Goal: Task Accomplishment & Management: Manage account settings

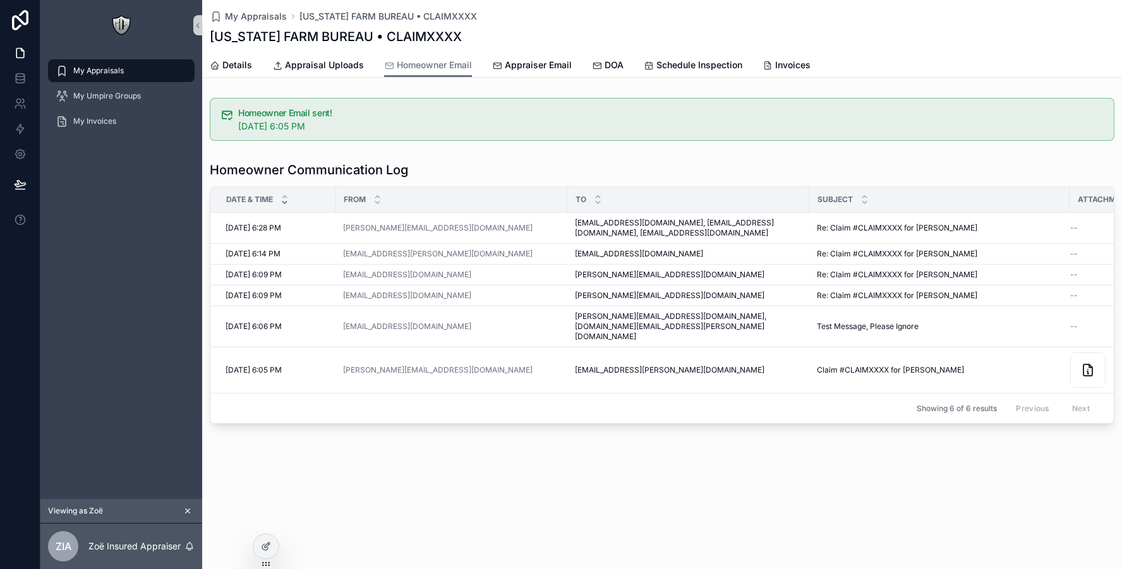
click at [130, 76] on div "My Appraisals" at bounding box center [121, 71] width 131 height 20
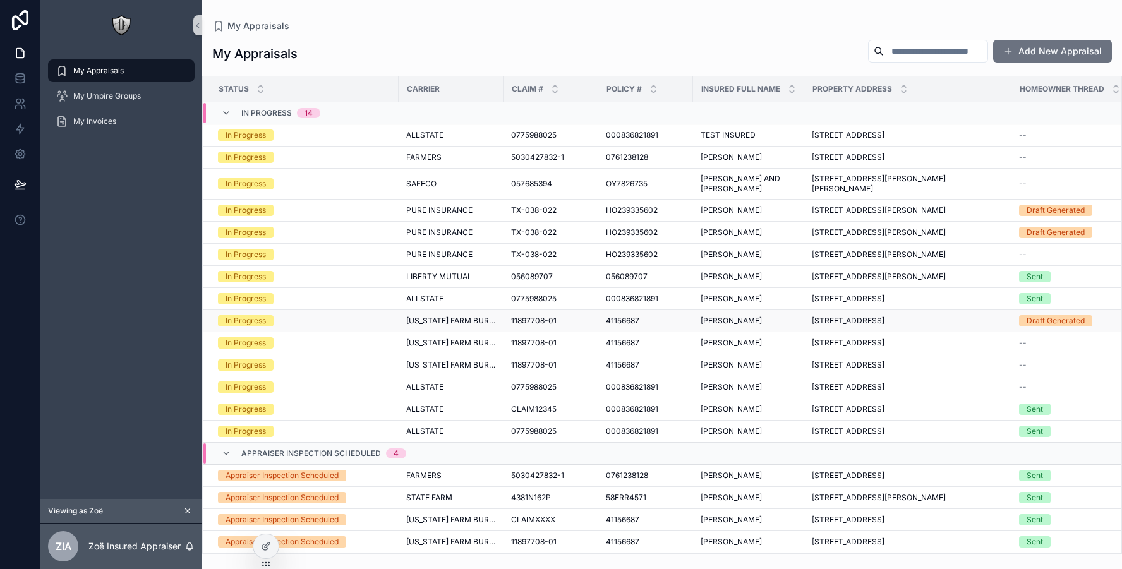
click at [471, 320] on span "[US_STATE] FARM BUREAU" at bounding box center [451, 321] width 90 height 10
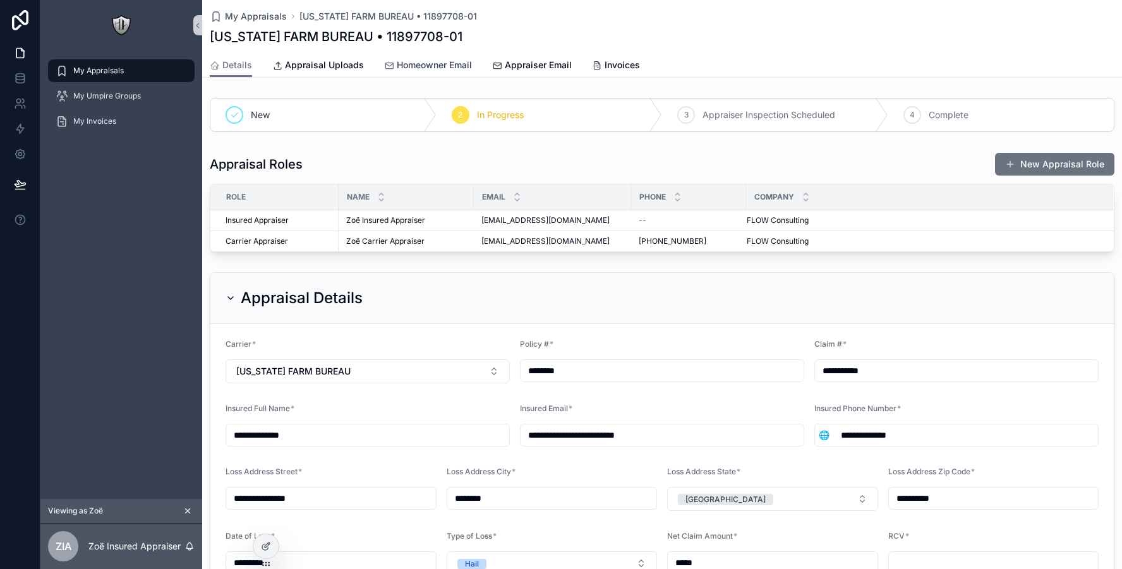
click at [426, 69] on span "Homeowner Email" at bounding box center [434, 65] width 75 height 13
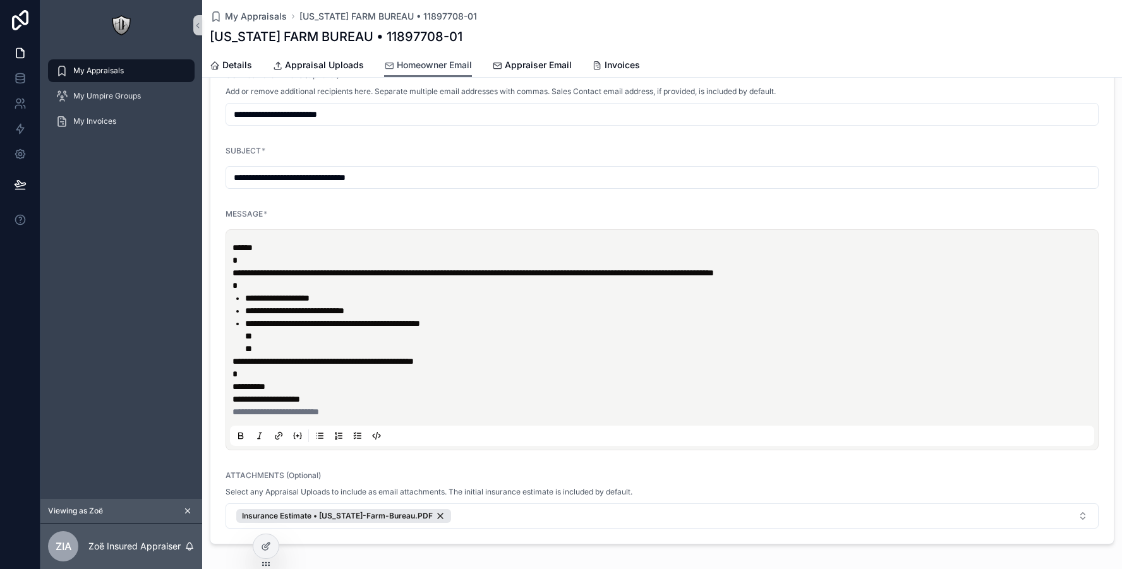
scroll to position [165, 0]
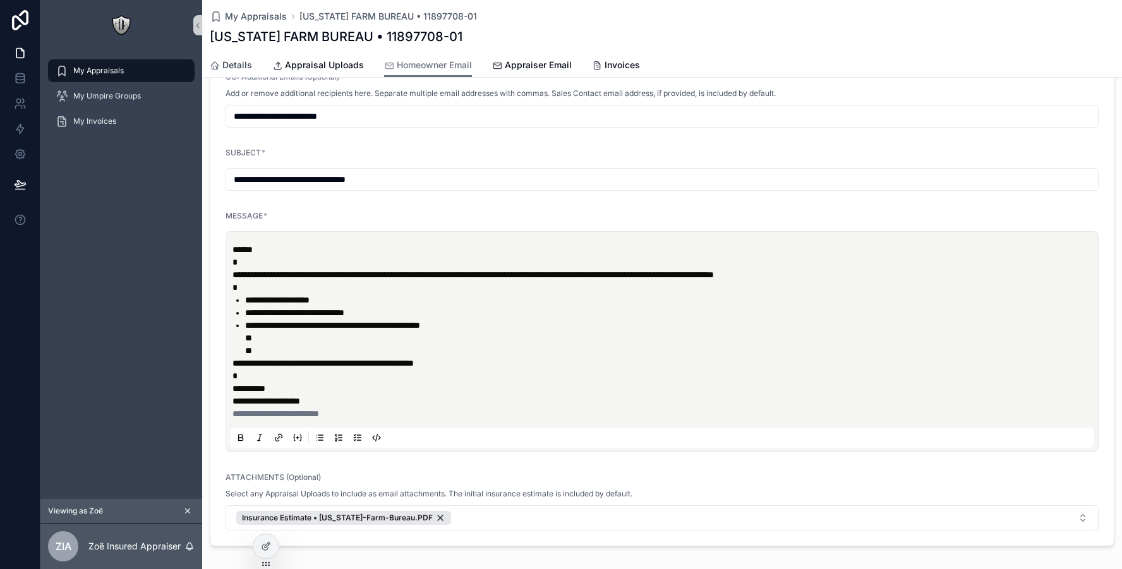
click at [243, 69] on span "Details" at bounding box center [237, 65] width 30 height 13
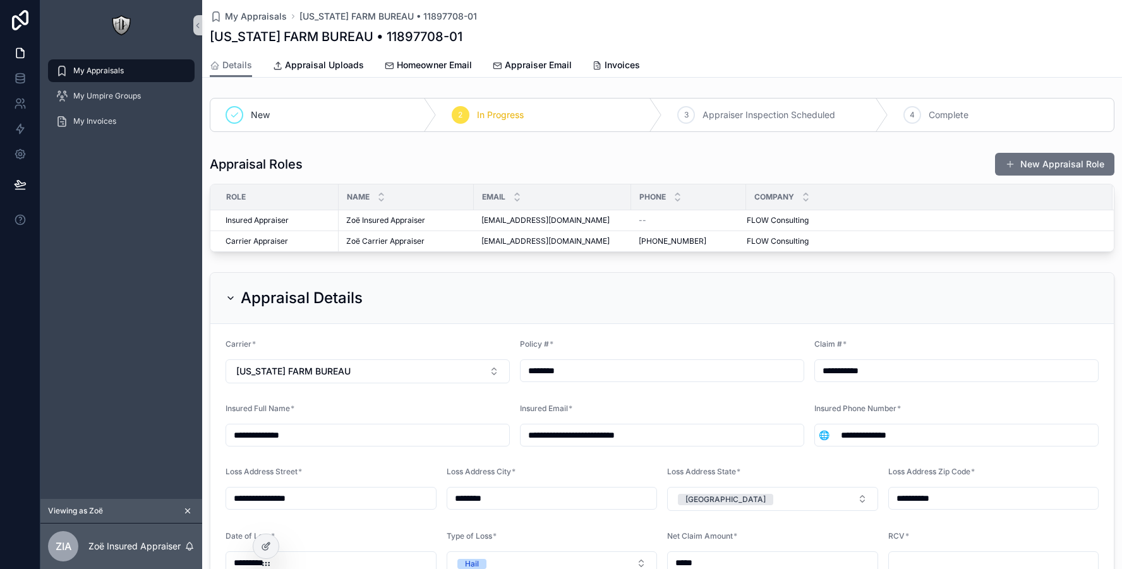
drag, startPoint x: 323, startPoint y: 437, endPoint x: 202, endPoint y: 436, distance: 121.3
click at [202, 436] on div "**********" at bounding box center [662, 431] width 920 height 329
type input "**********"
click at [409, 304] on div "Appraisal Details" at bounding box center [661, 298] width 873 height 20
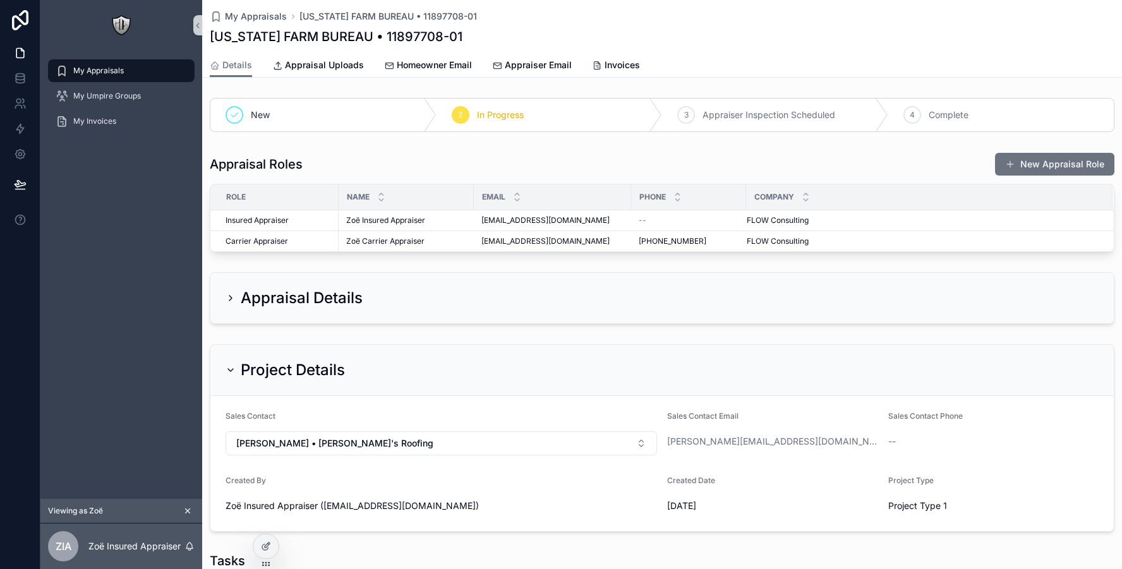
click at [409, 304] on div "Appraisal Details" at bounding box center [661, 298] width 873 height 20
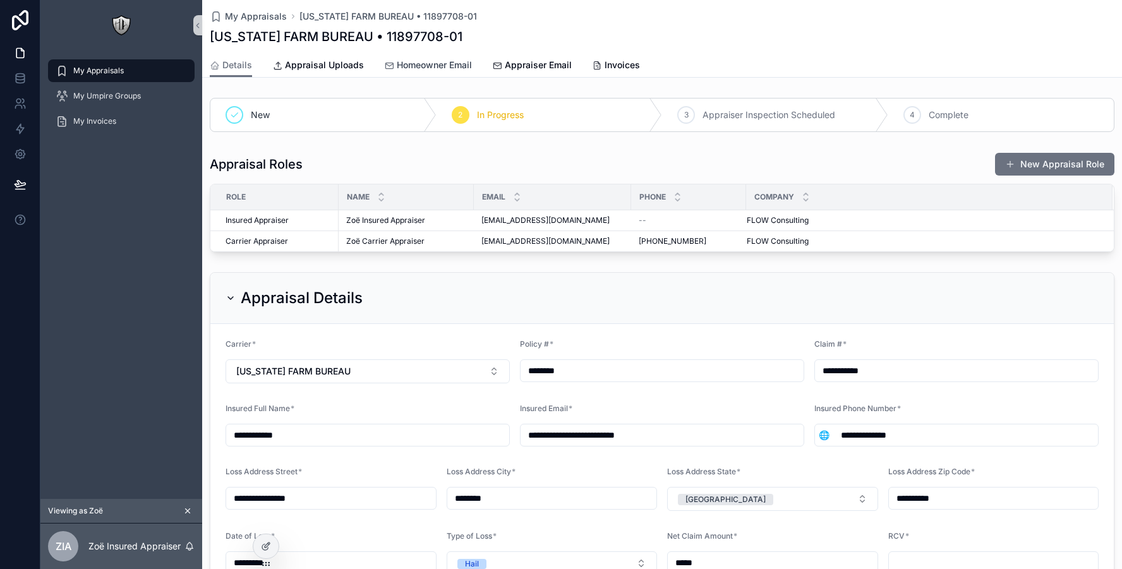
click at [454, 65] on span "Homeowner Email" at bounding box center [434, 65] width 75 height 13
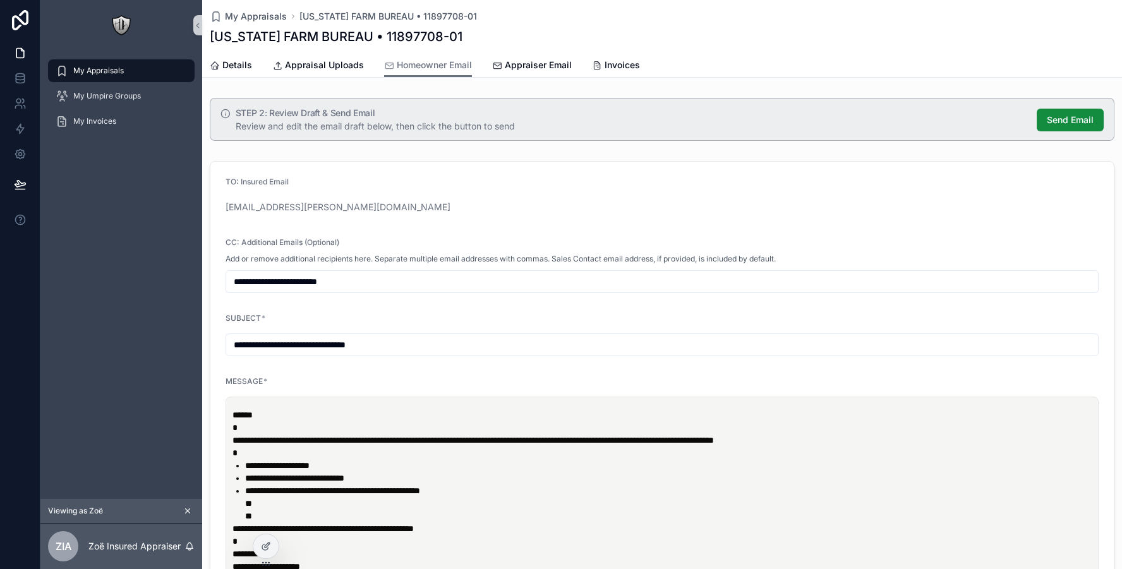
click at [584, 188] on div "TO: Insured Email" at bounding box center [661, 184] width 873 height 15
click at [1080, 119] on span "Send Email" at bounding box center [1070, 120] width 47 height 13
click at [527, 66] on span "Appraiser Email" at bounding box center [538, 65] width 67 height 13
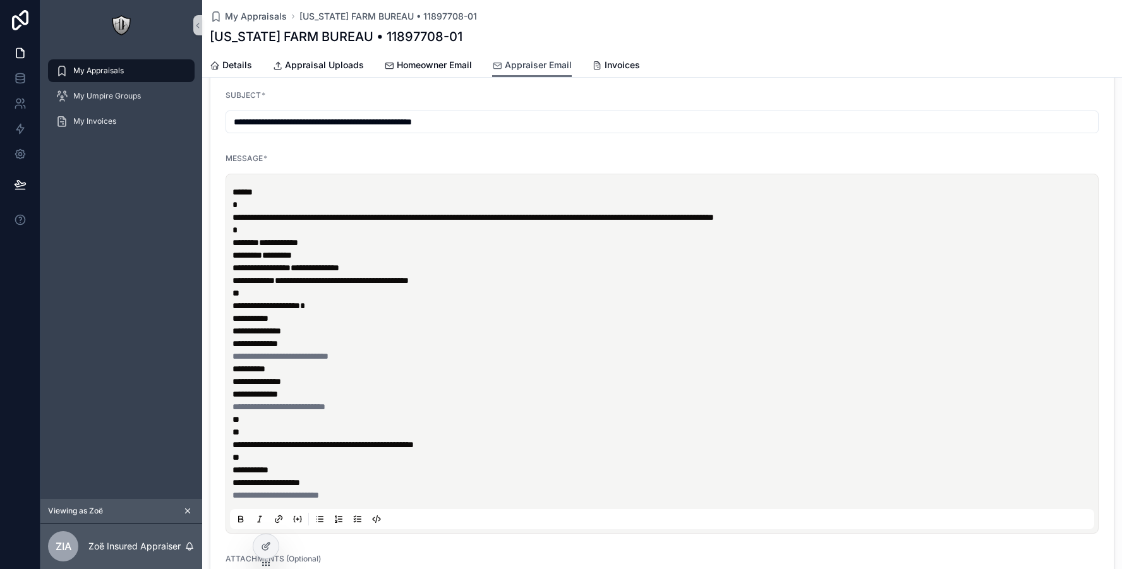
scroll to position [152, 0]
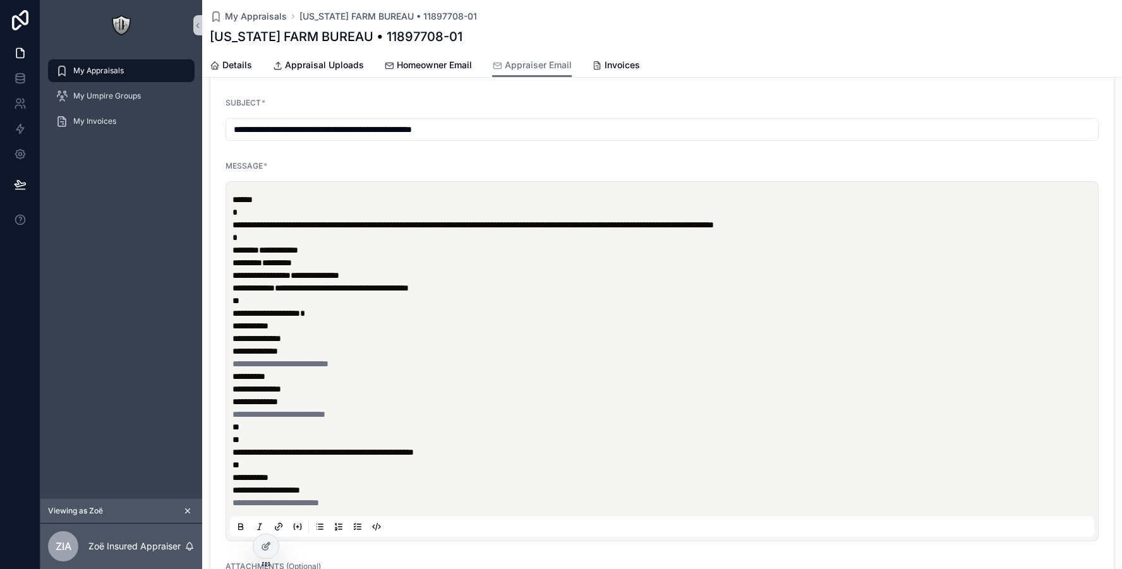
click at [384, 129] on input "**********" at bounding box center [662, 130] width 872 height 18
drag, startPoint x: 405, startPoint y: 129, endPoint x: 335, endPoint y: 128, distance: 70.1
click at [335, 128] on input "**********" at bounding box center [662, 130] width 872 height 18
type input "**********"
drag, startPoint x: 392, startPoint y: 277, endPoint x: 315, endPoint y: 275, distance: 76.5
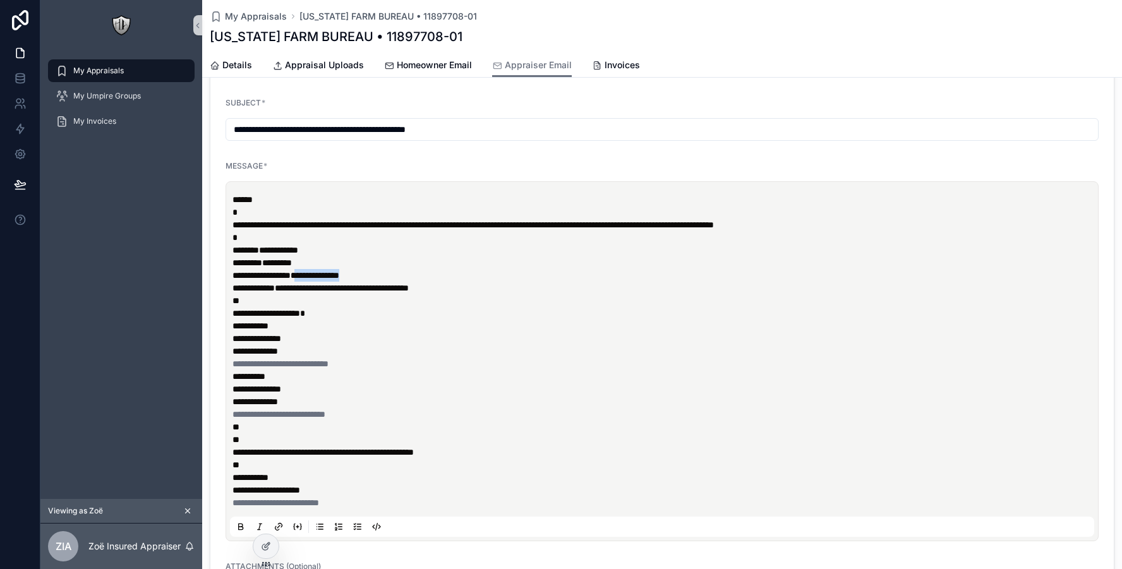
click at [315, 275] on p "**********" at bounding box center [664, 256] width 864 height 126
click at [554, 157] on form "**********" at bounding box center [661, 321] width 903 height 625
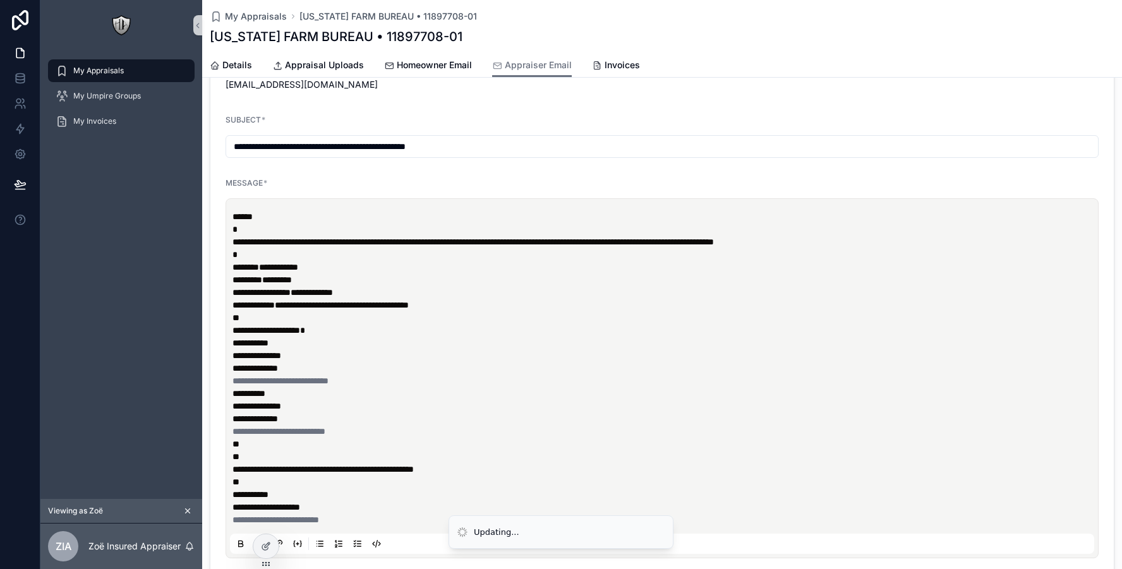
scroll to position [128, 0]
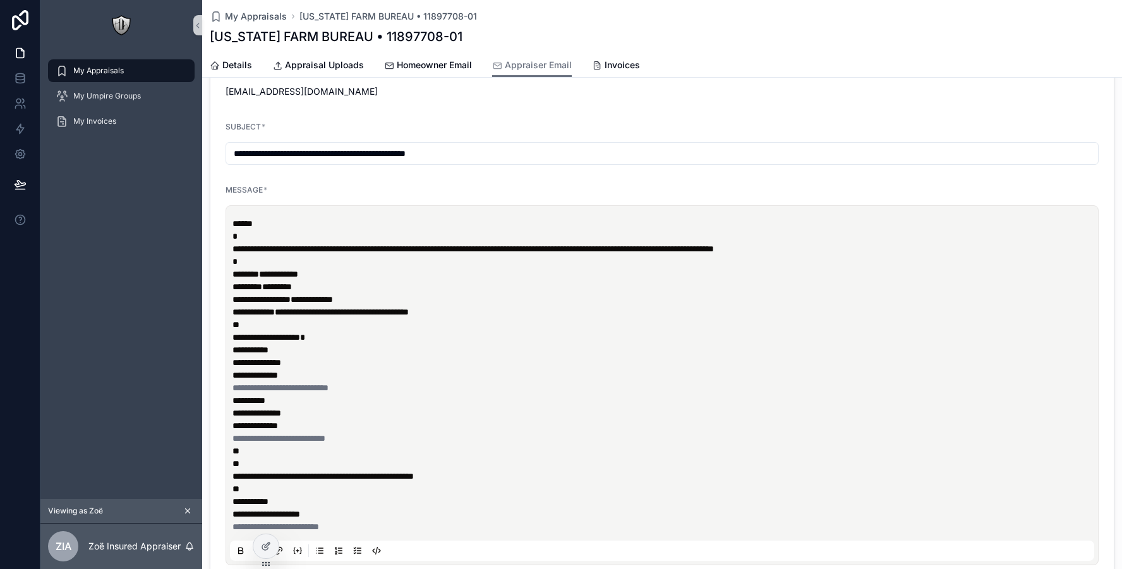
click at [378, 380] on p "**********" at bounding box center [664, 369] width 864 height 51
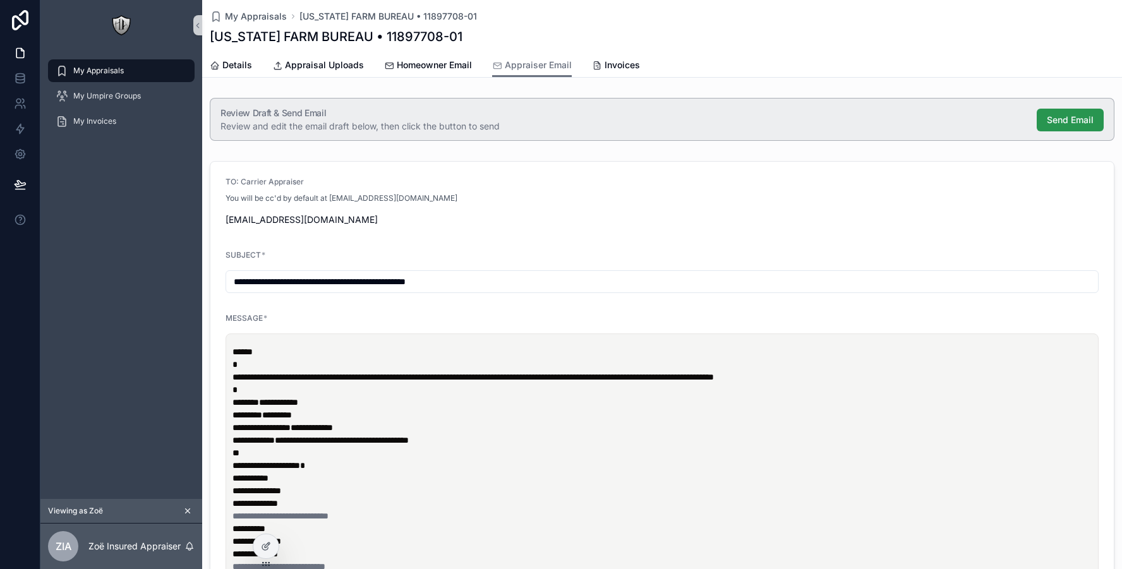
click at [1065, 118] on span "Send Email" at bounding box center [1070, 120] width 47 height 13
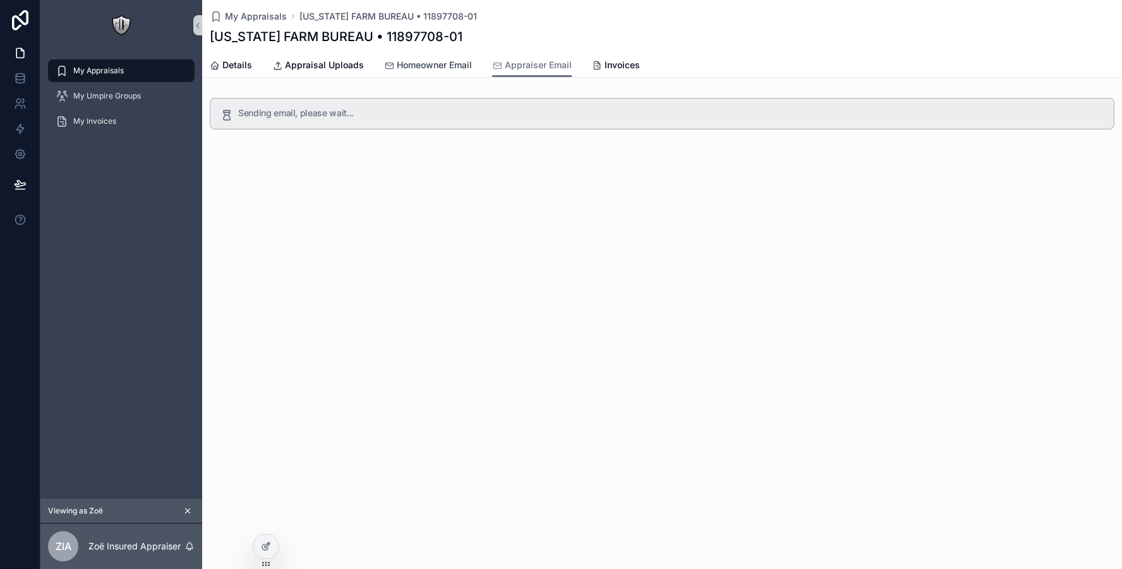
click at [426, 64] on span "Homeowner Email" at bounding box center [434, 65] width 75 height 13
click at [544, 64] on span "Appraiser Email" at bounding box center [538, 65] width 67 height 13
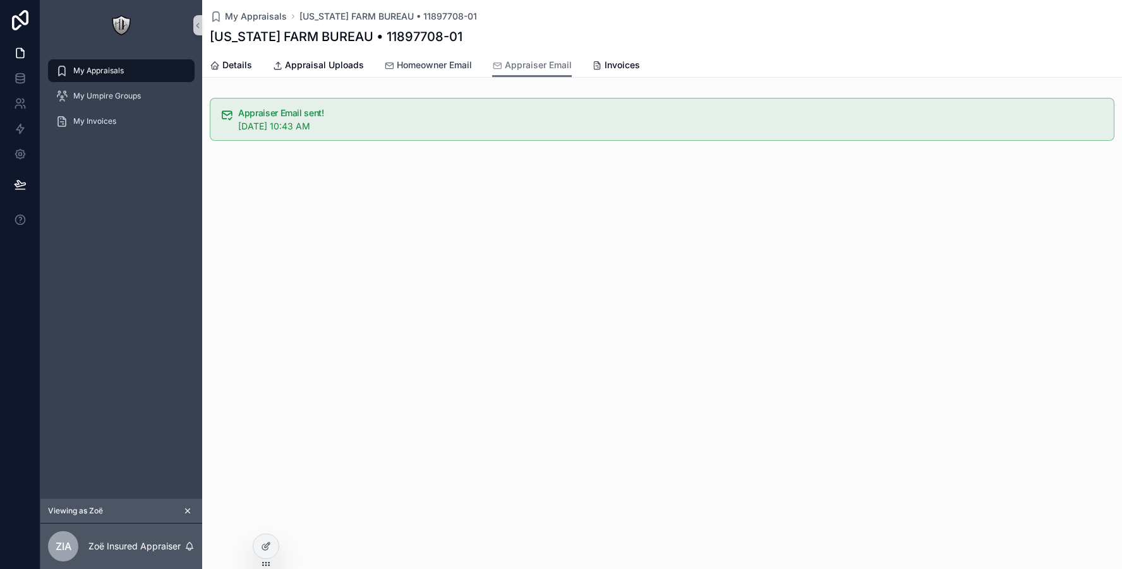
click at [419, 69] on span "Homeowner Email" at bounding box center [434, 65] width 75 height 13
click at [510, 59] on span "Appraiser Email" at bounding box center [538, 65] width 67 height 13
click at [448, 67] on span "Homeowner Email" at bounding box center [434, 65] width 75 height 13
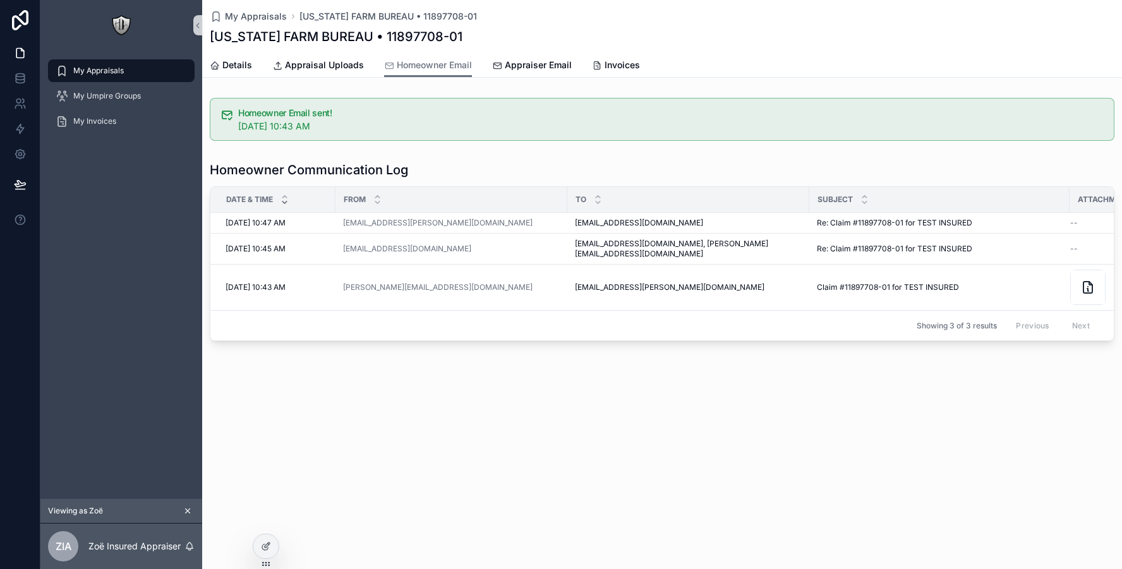
click at [564, 39] on div "[US_STATE] FARM BUREAU • 11897708-01" at bounding box center [662, 37] width 904 height 18
click at [530, 67] on span "Appraiser Email" at bounding box center [538, 65] width 67 height 13
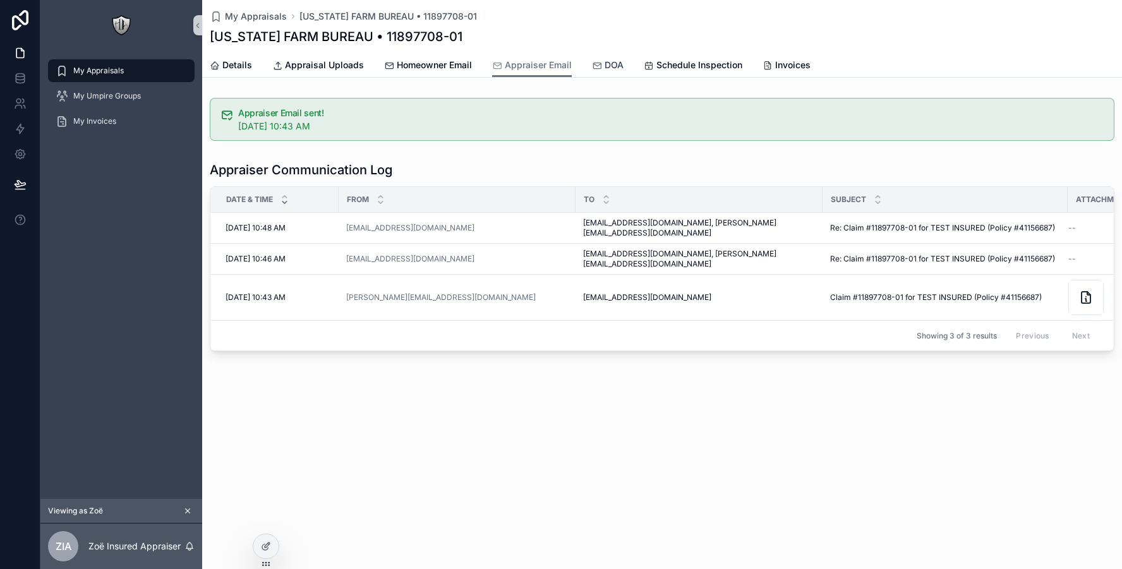
click at [605, 64] on span "DOA" at bounding box center [613, 65] width 19 height 13
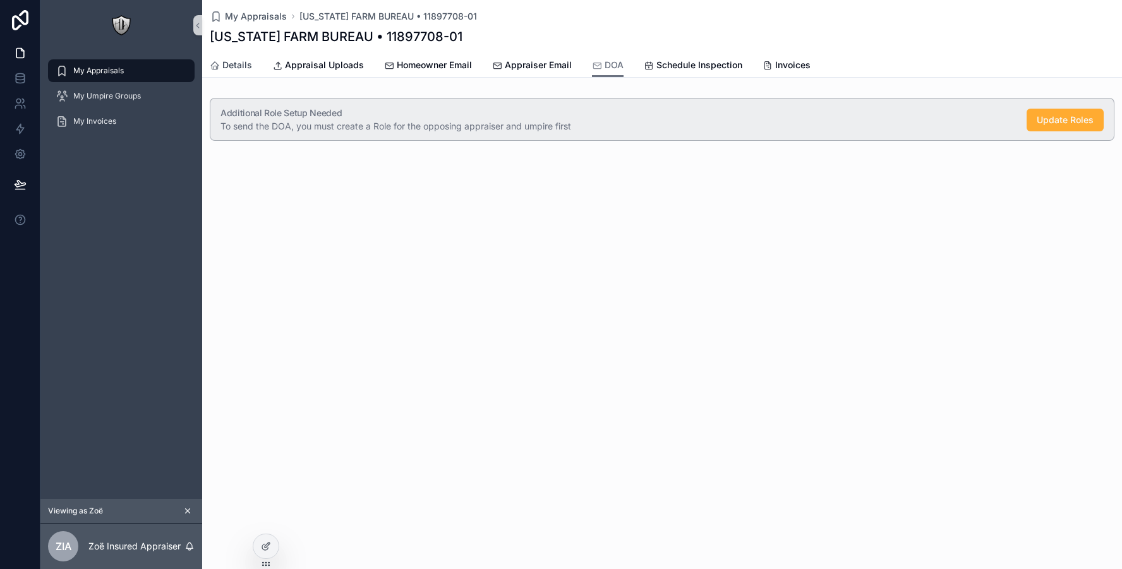
click at [237, 61] on span "Details" at bounding box center [237, 65] width 30 height 13
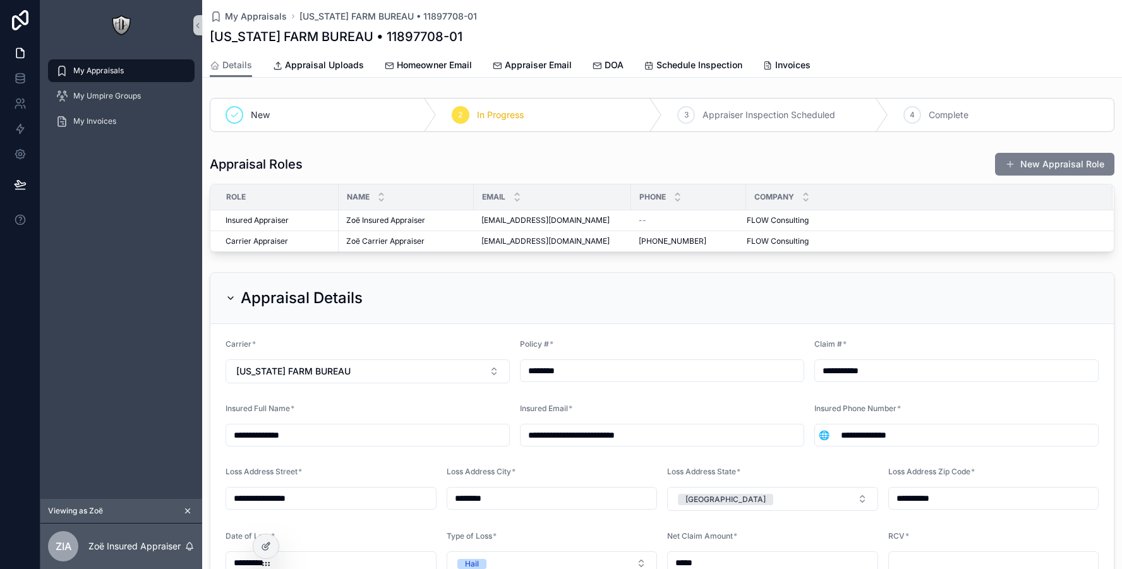
click at [1009, 162] on span "scrollable content" at bounding box center [1010, 164] width 10 height 10
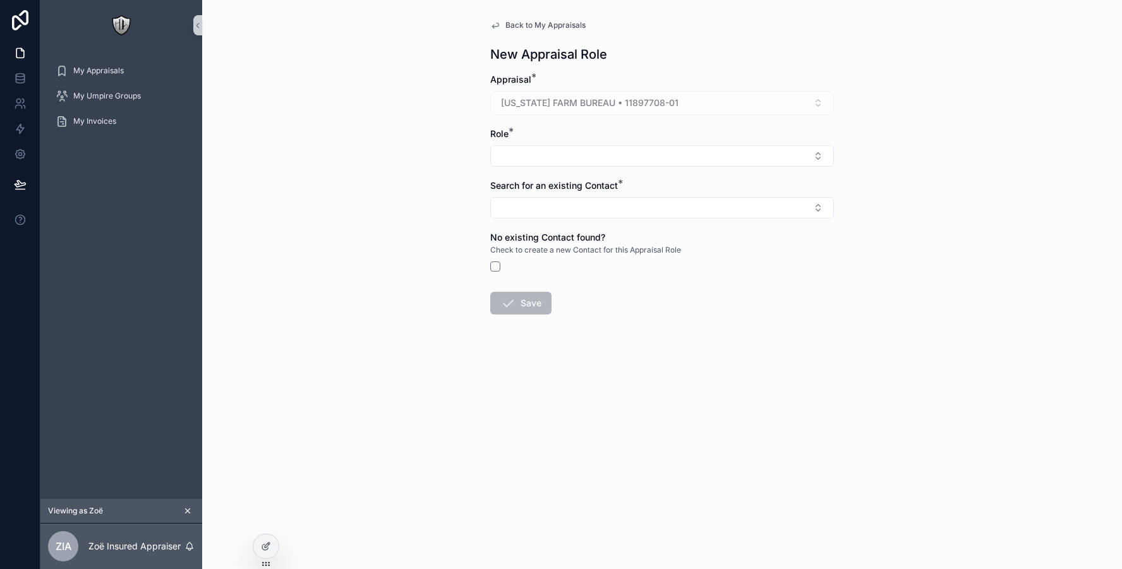
click at [503, 143] on div "Role *" at bounding box center [662, 147] width 344 height 39
click at [503, 150] on button "Select Button" at bounding box center [662, 155] width 344 height 21
click at [502, 230] on span "Umpire" at bounding box center [513, 226] width 30 height 13
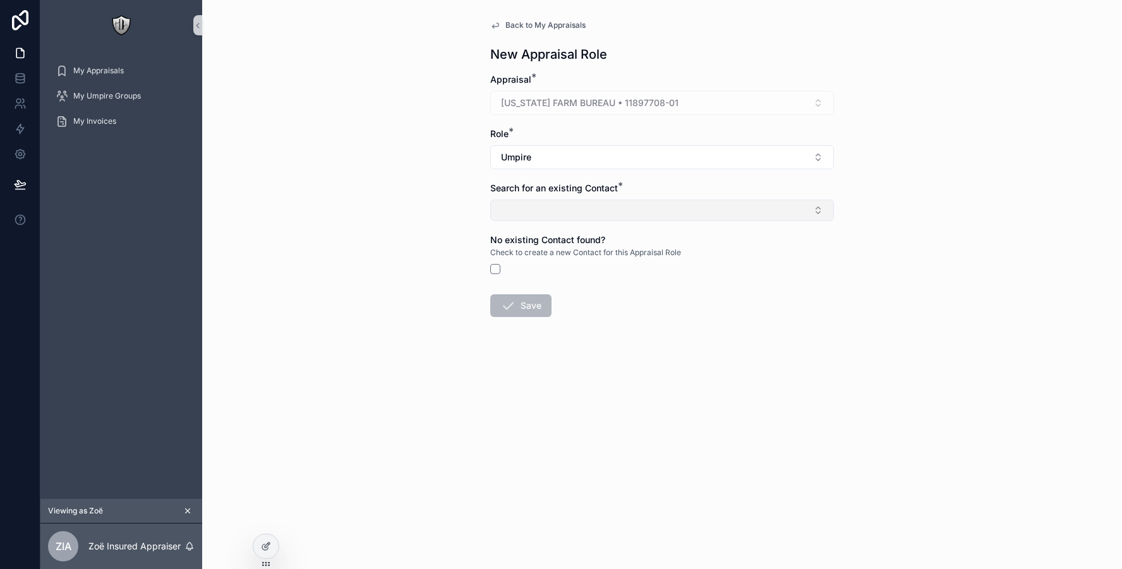
click at [507, 207] on button "Select Button" at bounding box center [662, 210] width 344 height 21
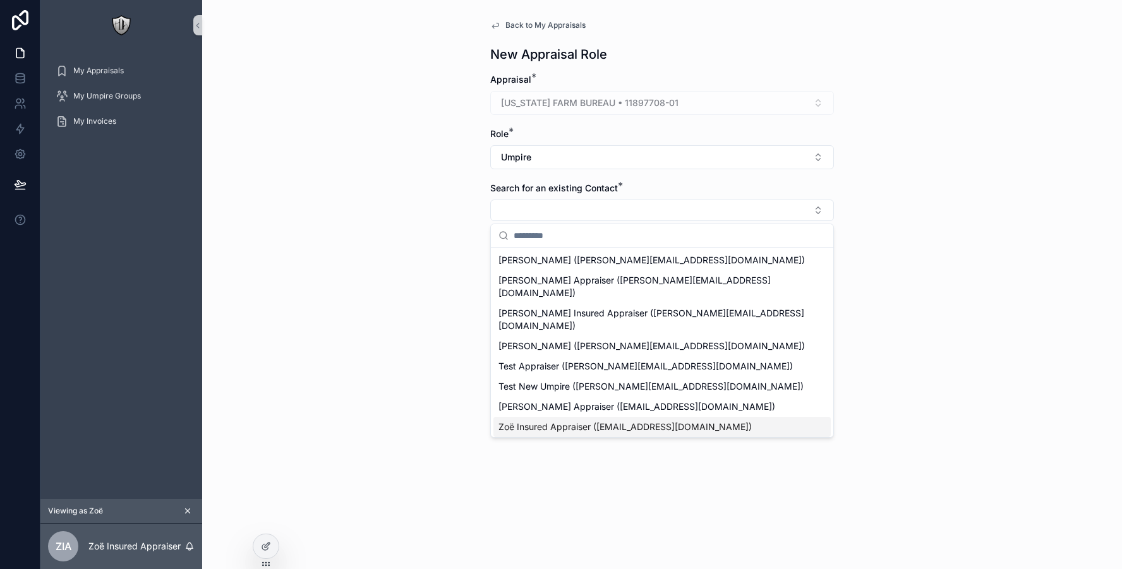
scroll to position [18, 0]
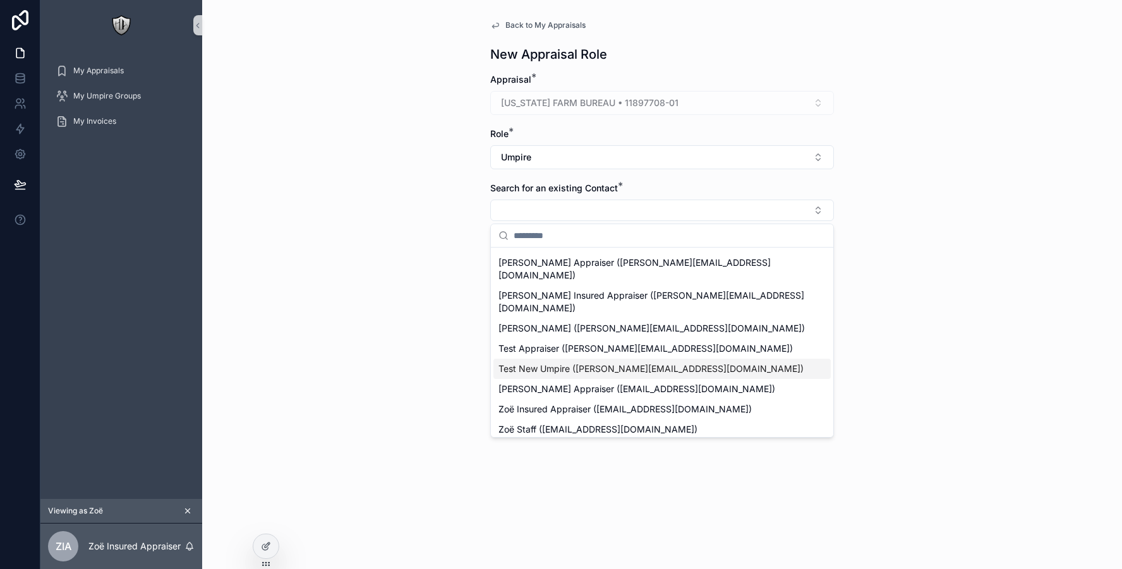
click at [522, 363] on span "Test New Umpire ([PERSON_NAME][EMAIL_ADDRESS][DOMAIN_NAME])" at bounding box center [650, 369] width 305 height 13
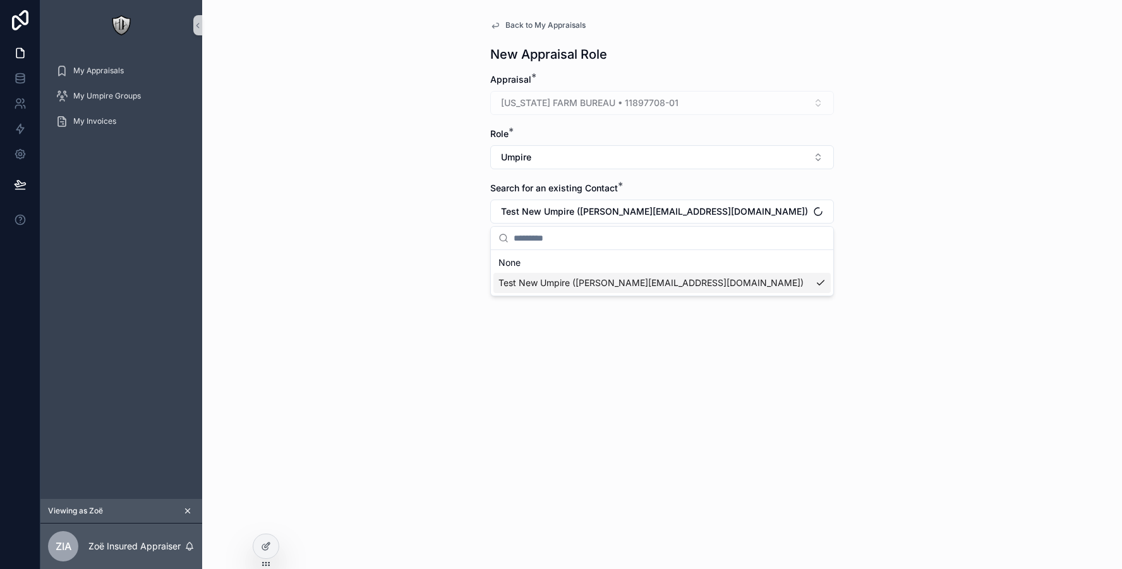
scroll to position [0, 0]
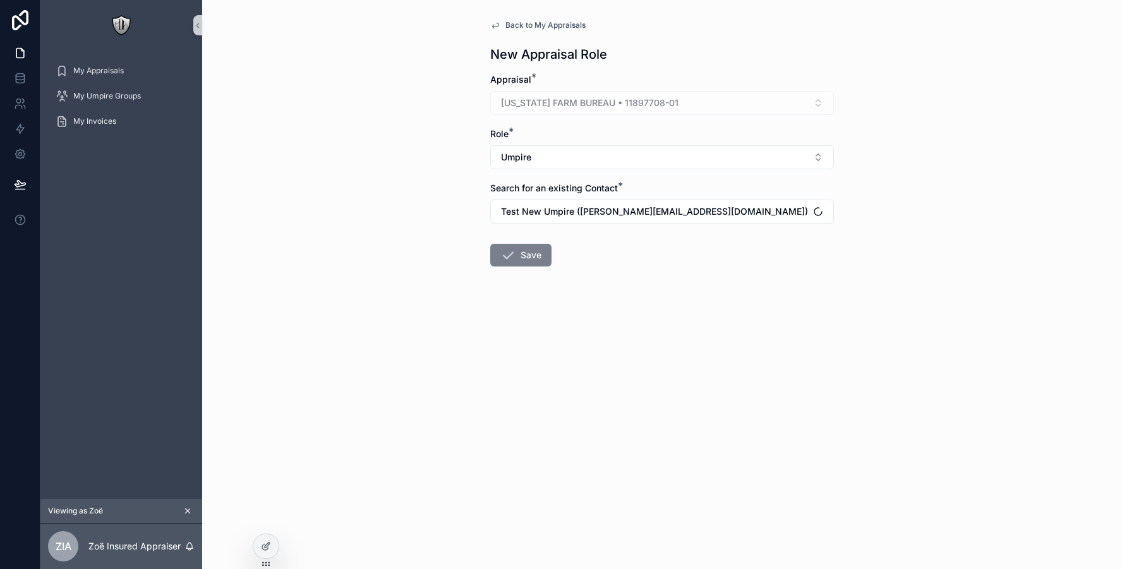
click at [524, 249] on button "Save" at bounding box center [520, 255] width 61 height 23
click at [513, 251] on icon "scrollable content" at bounding box center [507, 255] width 15 height 15
click at [527, 255] on button "Save" at bounding box center [520, 255] width 61 height 23
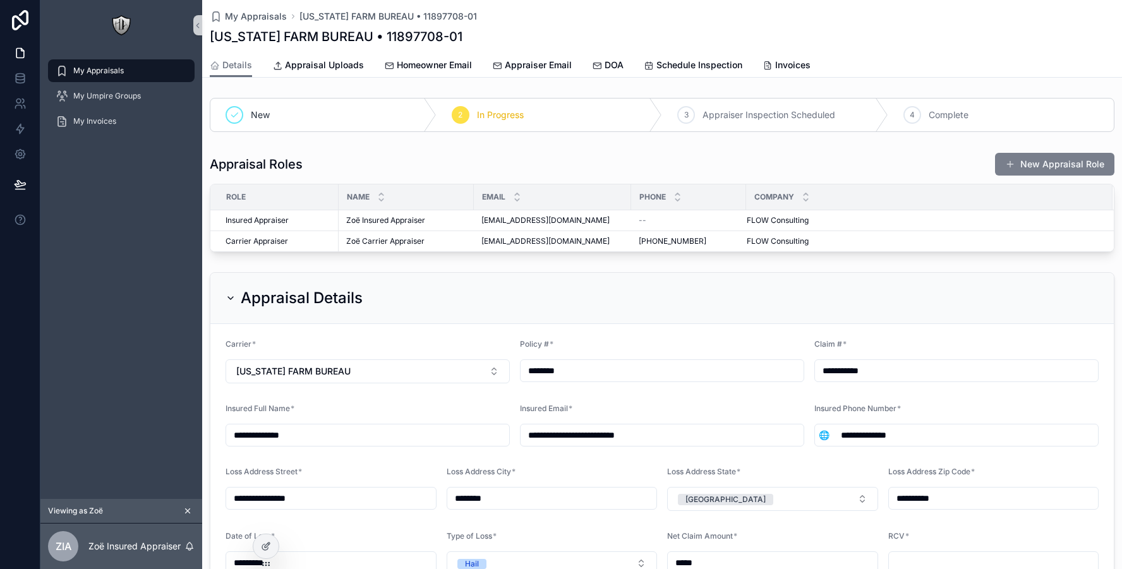
click at [1043, 162] on button "New Appraisal Role" at bounding box center [1054, 164] width 119 height 23
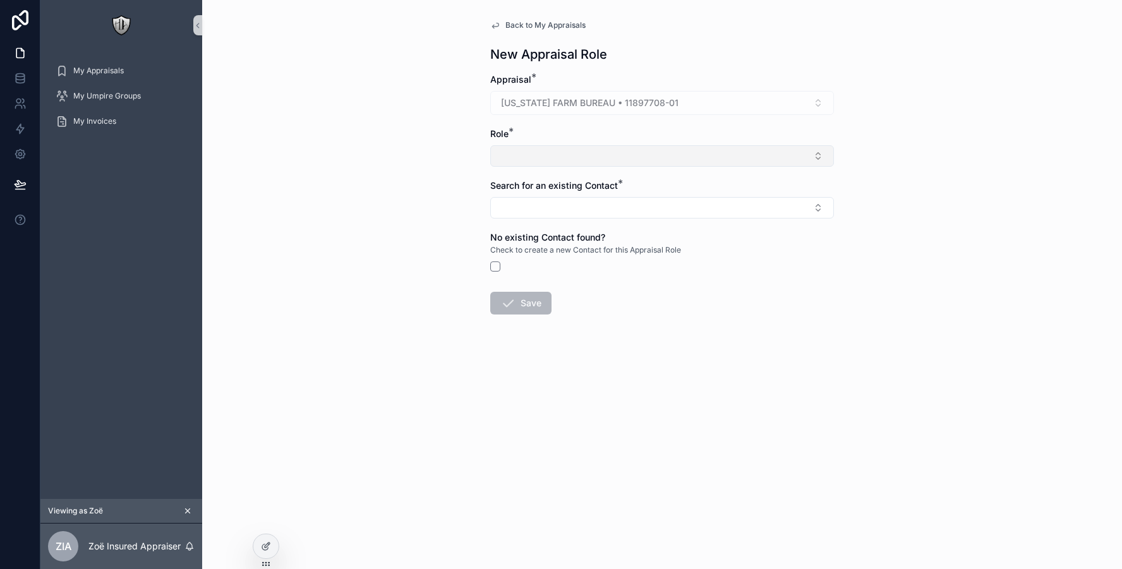
click at [527, 155] on button "Select Button" at bounding box center [662, 155] width 344 height 21
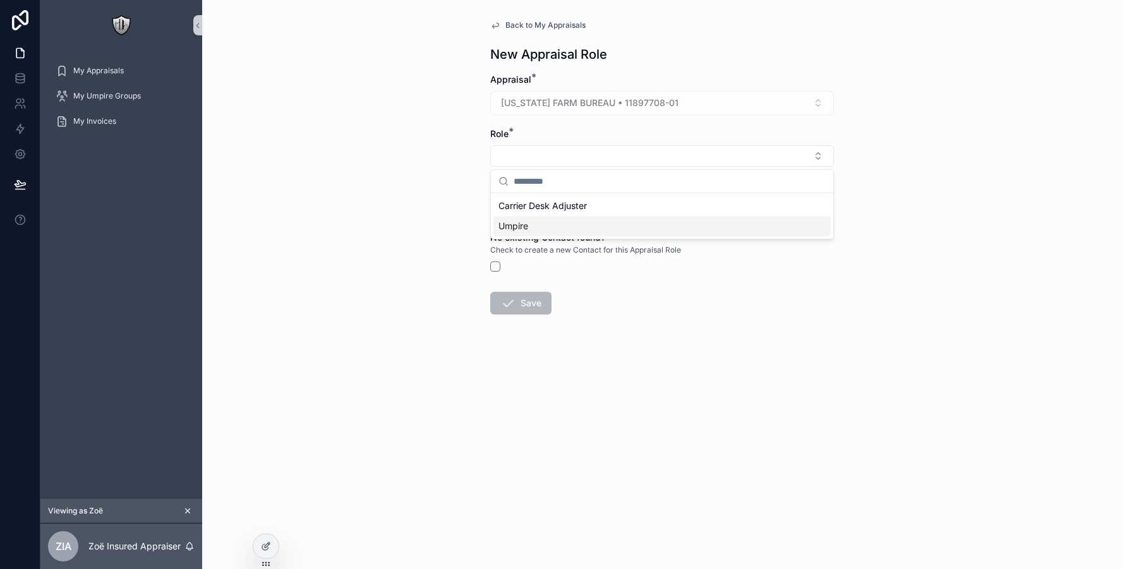
click at [504, 227] on span "Umpire" at bounding box center [513, 226] width 30 height 13
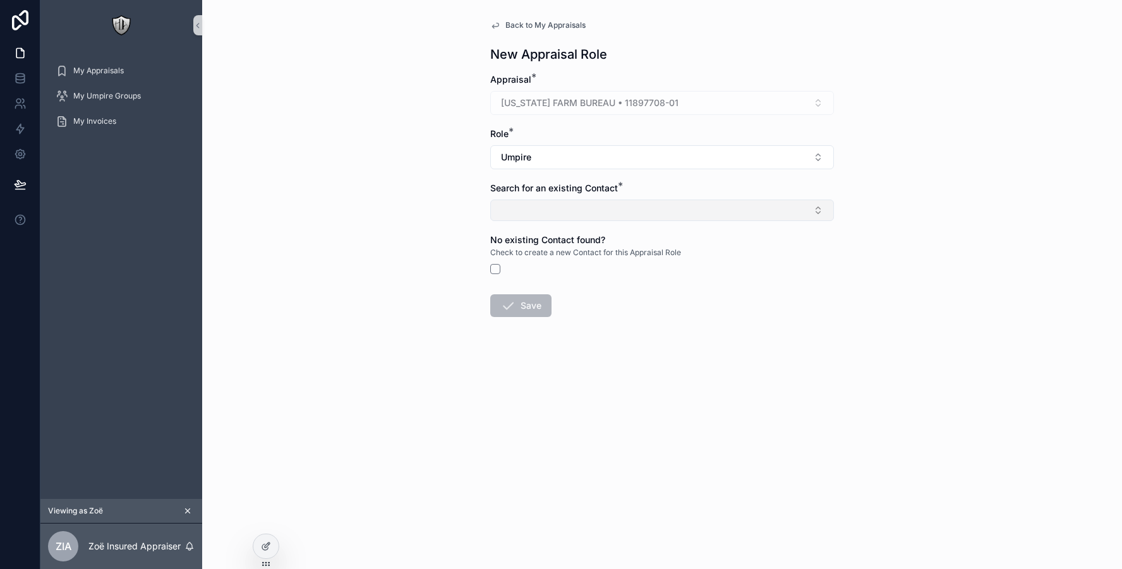
click at [532, 207] on button "Select Button" at bounding box center [662, 210] width 344 height 21
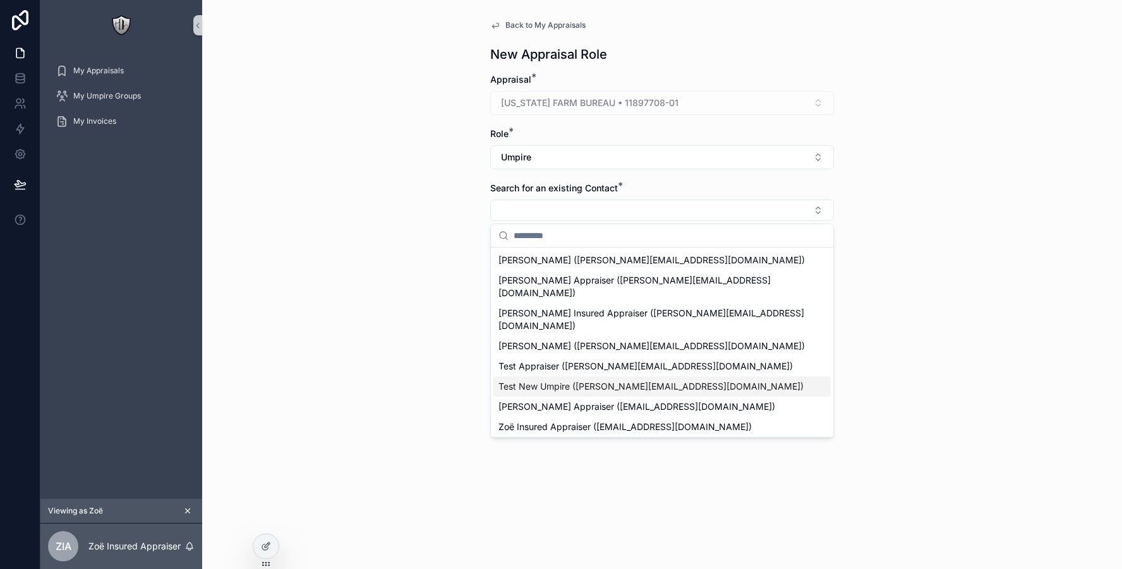
click at [540, 380] on span "Test New Umpire ([PERSON_NAME][EMAIL_ADDRESS][DOMAIN_NAME])" at bounding box center [650, 386] width 305 height 13
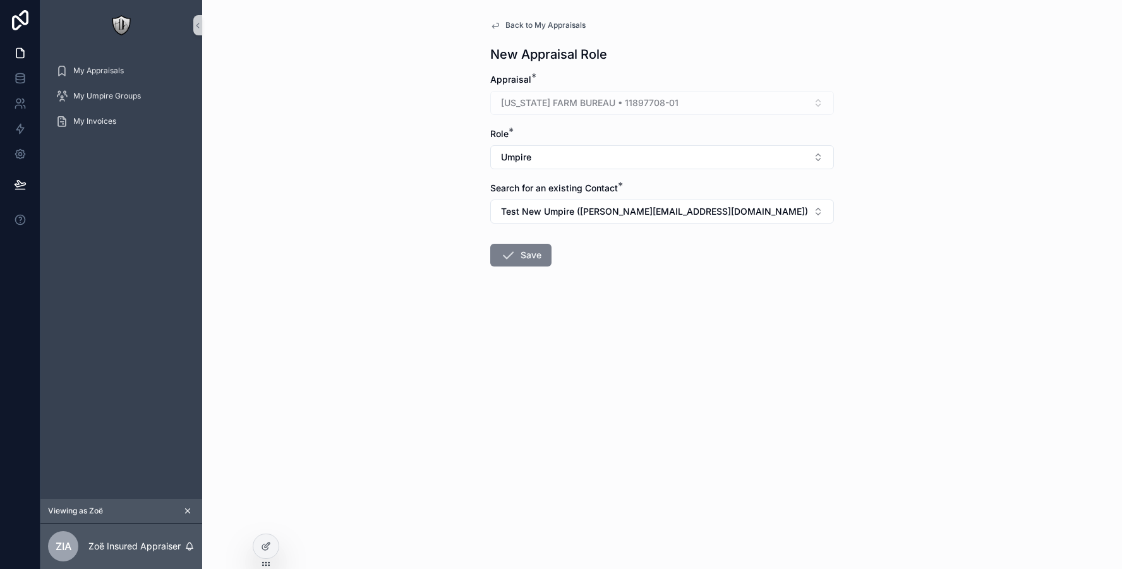
click at [540, 261] on button "Save" at bounding box center [520, 255] width 61 height 23
click at [520, 255] on button "Save" at bounding box center [520, 255] width 61 height 23
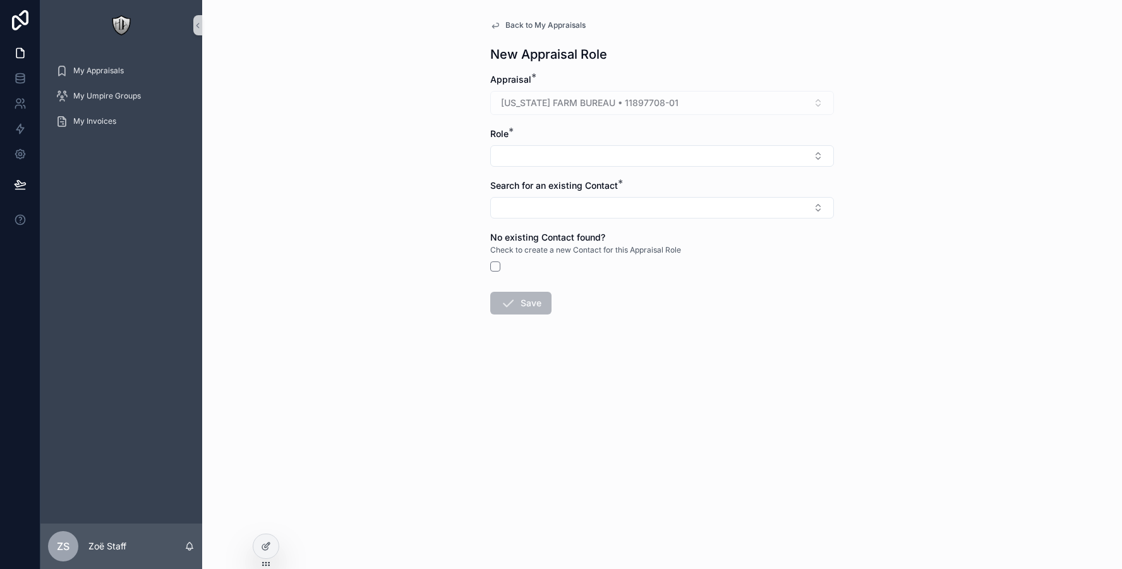
click at [526, 18] on div "Back to My Appraisals New Appraisal Role Appraisal * TEXAS FARM BUREAU • 118977…" at bounding box center [662, 197] width 364 height 395
click at [525, 22] on span "Back to My Appraisals" at bounding box center [545, 25] width 80 height 10
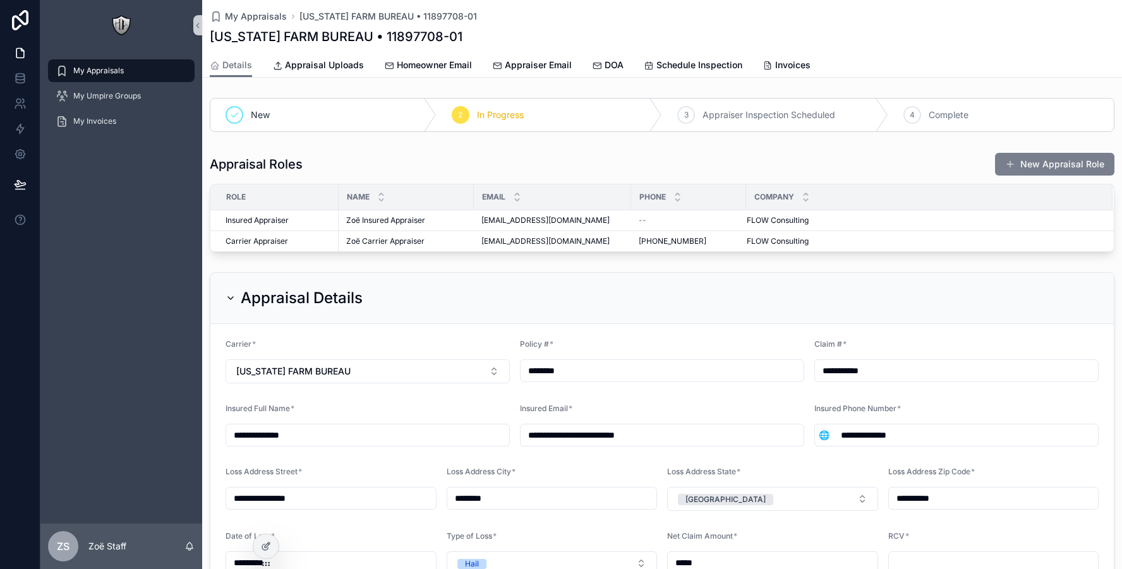
click at [1043, 168] on button "New Appraisal Role" at bounding box center [1054, 164] width 119 height 23
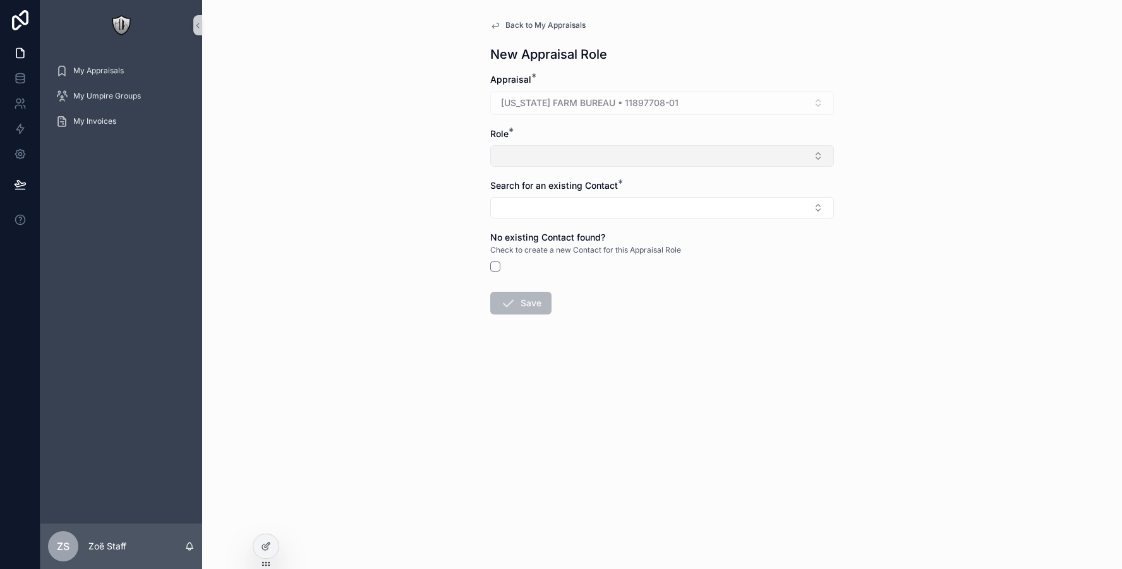
click at [536, 145] on button "Select Button" at bounding box center [662, 155] width 344 height 21
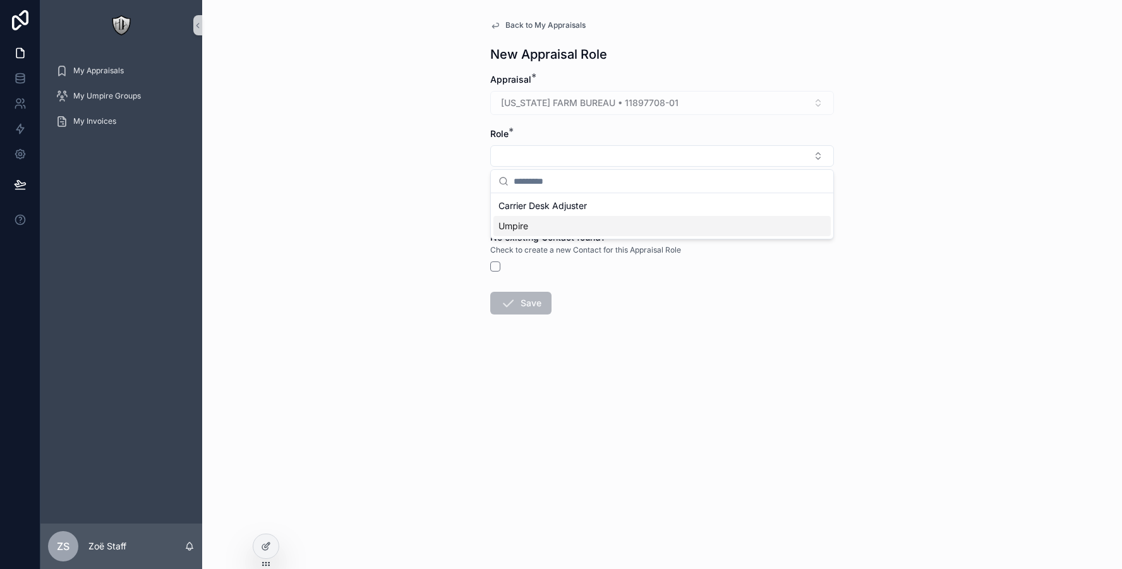
click at [505, 226] on span "Umpire" at bounding box center [513, 226] width 30 height 13
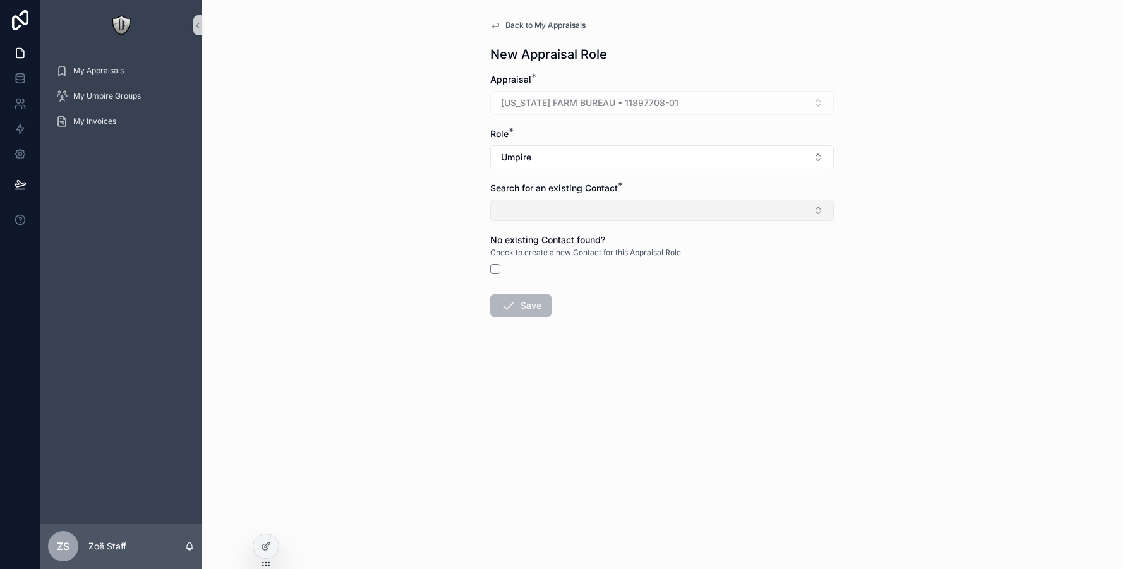
click at [527, 212] on button "Select Button" at bounding box center [662, 210] width 344 height 21
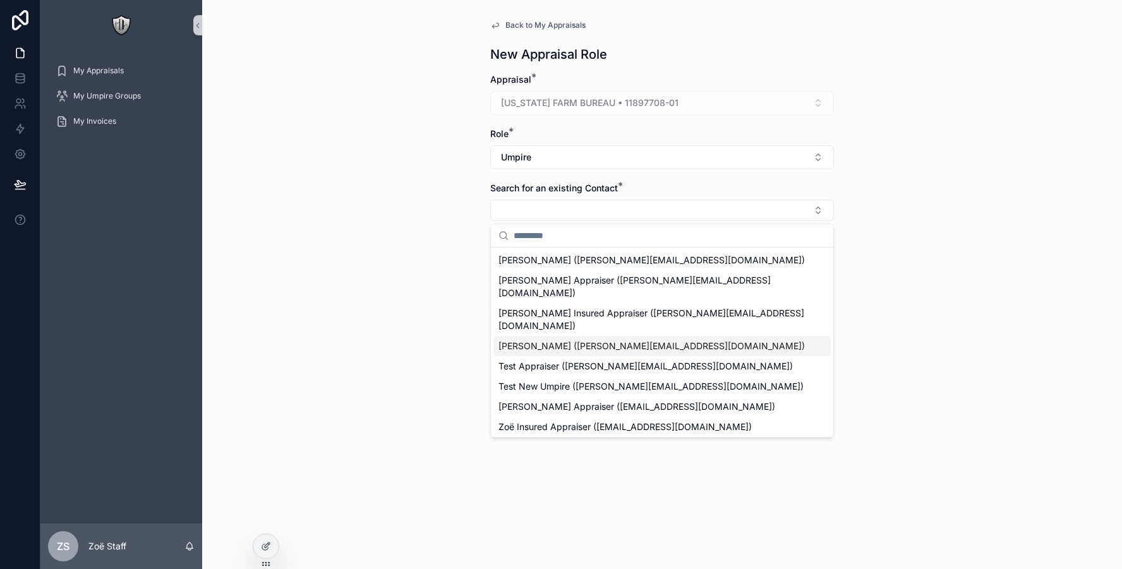
click at [529, 340] on span "Alex Umpire (alex+umpire@flowconsulting.llc)" at bounding box center [651, 346] width 306 height 13
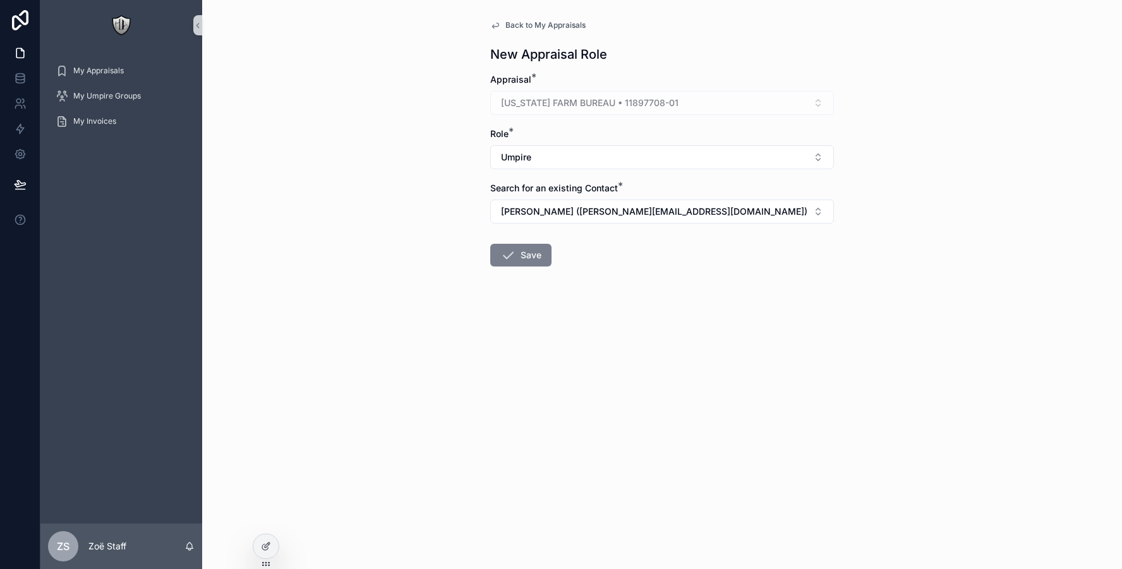
click at [536, 253] on button "Save" at bounding box center [520, 255] width 61 height 23
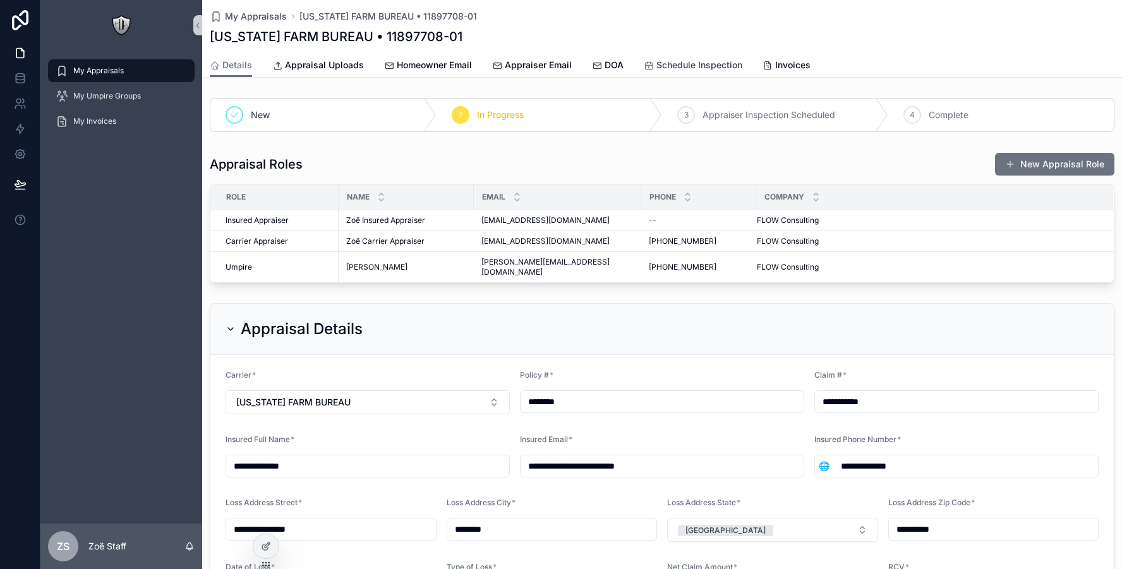
click at [668, 69] on span "Schedule Inspection" at bounding box center [699, 65] width 86 height 13
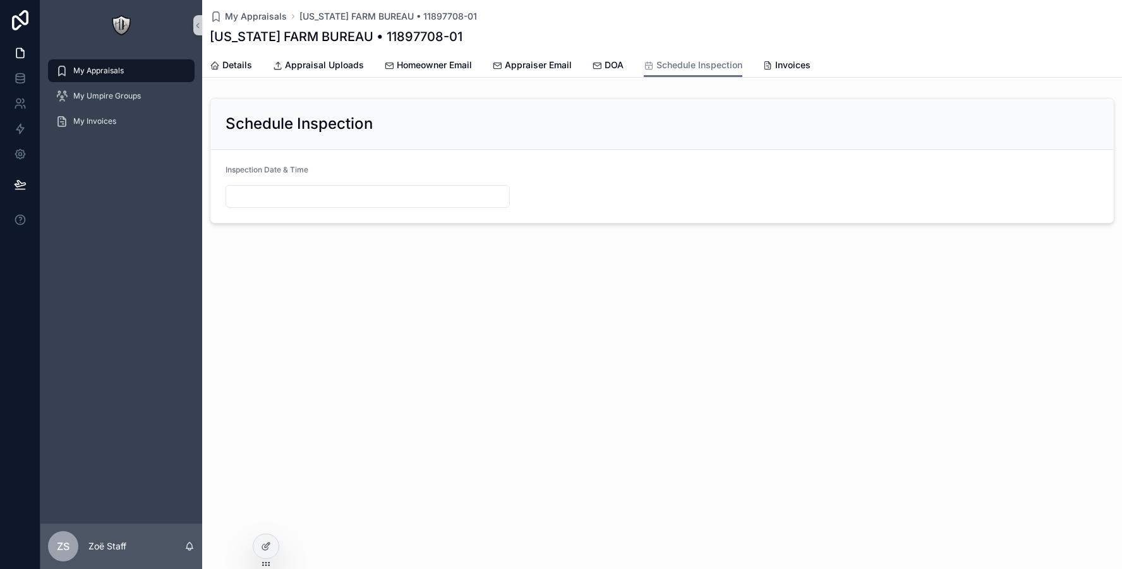
click at [414, 193] on input "scrollable content" at bounding box center [367, 197] width 283 height 18
click at [411, 412] on button "31" at bounding box center [413, 412] width 23 height 23
click at [423, 455] on html "**********" at bounding box center [561, 284] width 1122 height 569
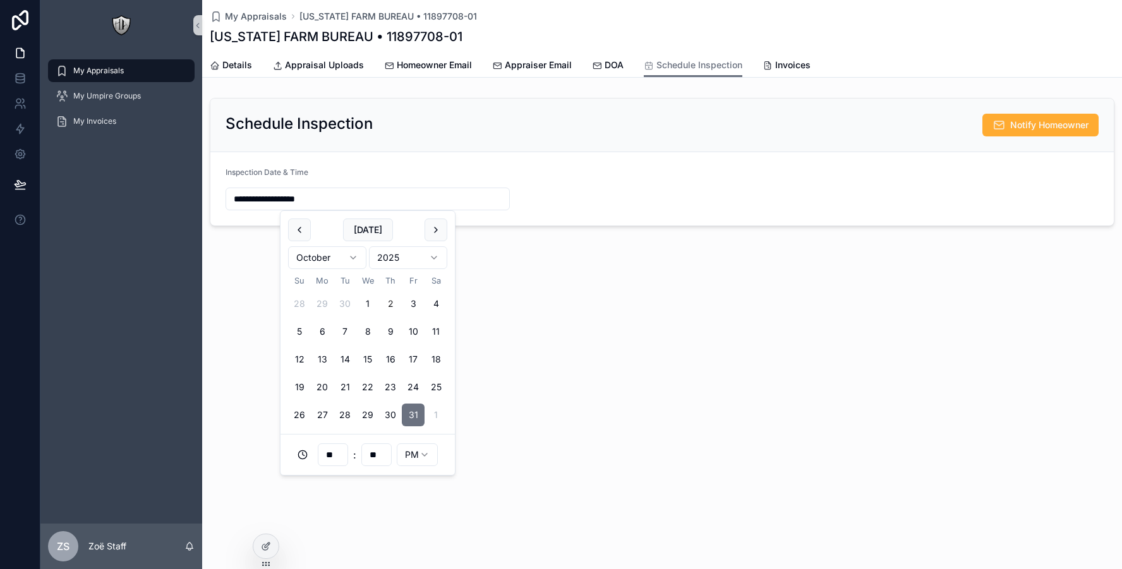
click at [381, 330] on button "9" at bounding box center [390, 331] width 23 height 23
type input "**********"
type input "**"
click at [727, 184] on form "**********" at bounding box center [661, 188] width 903 height 73
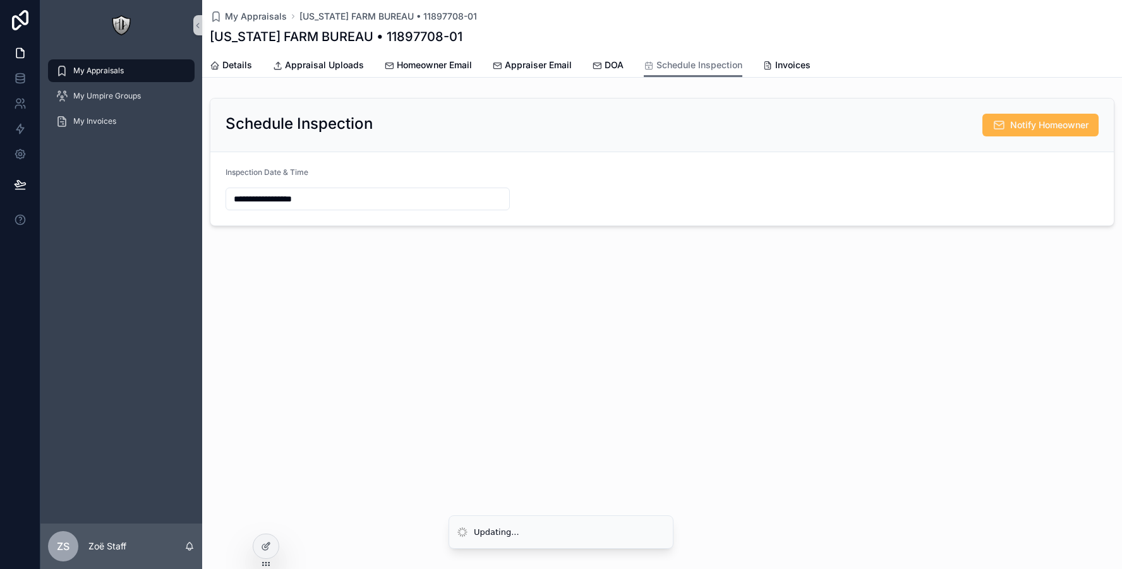
click at [1020, 124] on span "Notify Homeowner" at bounding box center [1049, 125] width 78 height 13
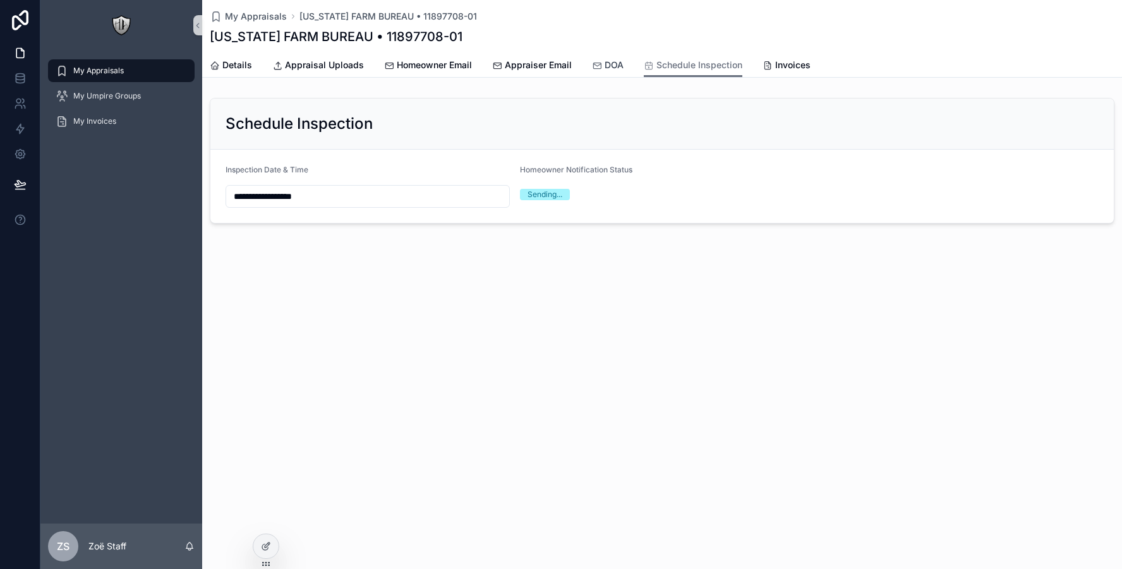
click at [603, 74] on link "DOA" at bounding box center [608, 66] width 32 height 25
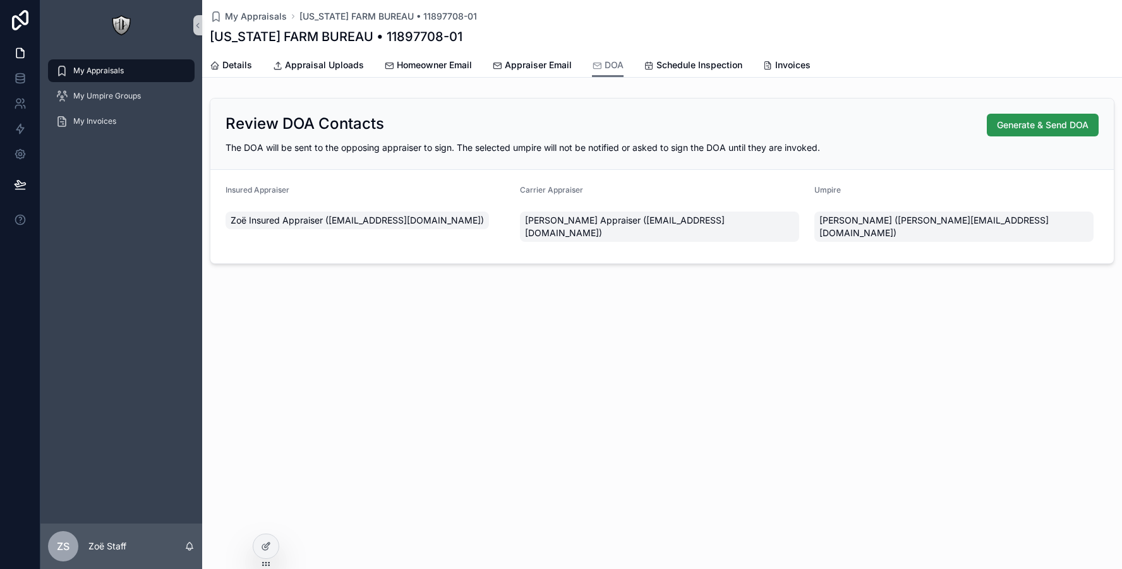
click at [1025, 129] on span "Generate & Send DOA" at bounding box center [1043, 125] width 92 height 13
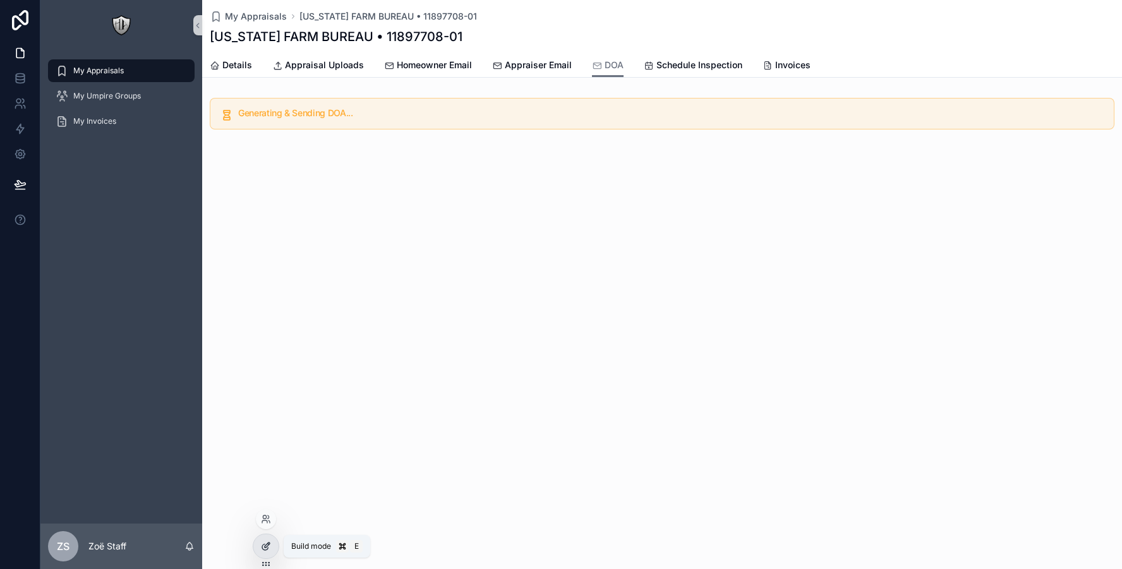
click at [266, 546] on icon at bounding box center [266, 546] width 10 height 10
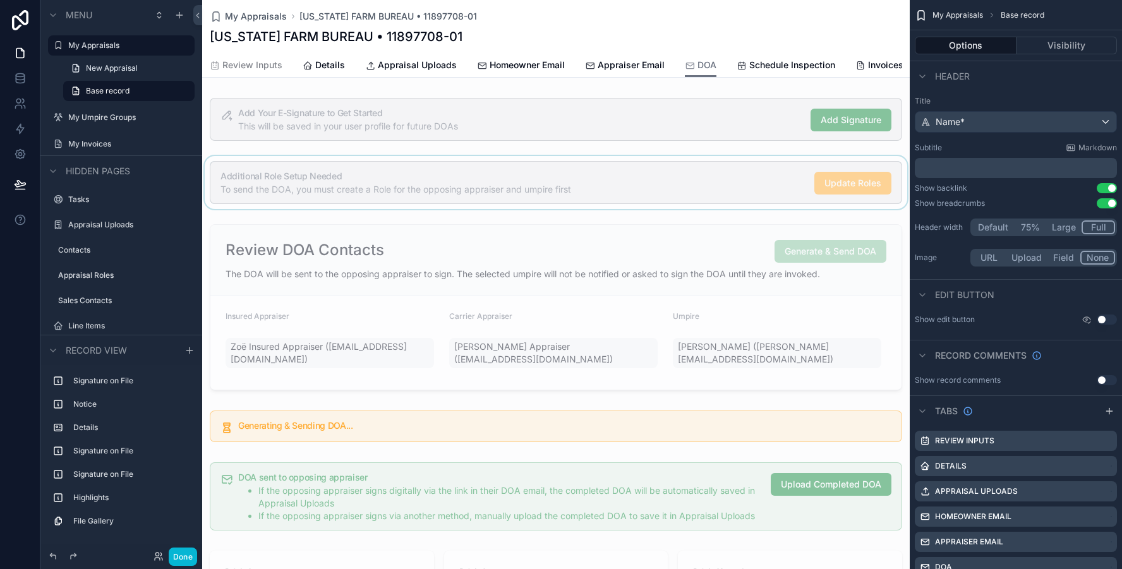
click at [618, 188] on div "scrollable content" at bounding box center [555, 182] width 707 height 53
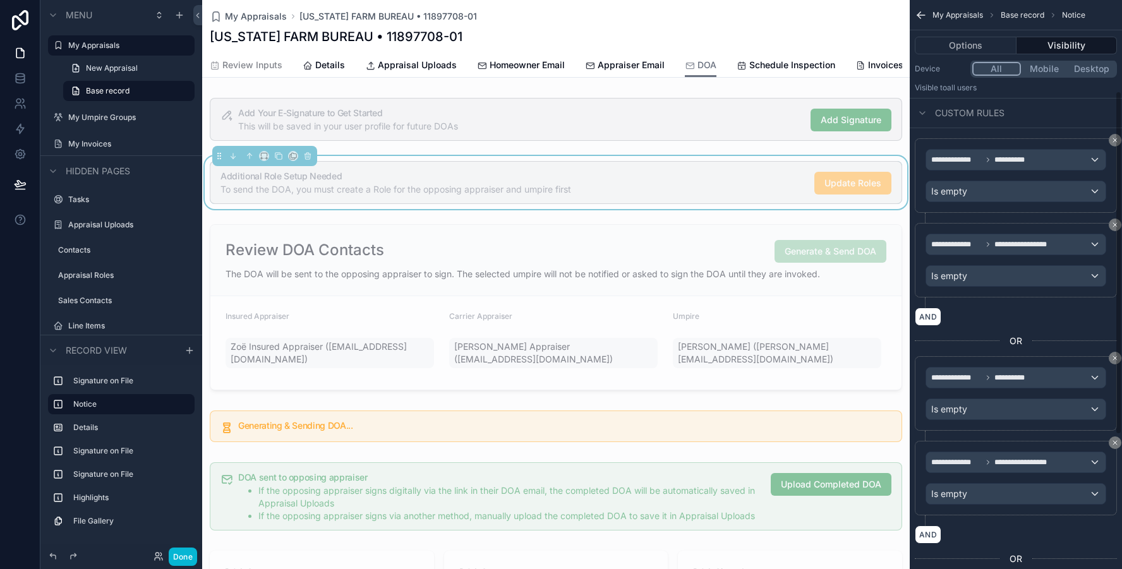
scroll to position [150, 0]
click at [695, 272] on div "scrollable content" at bounding box center [555, 307] width 707 height 176
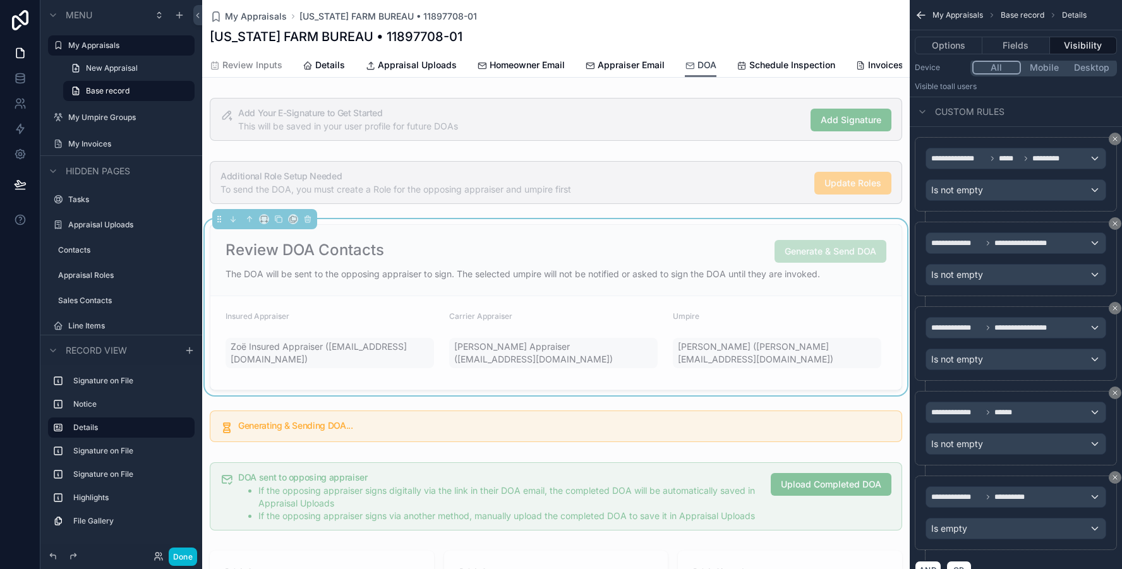
click at [697, 70] on span "DOA" at bounding box center [706, 65] width 19 height 13
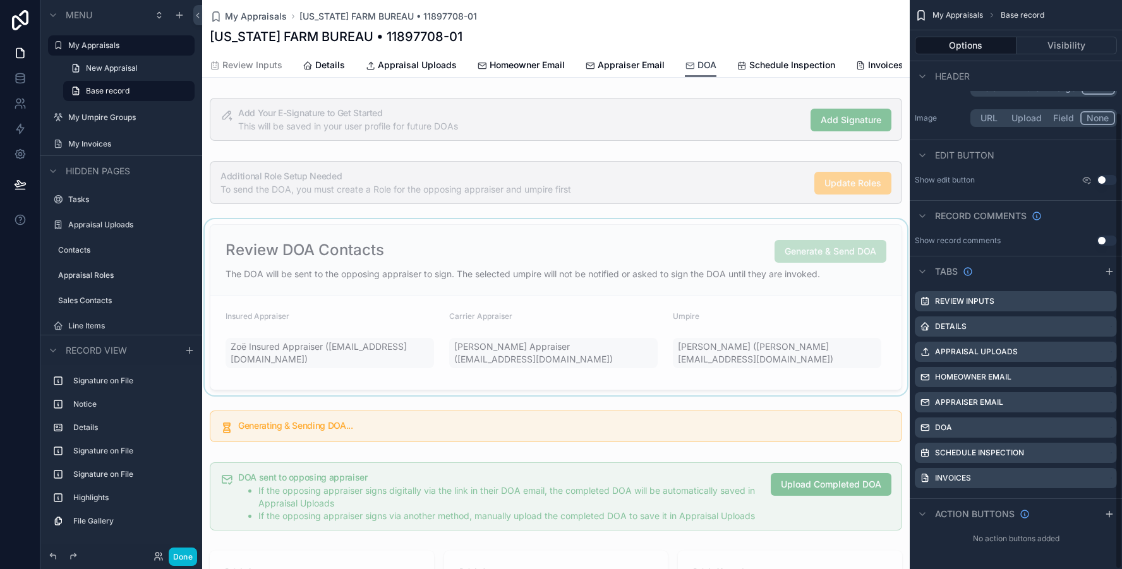
scroll to position [140, 0]
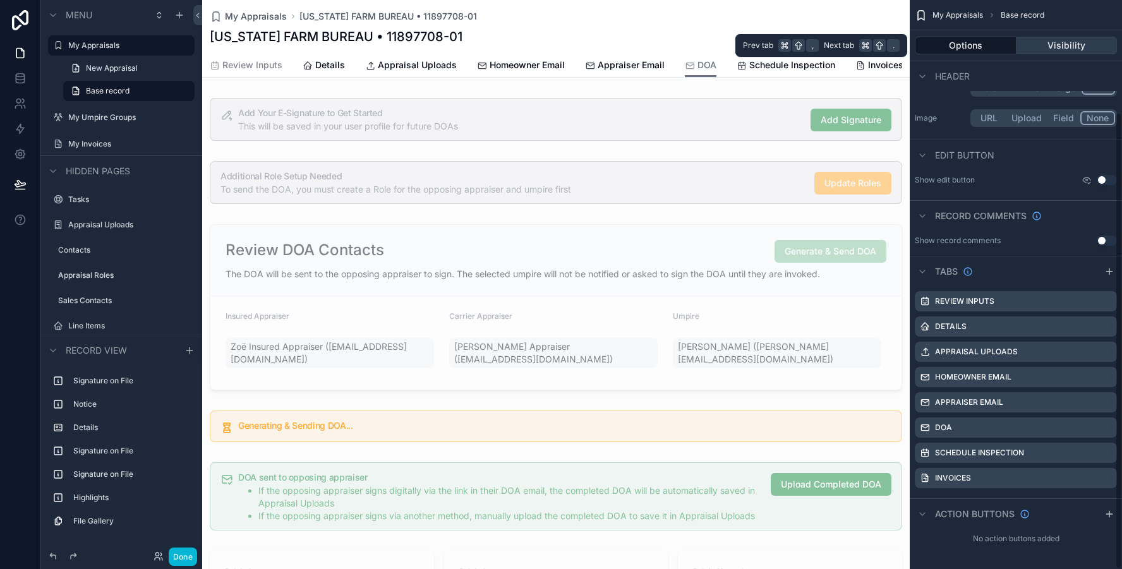
click at [1089, 42] on button "Visibility" at bounding box center [1066, 46] width 101 height 18
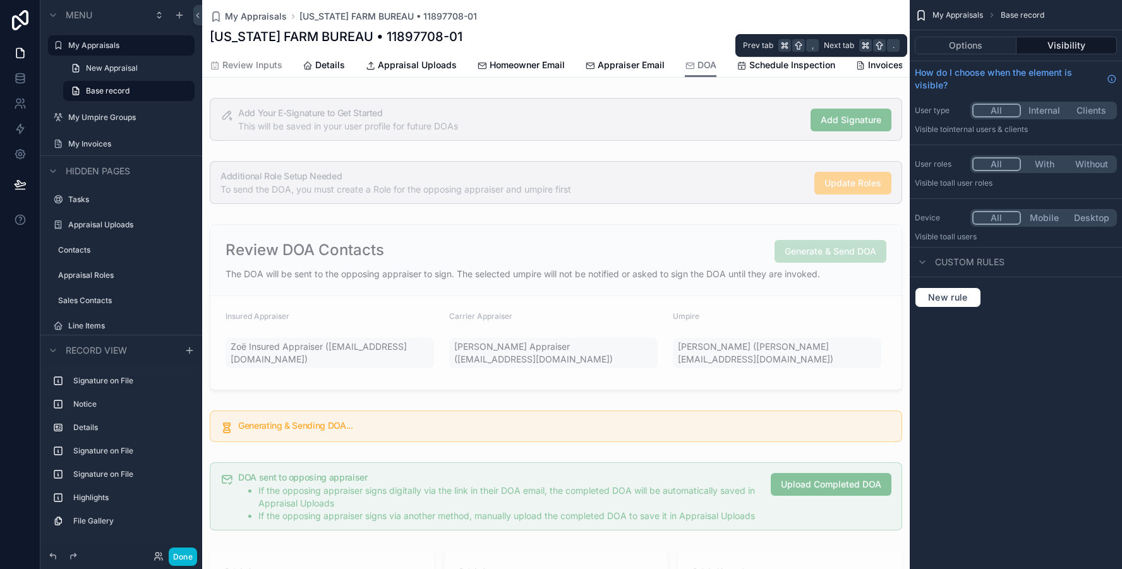
scroll to position [0, 0]
click at [111, 50] on label "My Appraisals" at bounding box center [118, 45] width 101 height 10
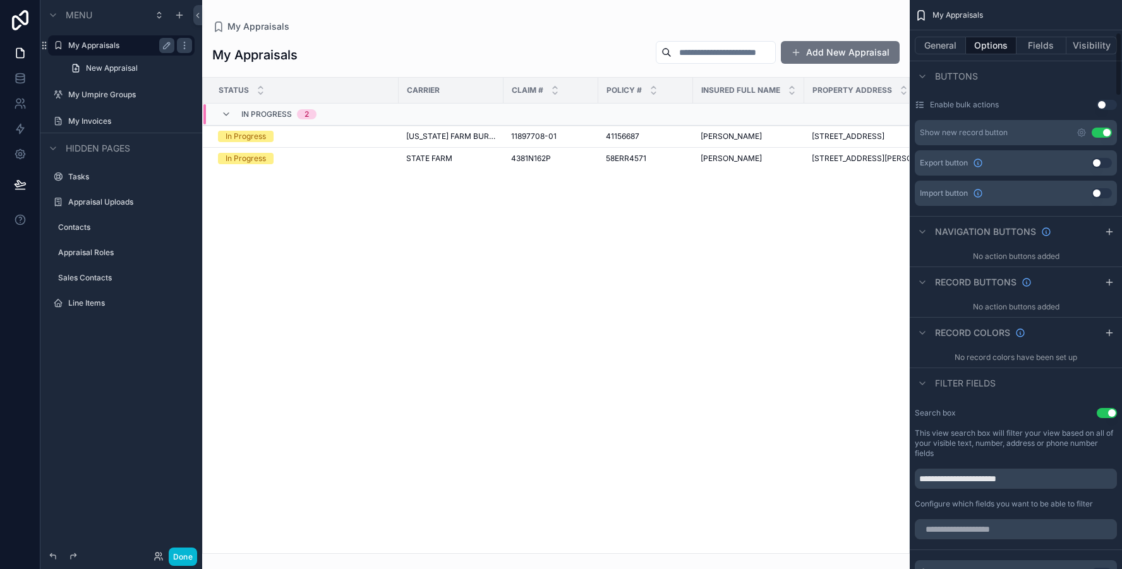
scroll to position [493, 0]
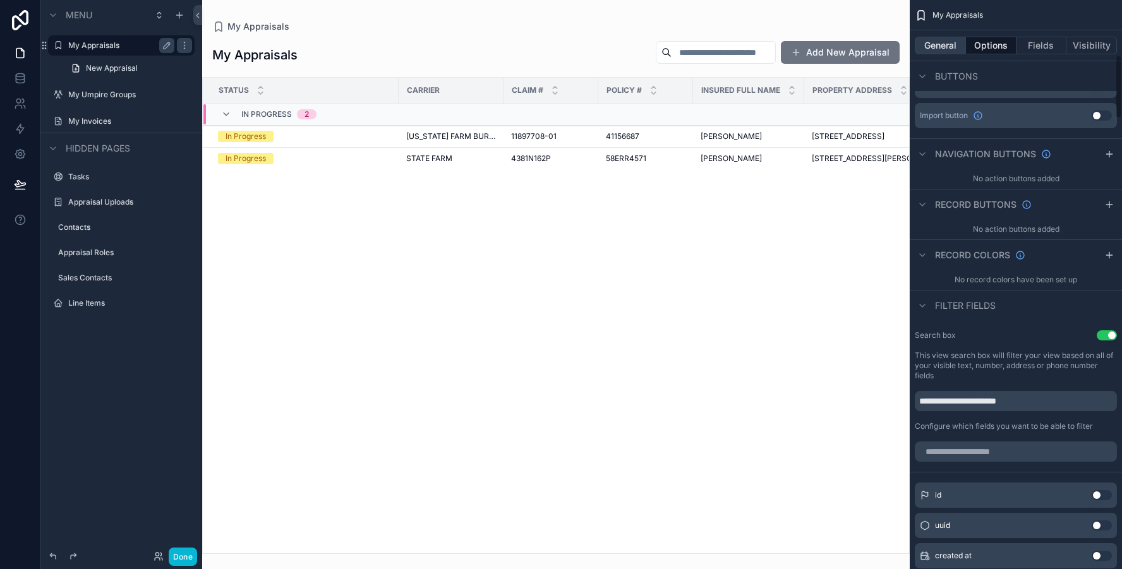
click at [936, 40] on button "General" at bounding box center [940, 46] width 51 height 18
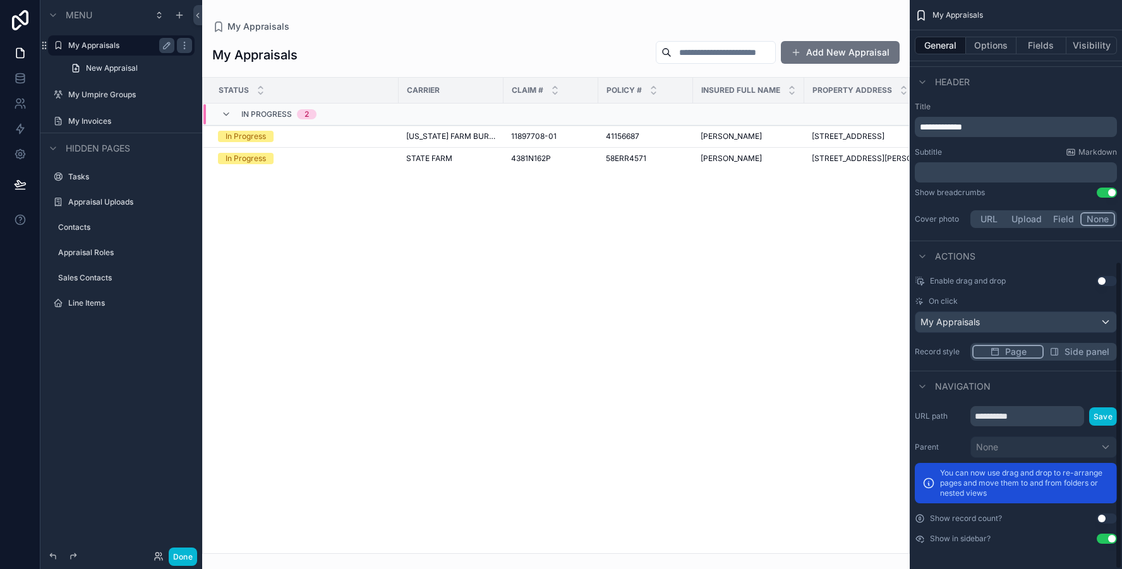
scroll to position [0, 0]
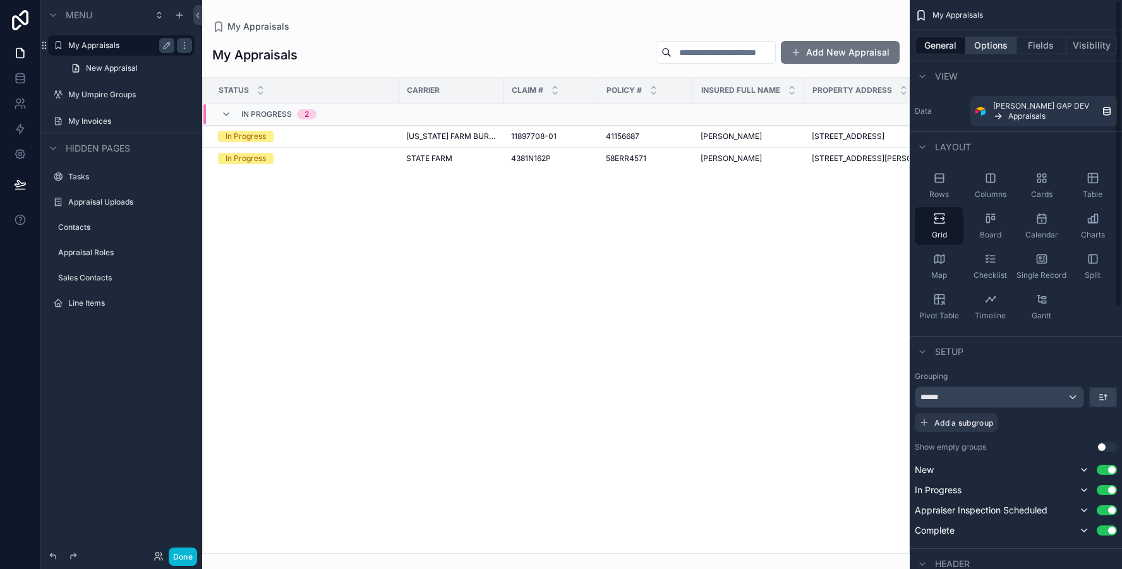
click at [988, 49] on button "Options" at bounding box center [991, 46] width 51 height 18
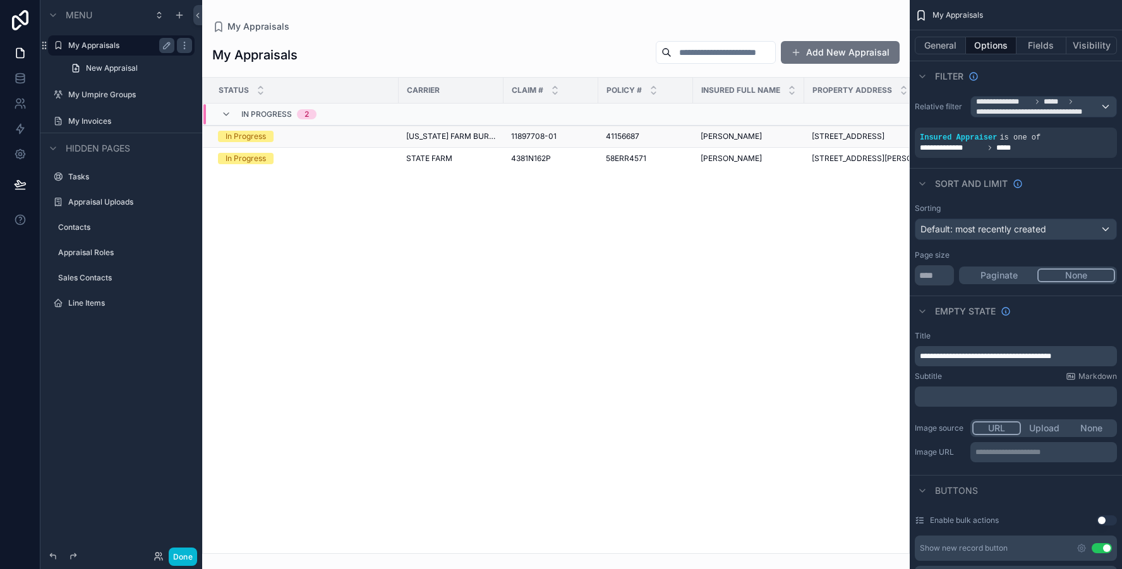
click at [614, 140] on span "41156687" at bounding box center [622, 136] width 33 height 10
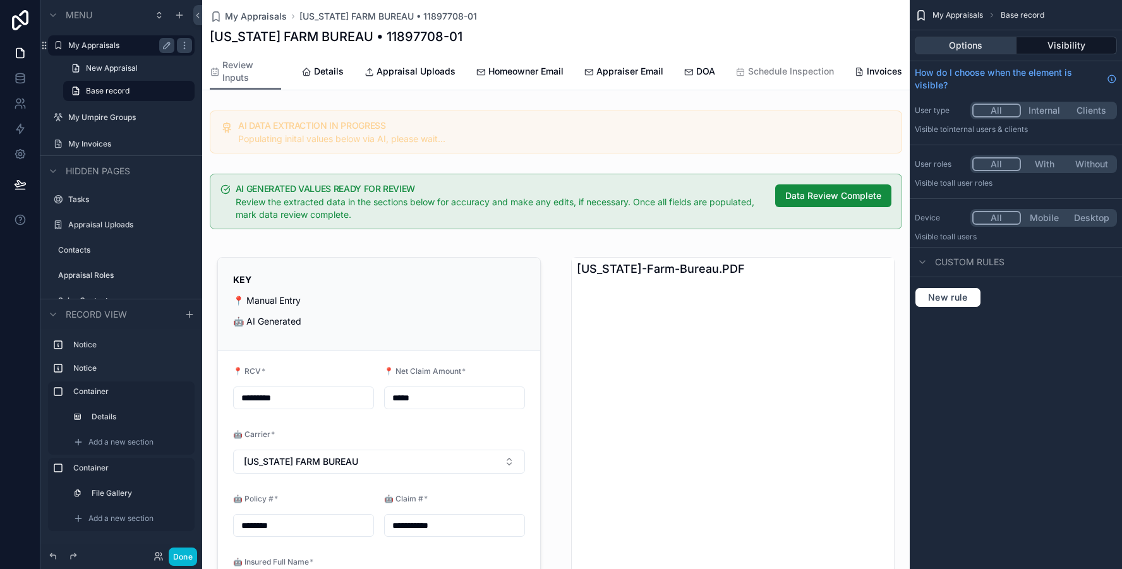
click at [978, 52] on button "Options" at bounding box center [966, 46] width 102 height 18
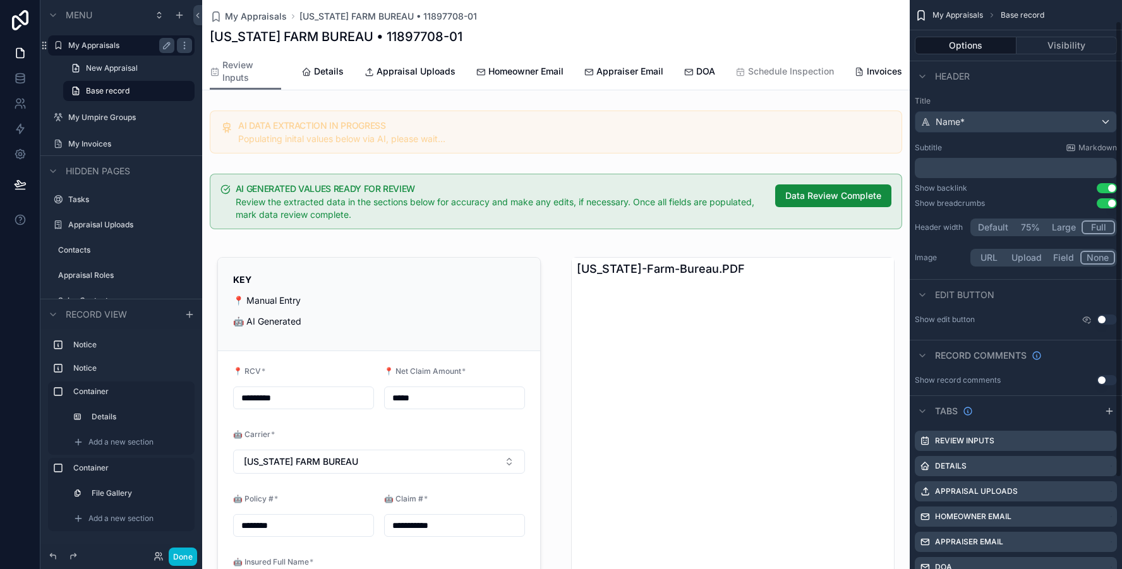
scroll to position [140, 0]
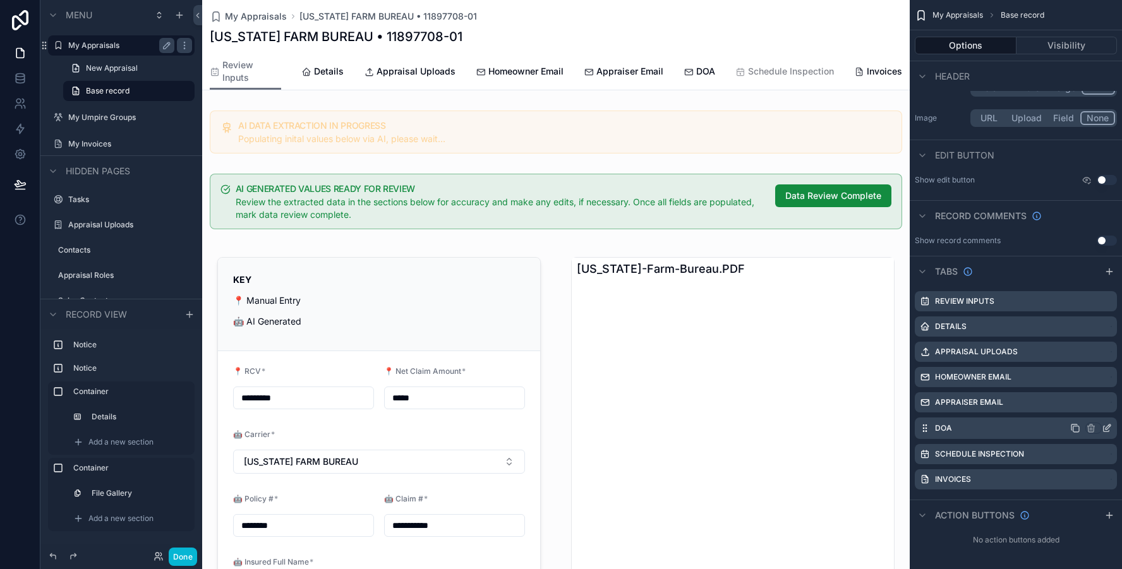
click at [1103, 426] on icon "scrollable content" at bounding box center [1106, 429] width 6 height 6
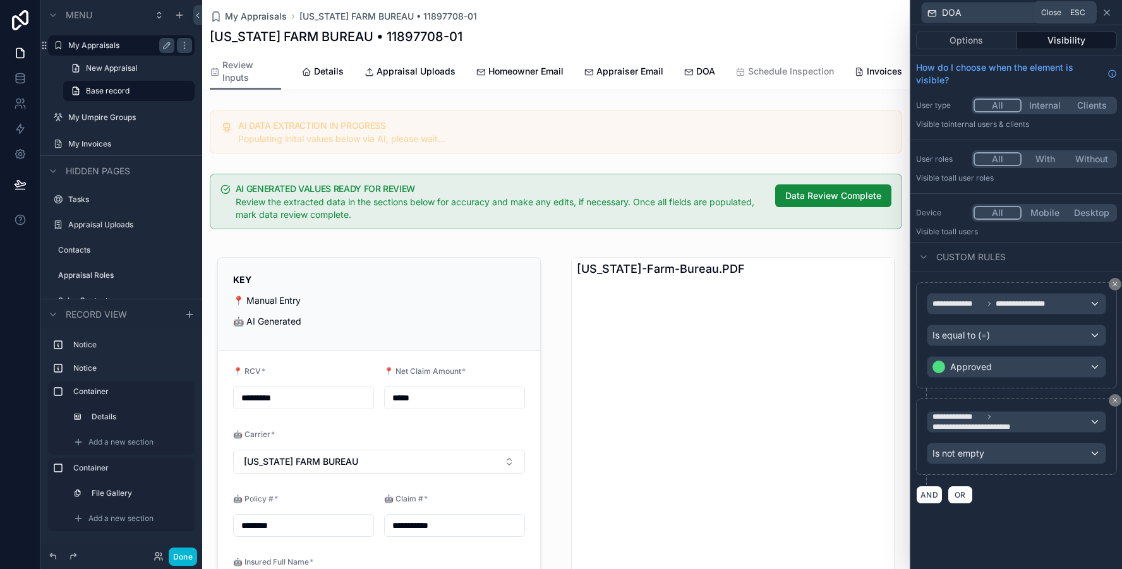
click at [1107, 15] on icon at bounding box center [1106, 13] width 10 height 10
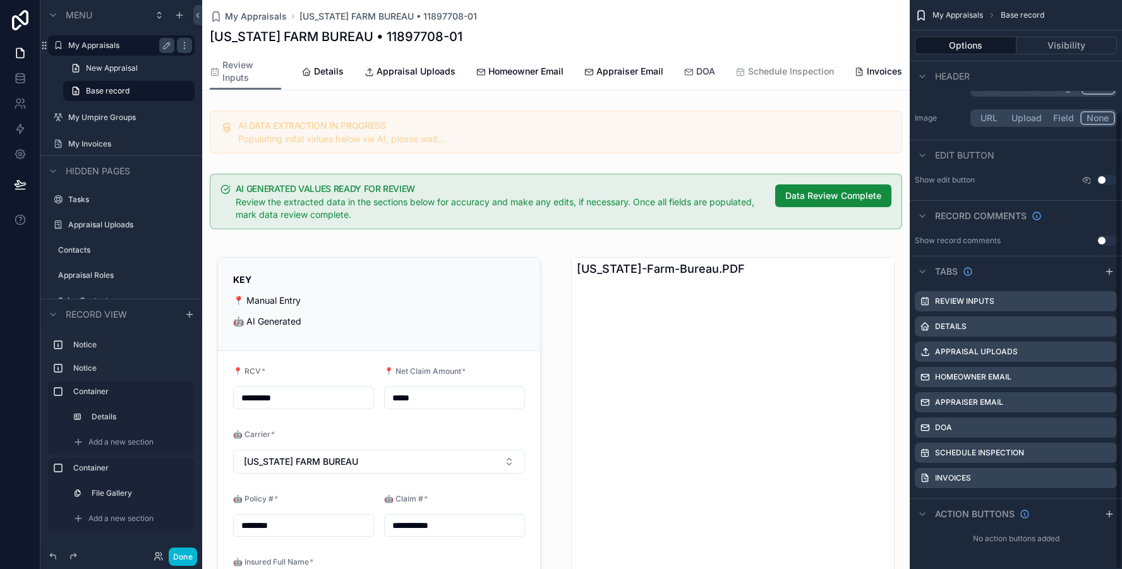
click at [692, 68] on div "DOA" at bounding box center [699, 71] width 32 height 13
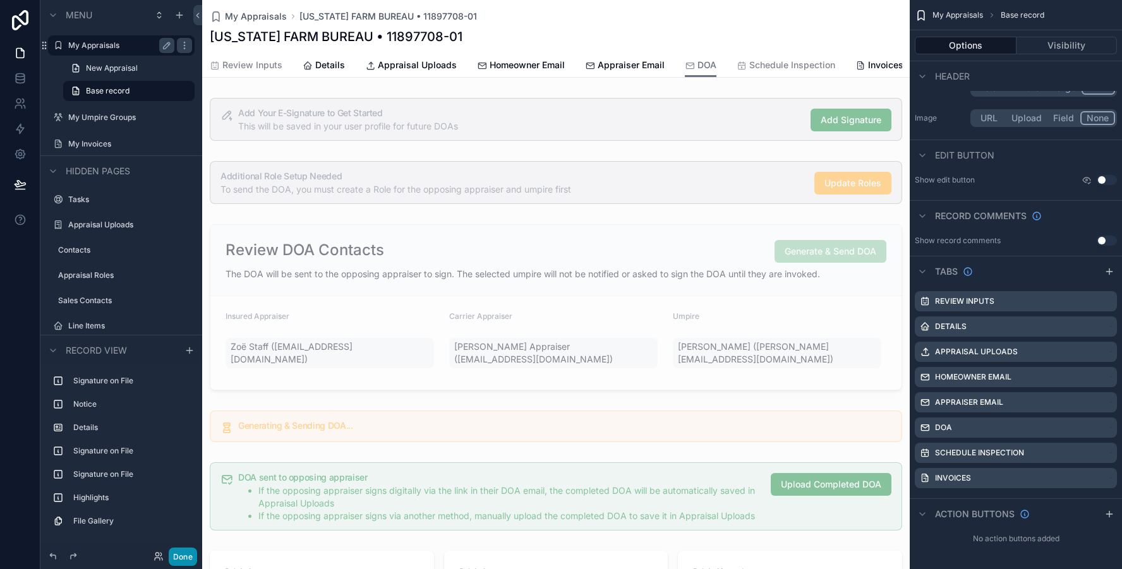
click at [191, 554] on button "Done" at bounding box center [183, 557] width 28 height 18
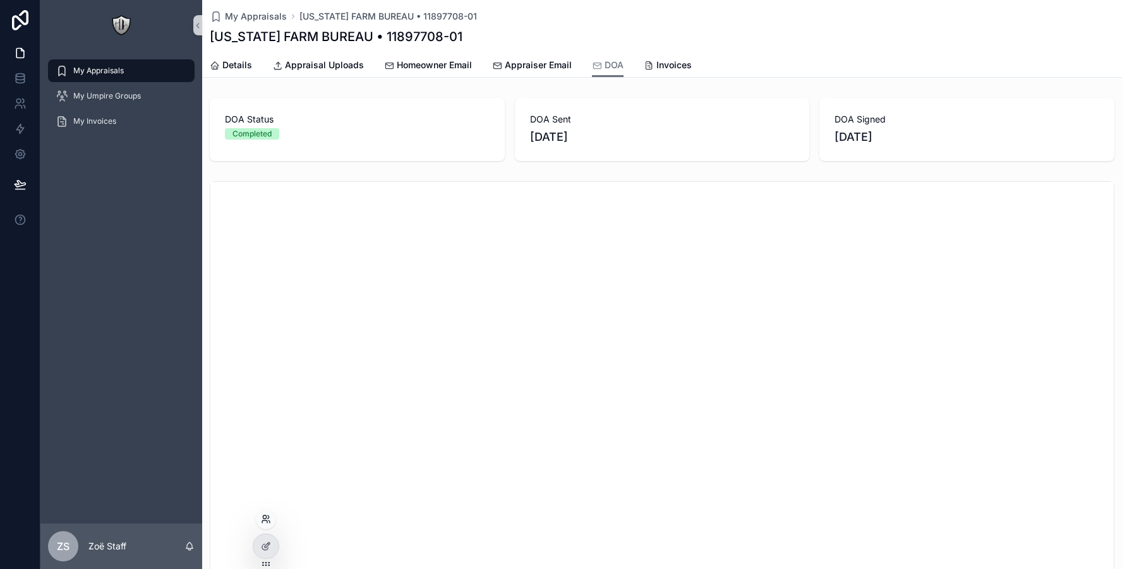
click at [263, 517] on icon at bounding box center [264, 516] width 3 height 3
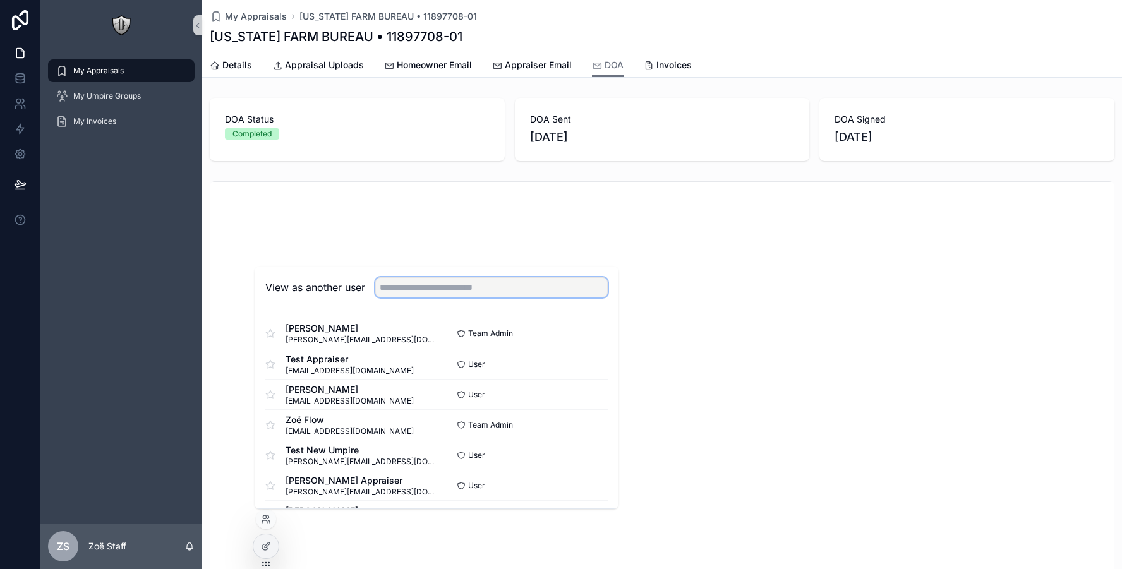
click at [436, 282] on input "text" at bounding box center [491, 287] width 232 height 20
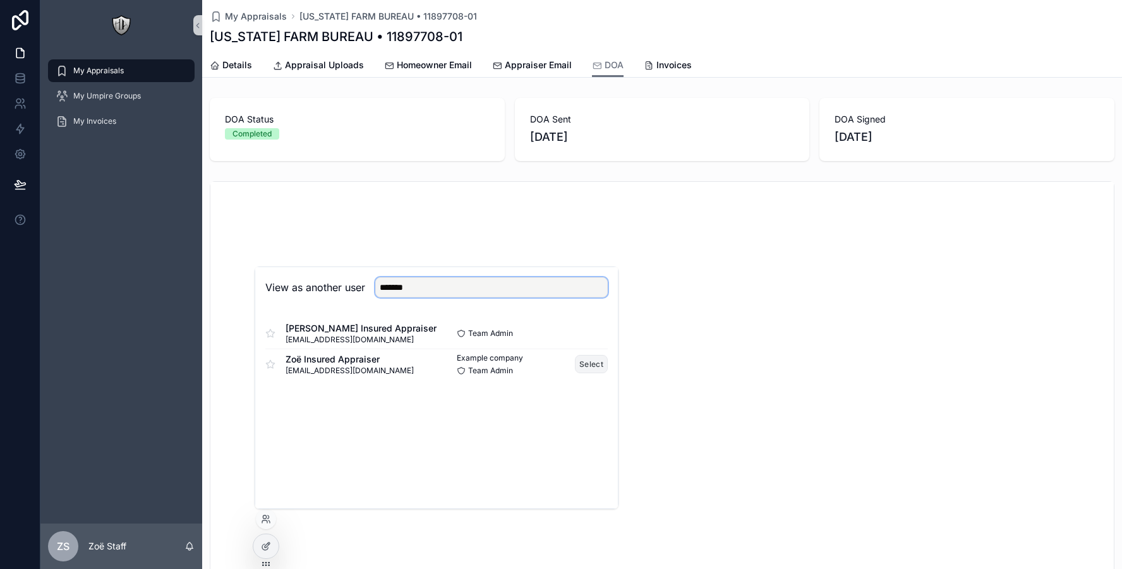
type input "*******"
click at [580, 364] on button "Select" at bounding box center [591, 364] width 33 height 18
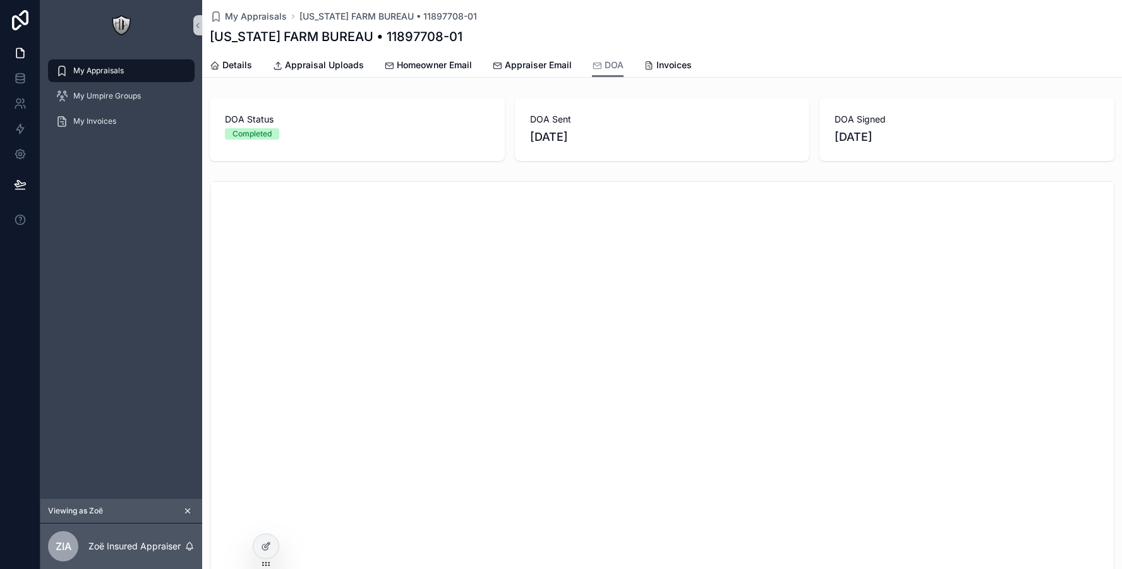
click at [127, 71] on div "My Appraisals" at bounding box center [121, 71] width 131 height 20
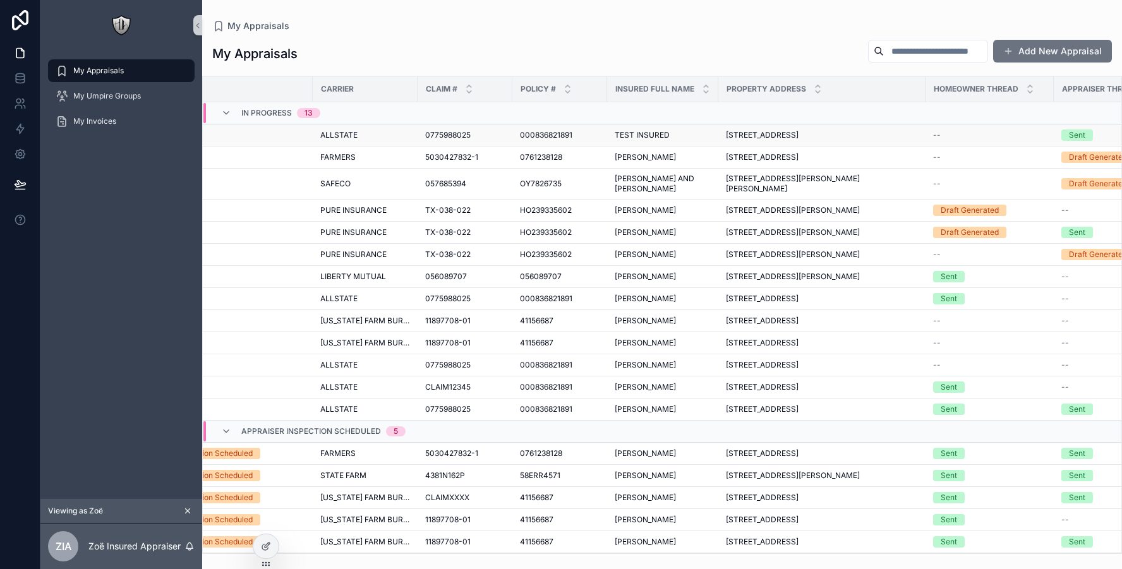
scroll to position [0, 205]
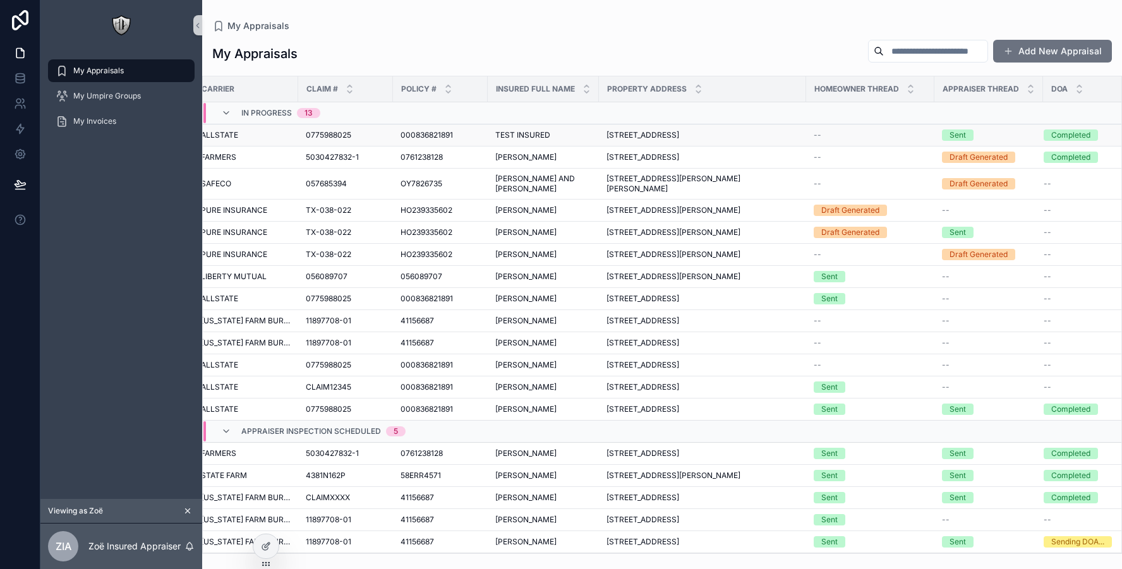
click at [679, 133] on span "7618 NOVELLA DR, FORT WORTH, TX 76134-4319" at bounding box center [642, 135] width 73 height 10
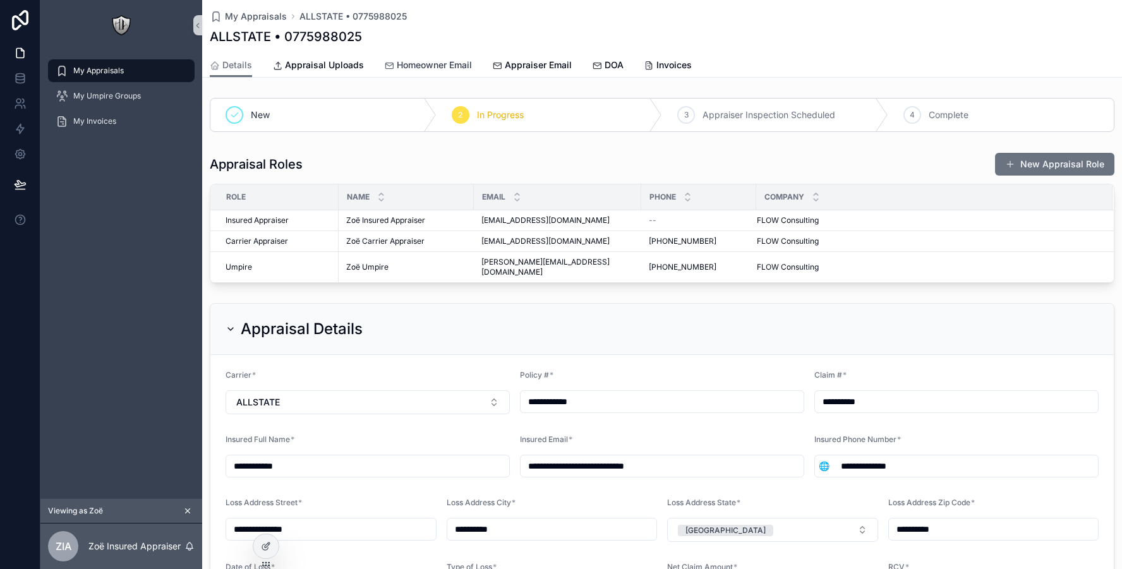
click at [436, 68] on span "Homeowner Email" at bounding box center [434, 65] width 75 height 13
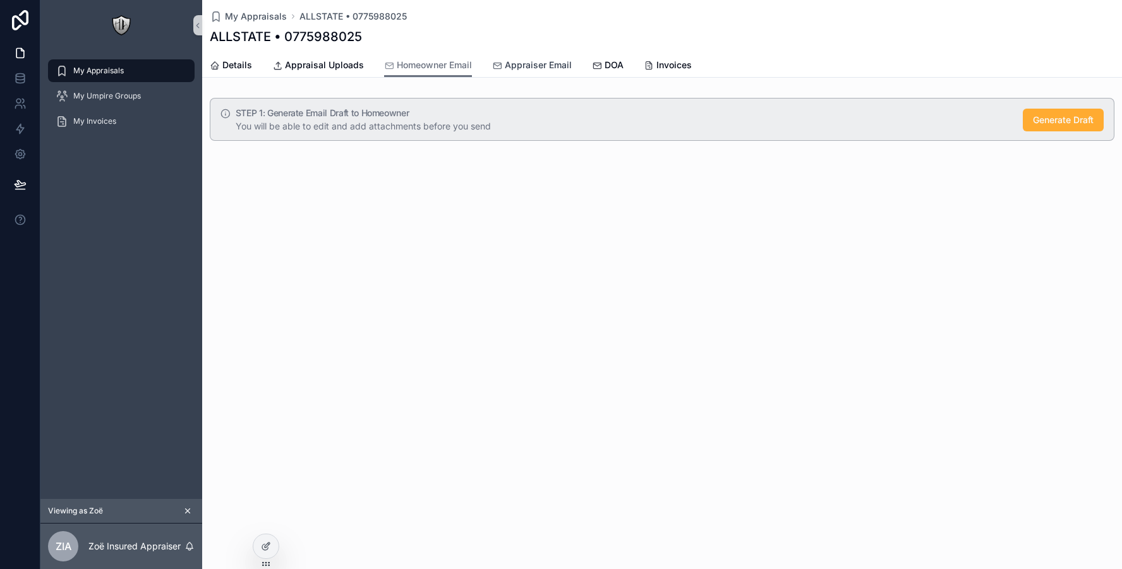
click at [536, 56] on link "Appraiser Email" at bounding box center [532, 66] width 80 height 25
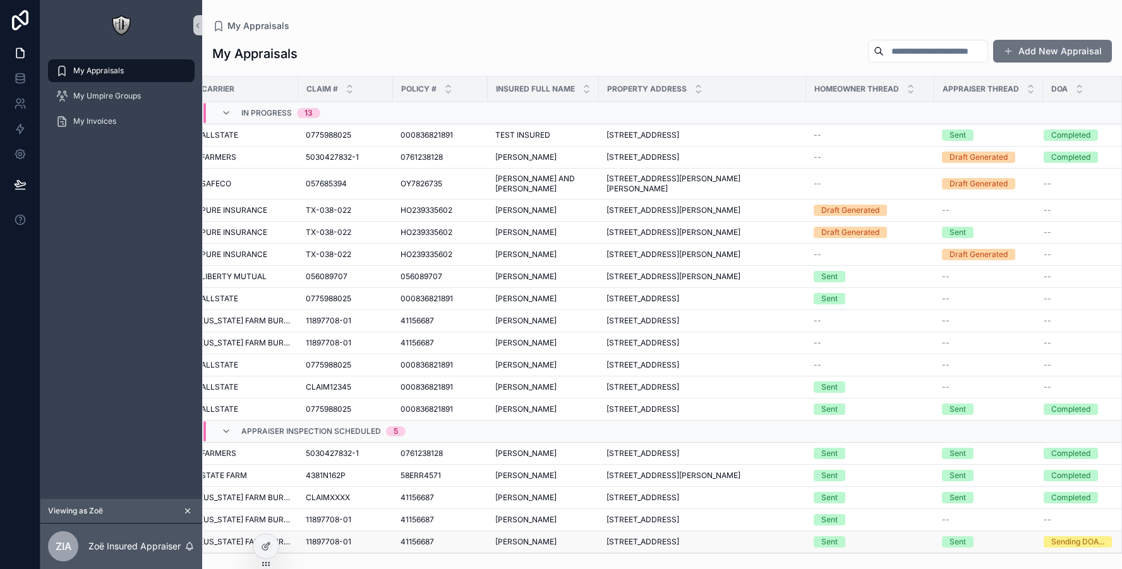
scroll to position [65, 205]
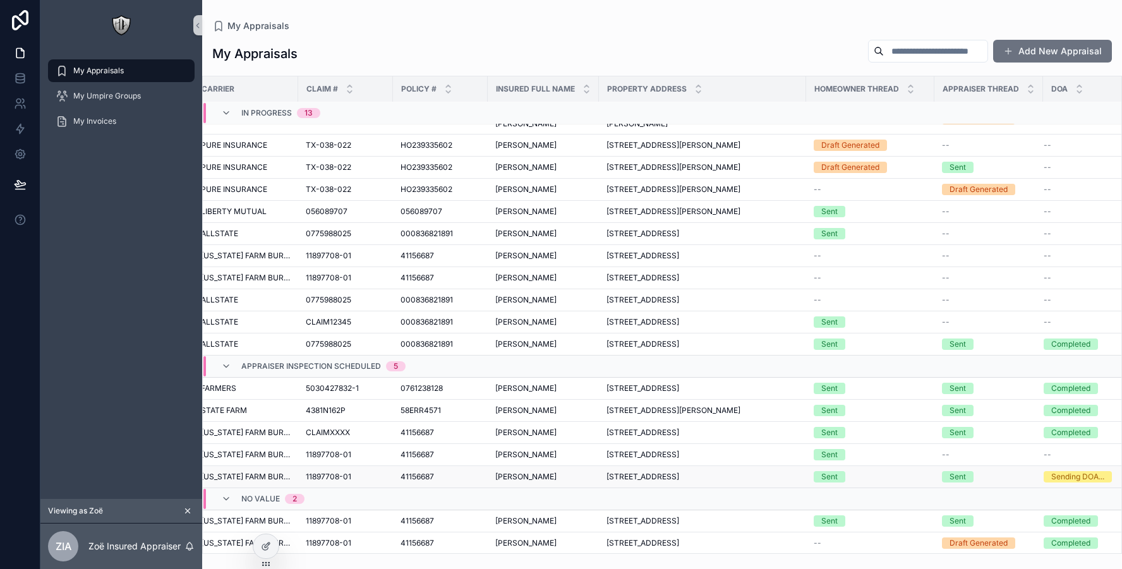
click at [570, 474] on div "JENNIFER NIXON JENNIFER NIXON" at bounding box center [543, 477] width 96 height 10
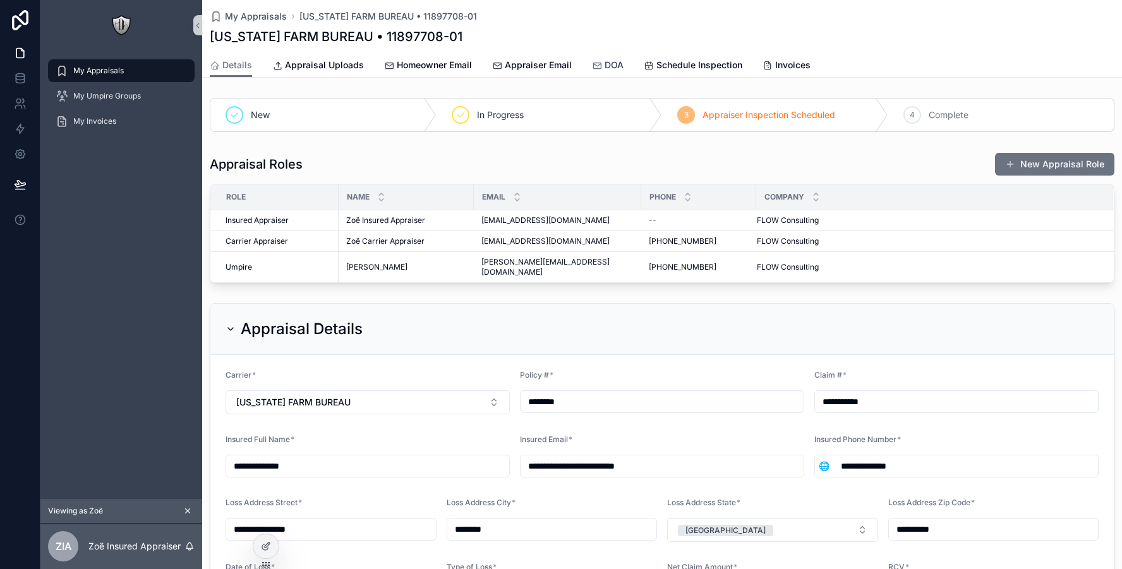
click at [601, 64] on div "DOA" at bounding box center [608, 65] width 32 height 13
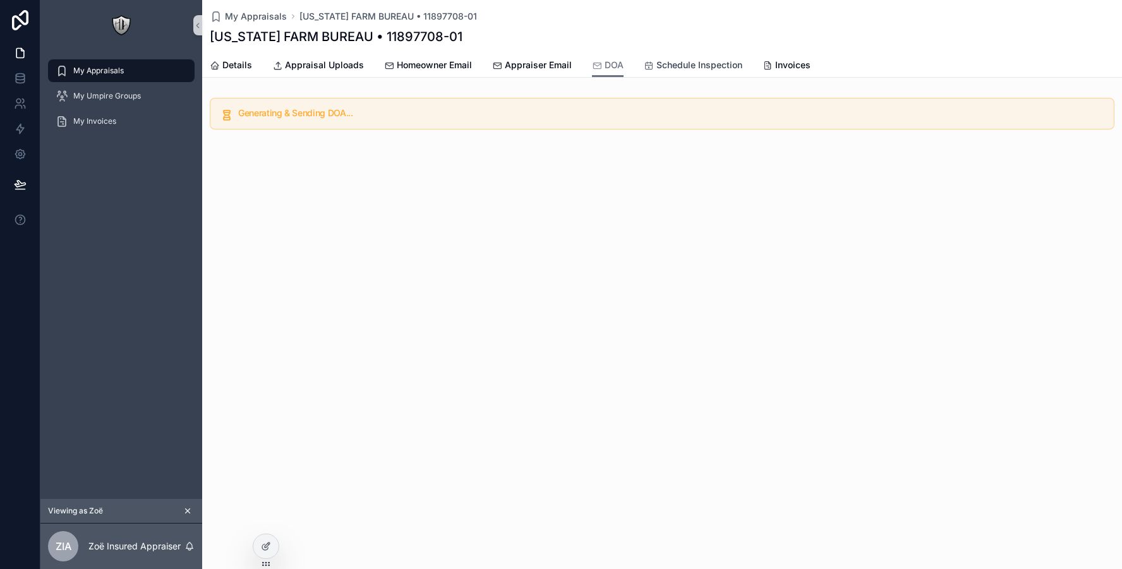
click at [678, 63] on span "Schedule Inspection" at bounding box center [699, 65] width 86 height 13
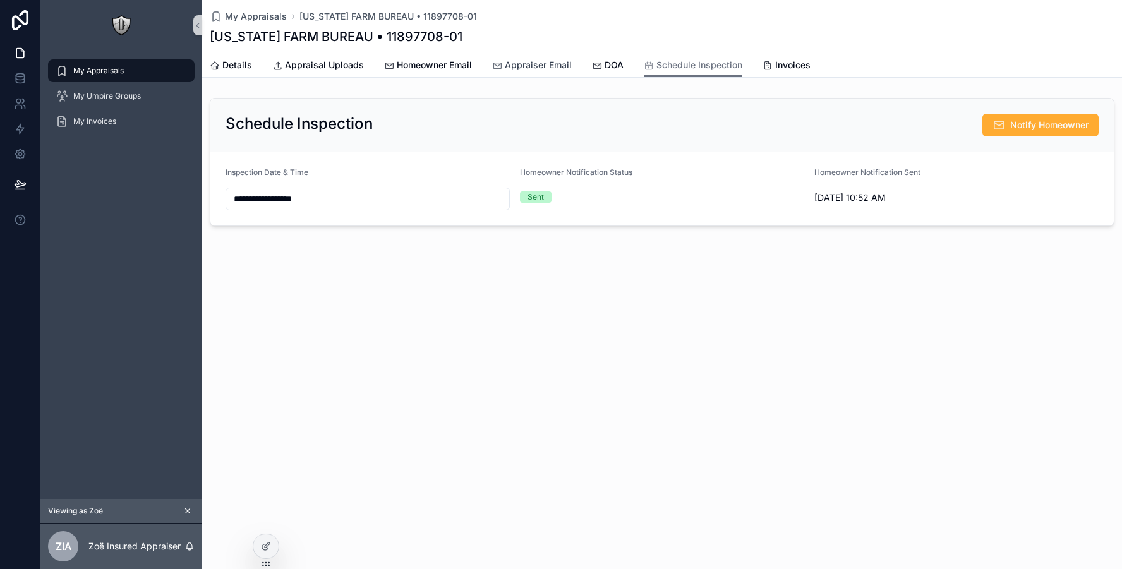
click at [517, 63] on span "Appraiser Email" at bounding box center [538, 65] width 67 height 13
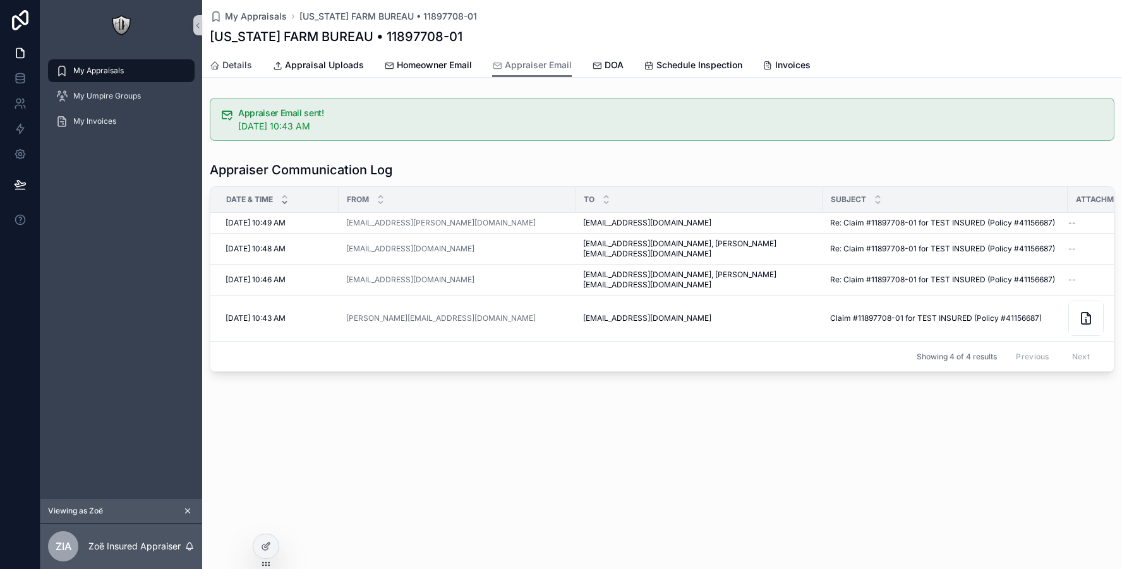
click at [248, 69] on span "Details" at bounding box center [237, 65] width 30 height 13
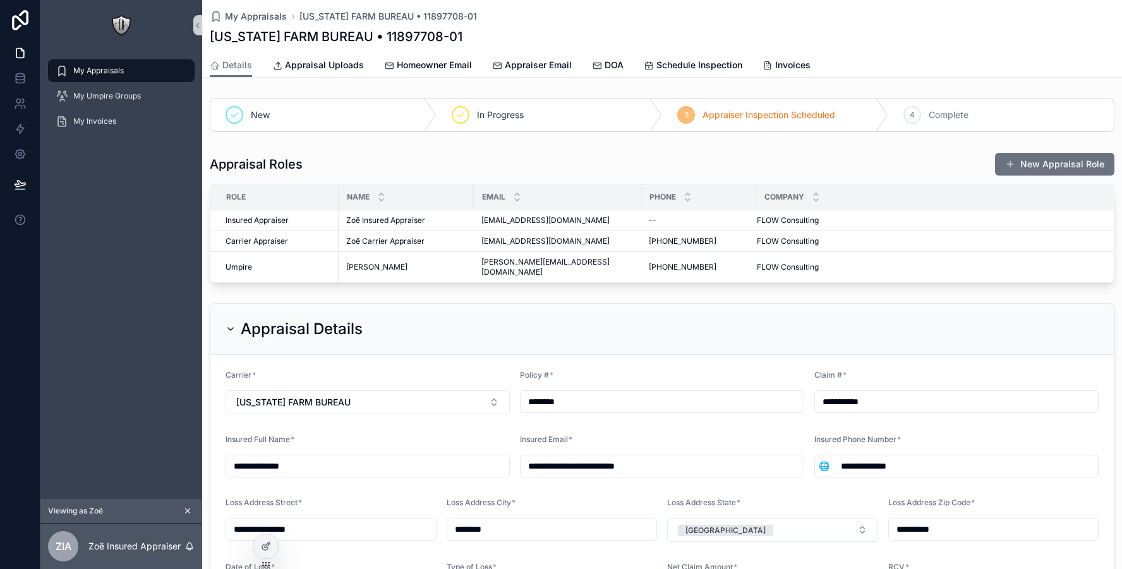
click at [325, 455] on div "**********" at bounding box center [367, 466] width 284 height 23
click at [314, 457] on input "**********" at bounding box center [367, 466] width 283 height 18
type input "**********"
click at [395, 409] on form "**********" at bounding box center [661, 496] width 903 height 283
click at [515, 65] on span "Appraiser Email" at bounding box center [538, 65] width 67 height 13
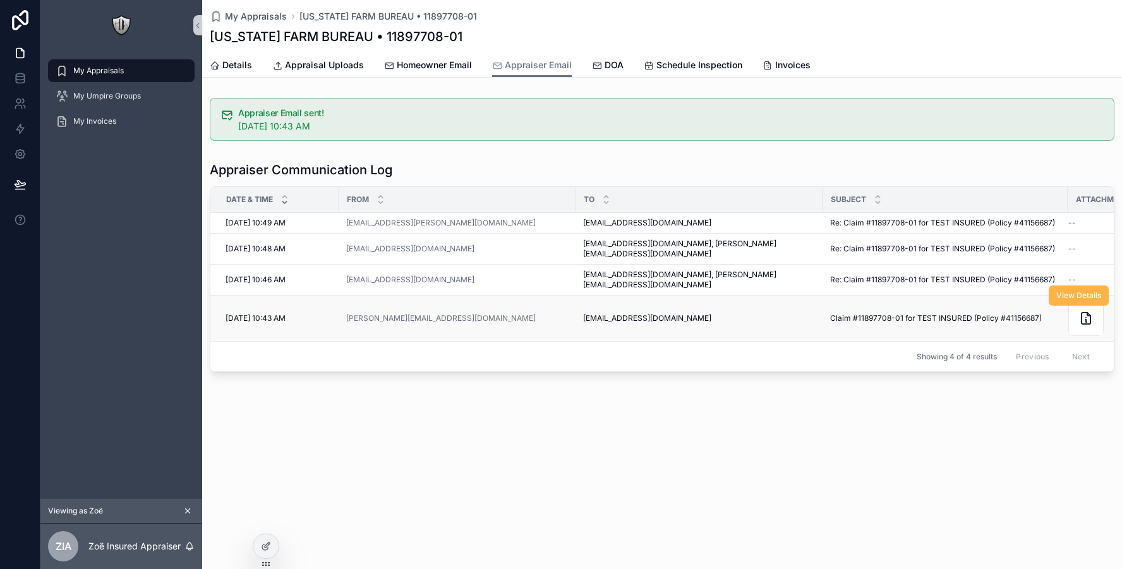
click at [1059, 298] on span "View Details" at bounding box center [1078, 296] width 45 height 10
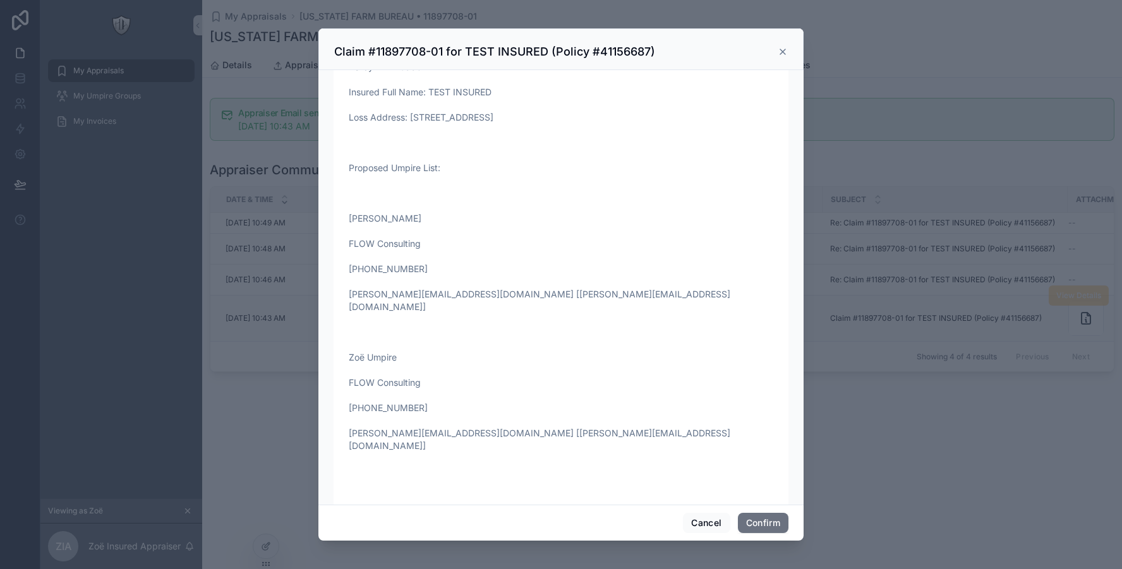
scroll to position [419, 0]
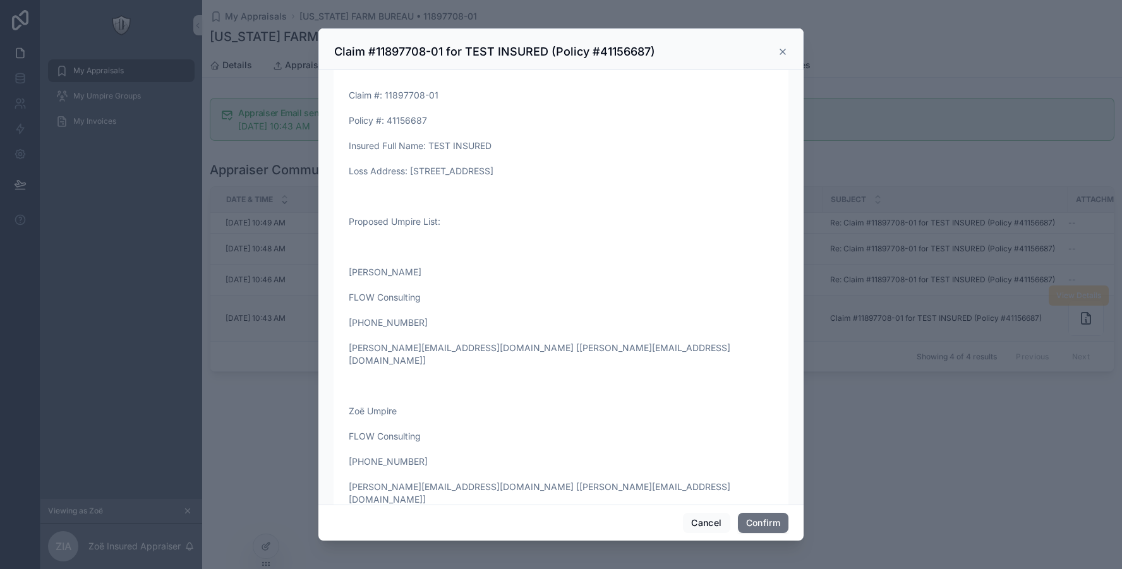
click at [787, 57] on div "Claim #11897708-01 for TEST INSURED (Policy #41156687)" at bounding box center [560, 51] width 453 height 15
click at [781, 50] on icon at bounding box center [782, 51] width 5 height 5
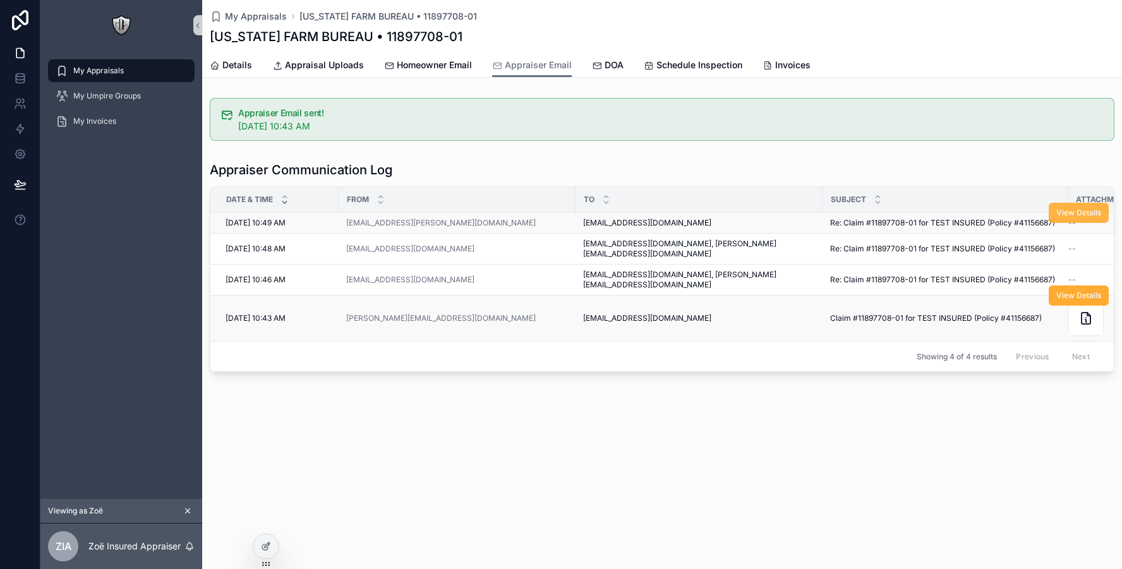
click at [1070, 212] on span "View Details" at bounding box center [1078, 213] width 45 height 10
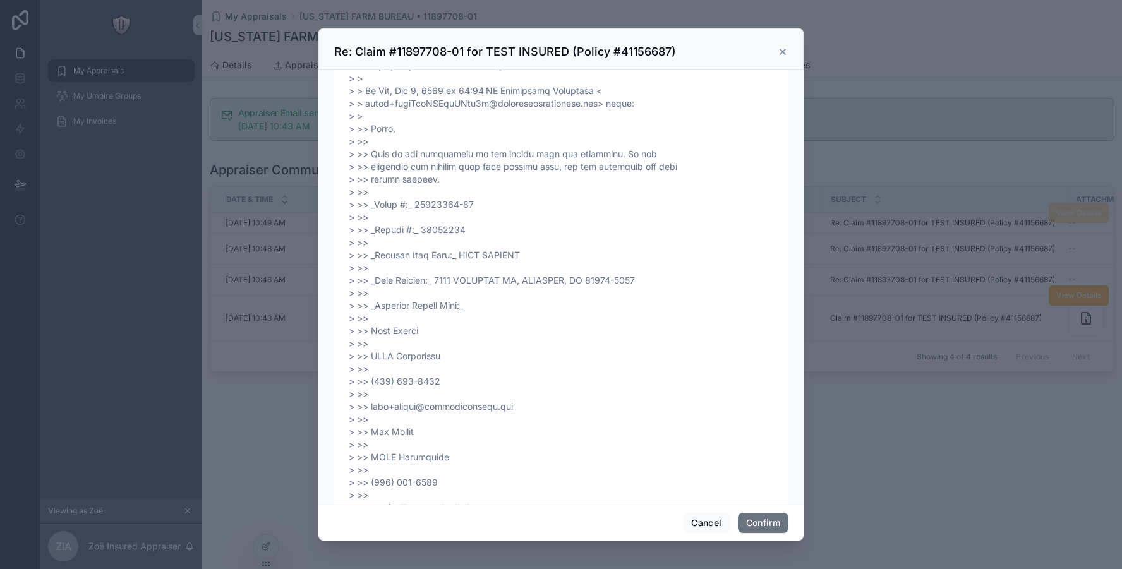
scroll to position [679, 0]
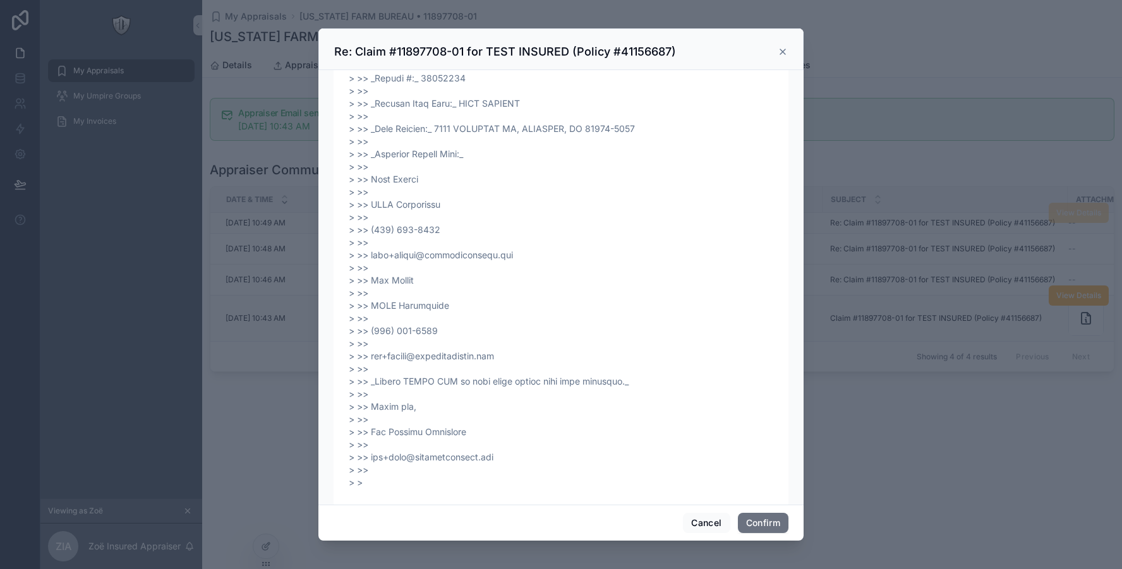
click at [784, 52] on icon at bounding box center [782, 52] width 10 height 10
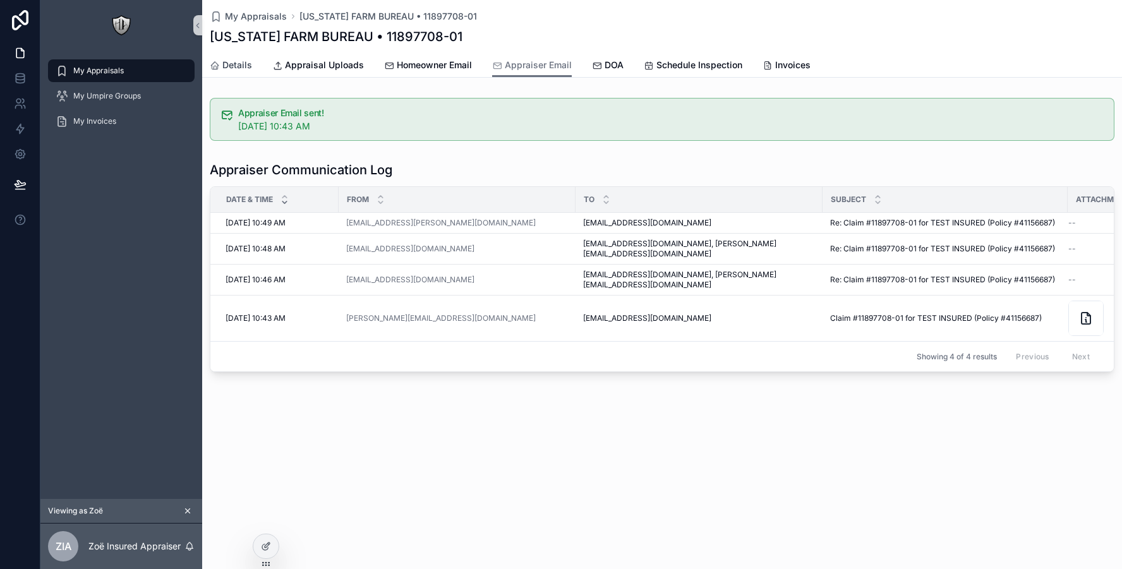
click at [221, 63] on div "Details" at bounding box center [231, 65] width 42 height 13
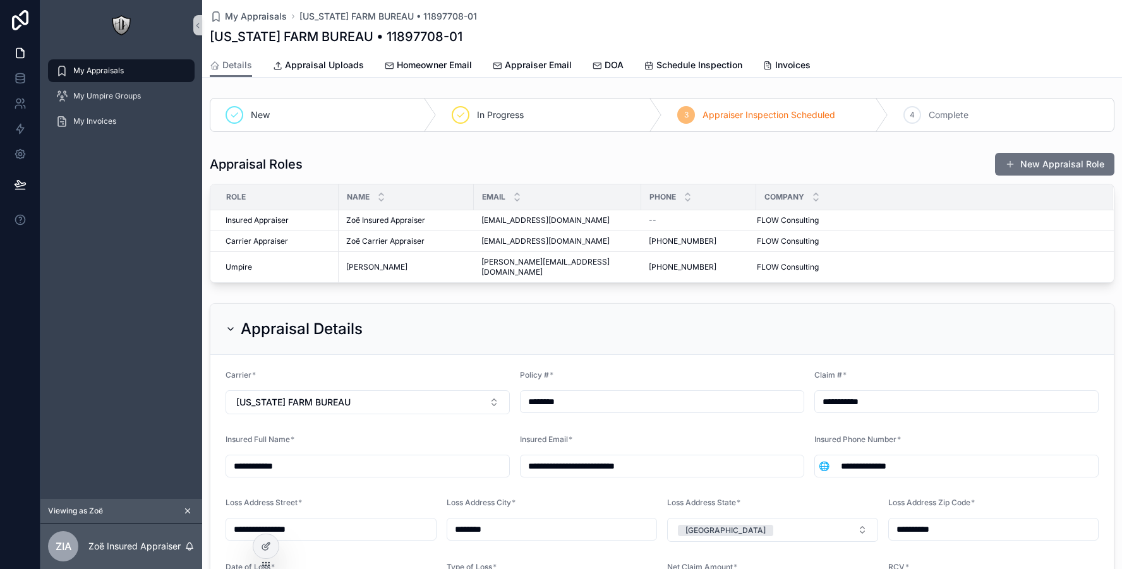
click at [327, 435] on div "Insured Full Name *" at bounding box center [367, 442] width 284 height 15
click at [610, 70] on span "DOA" at bounding box center [613, 65] width 19 height 13
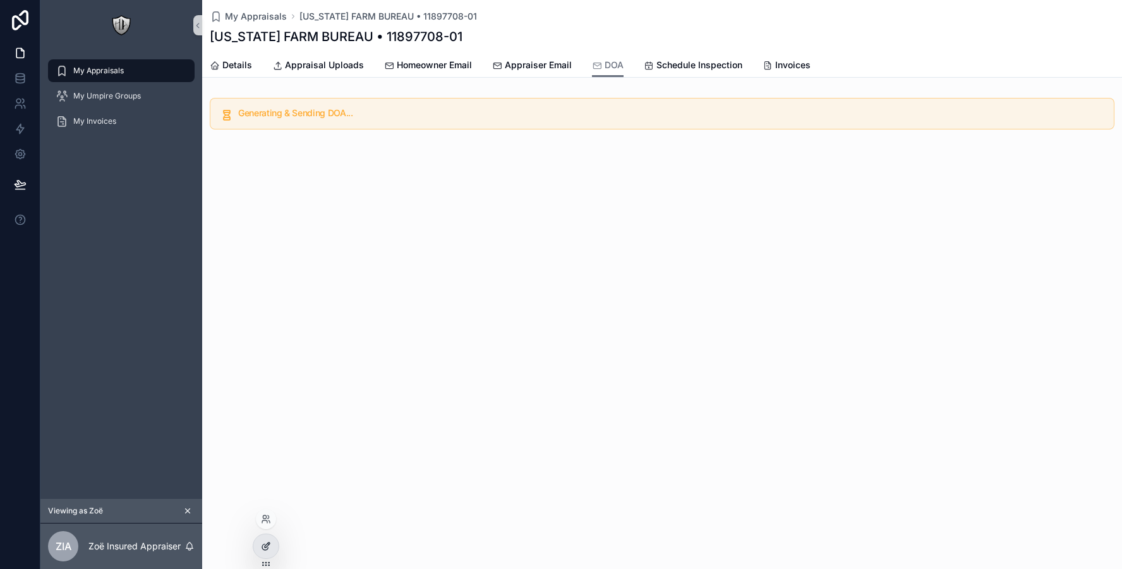
click at [261, 549] on icon at bounding box center [266, 546] width 10 height 10
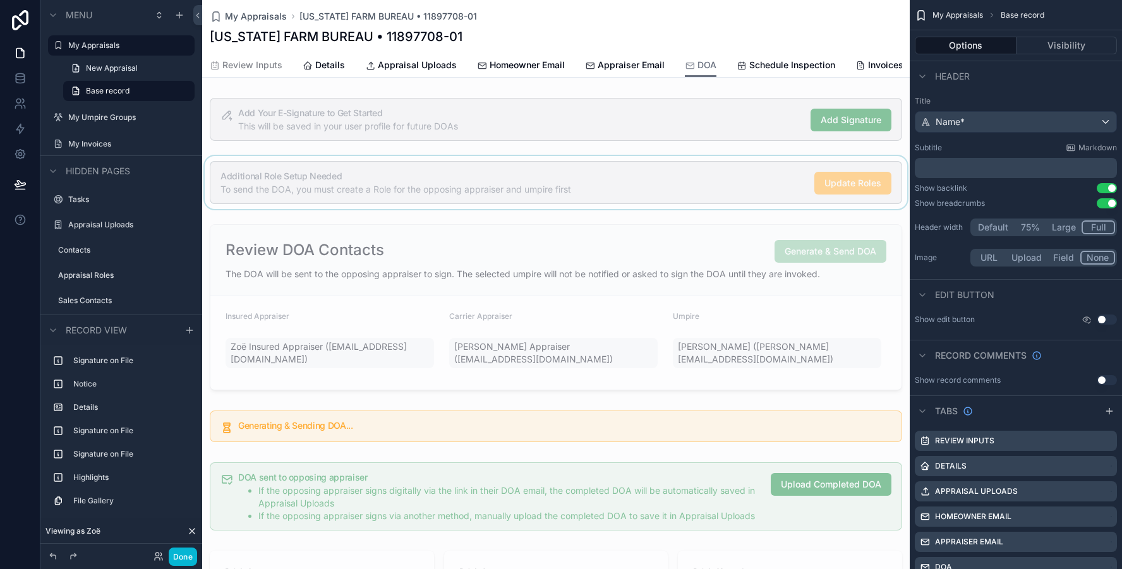
click at [372, 200] on div "scrollable content" at bounding box center [555, 182] width 707 height 53
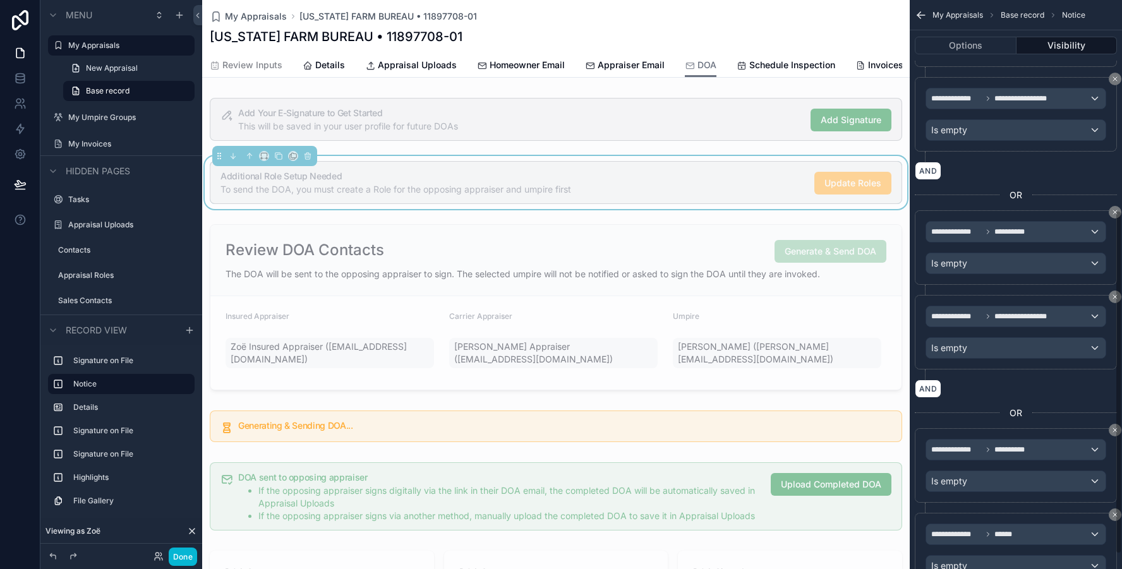
scroll to position [373, 0]
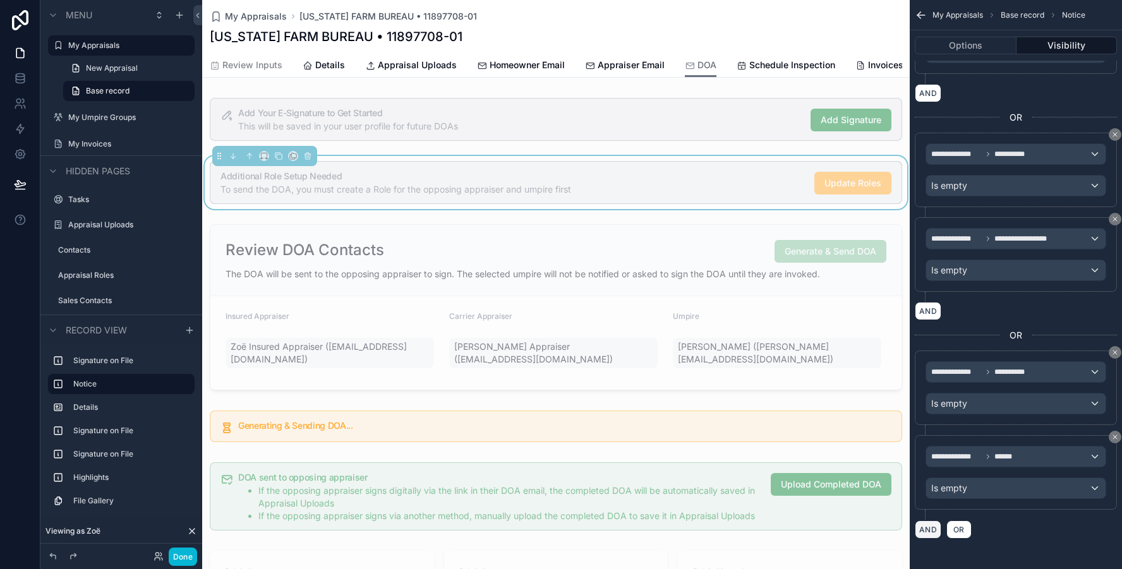
click at [926, 531] on button "AND" at bounding box center [928, 529] width 27 height 18
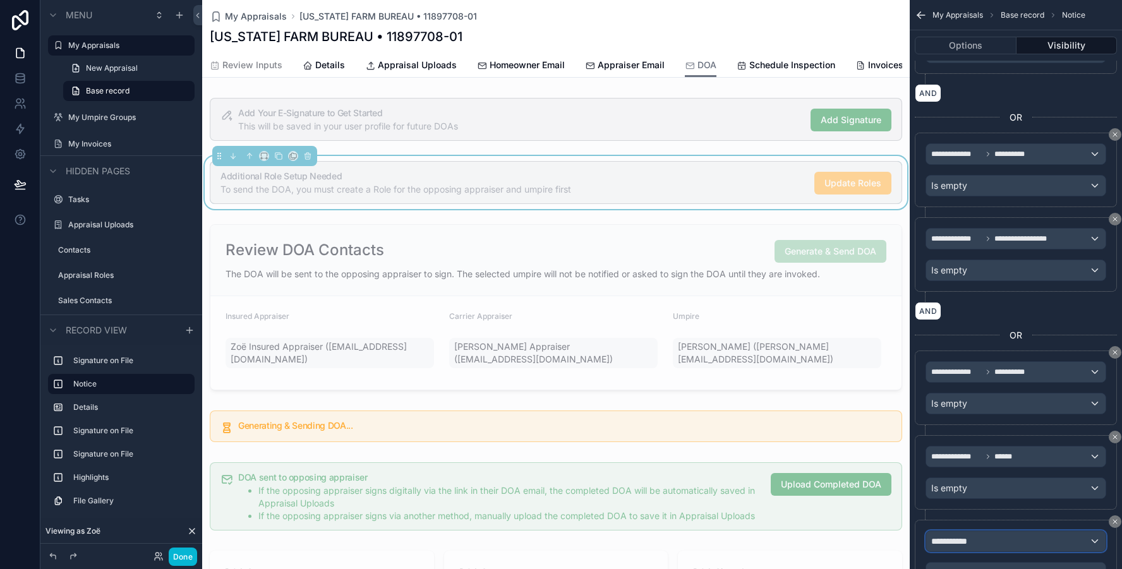
click at [951, 535] on span "**********" at bounding box center [954, 541] width 47 height 13
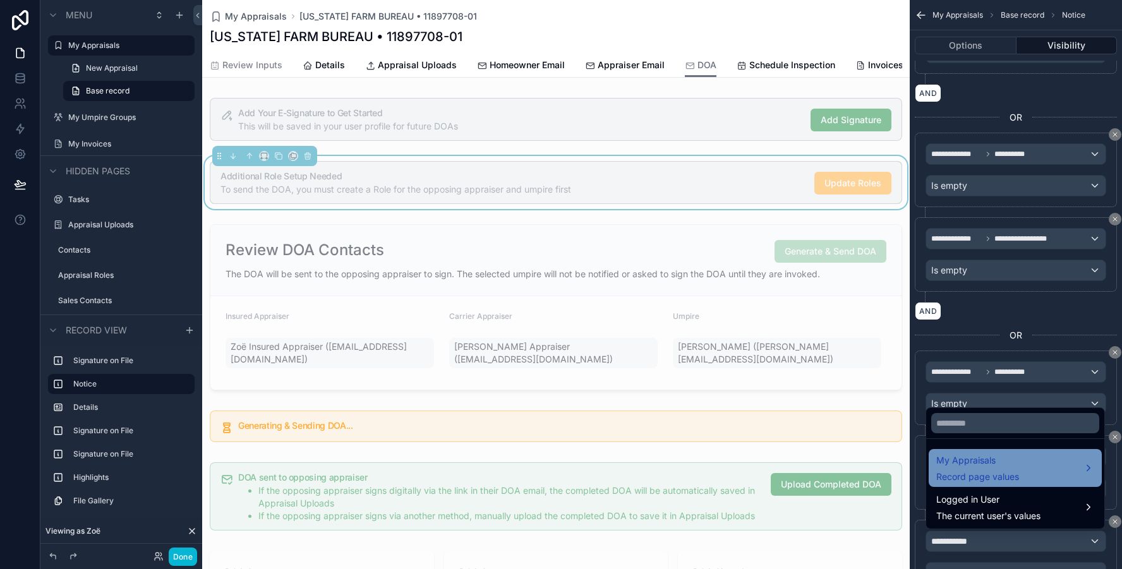
click at [959, 470] on div "My Appraisals Record page values" at bounding box center [977, 468] width 83 height 30
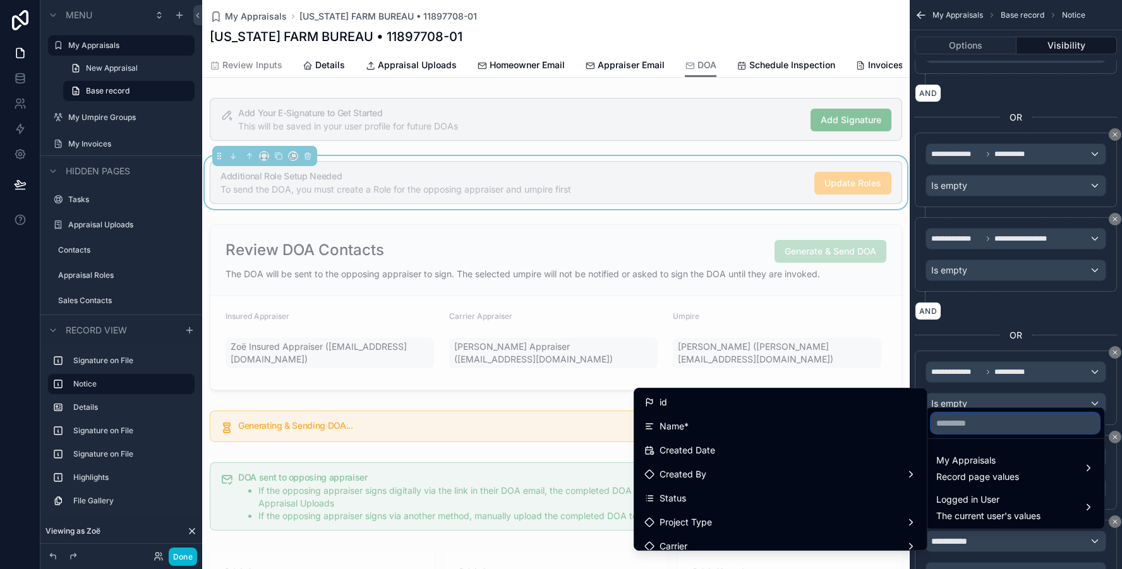
click at [957, 426] on input "text" at bounding box center [1015, 423] width 168 height 20
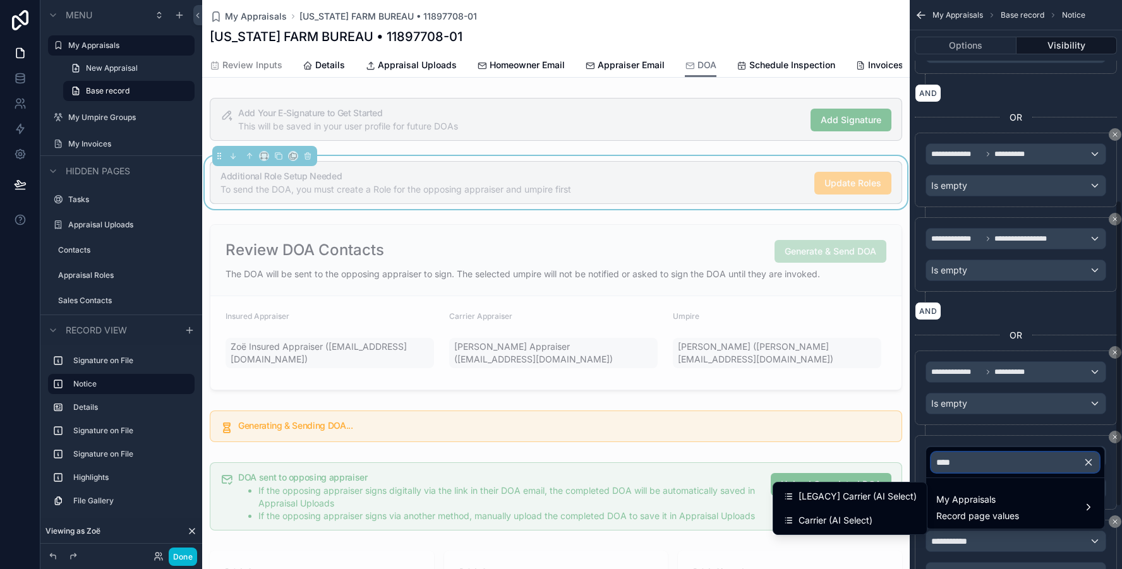
type input "*****"
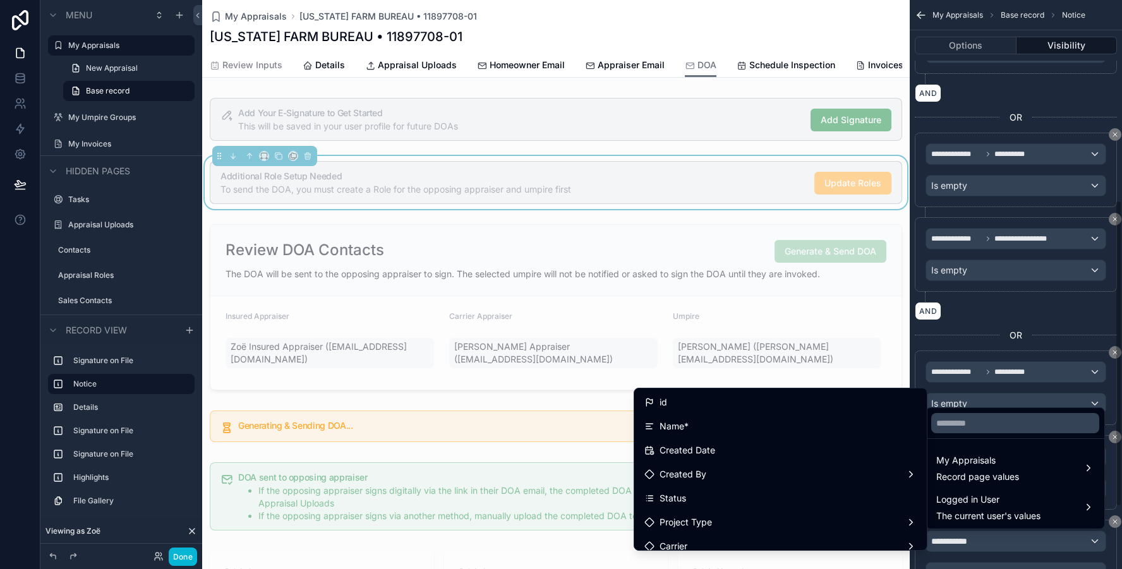
click at [995, 310] on div "scrollable content" at bounding box center [561, 284] width 1122 height 569
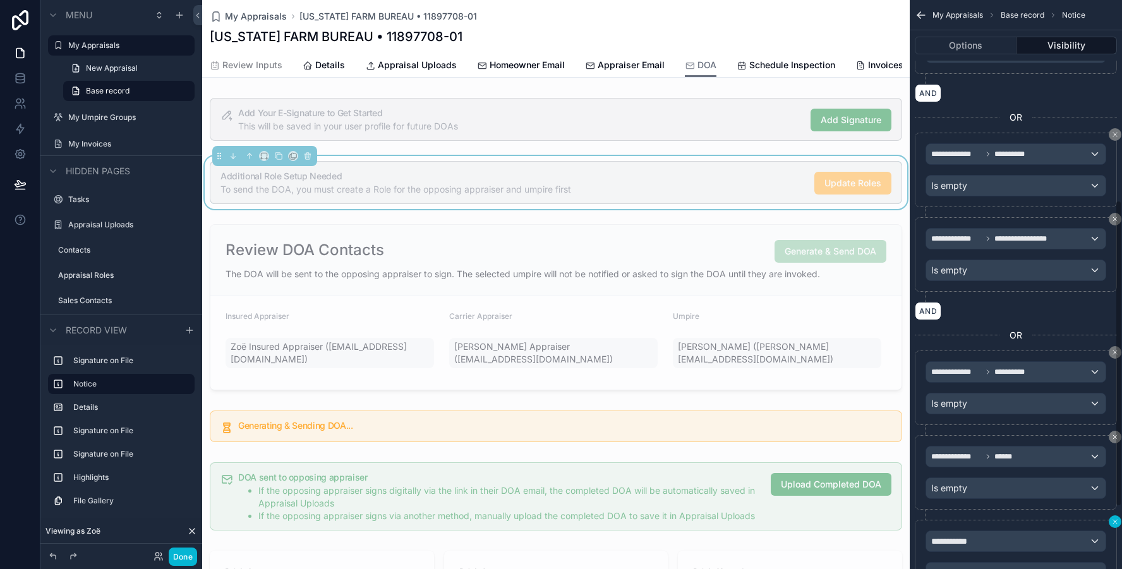
click at [1110, 520] on button "scrollable content" at bounding box center [1114, 521] width 13 height 13
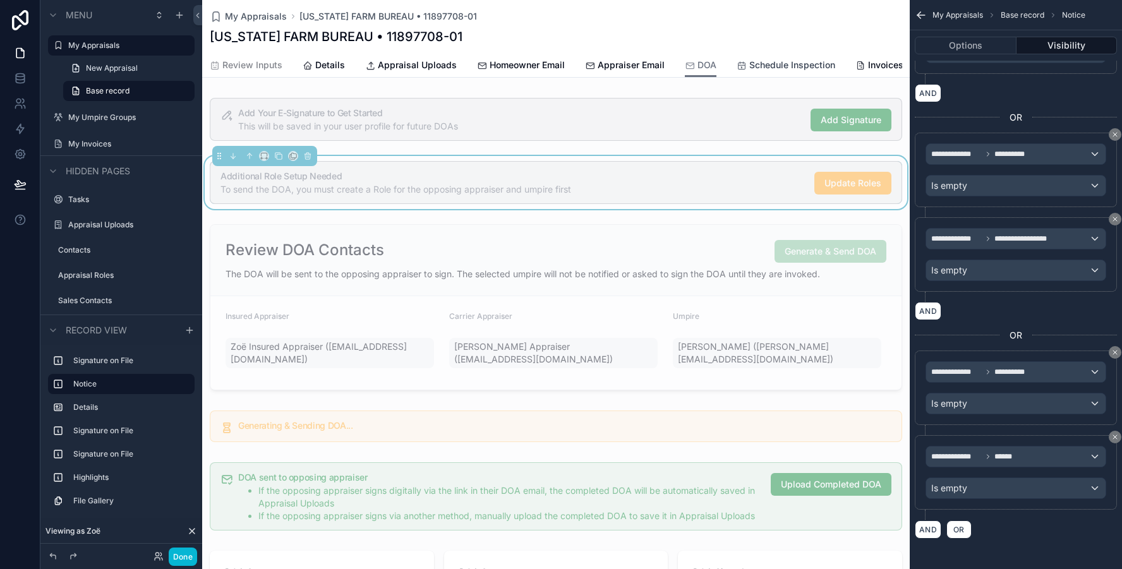
click at [797, 70] on span "Schedule Inspection" at bounding box center [792, 65] width 86 height 13
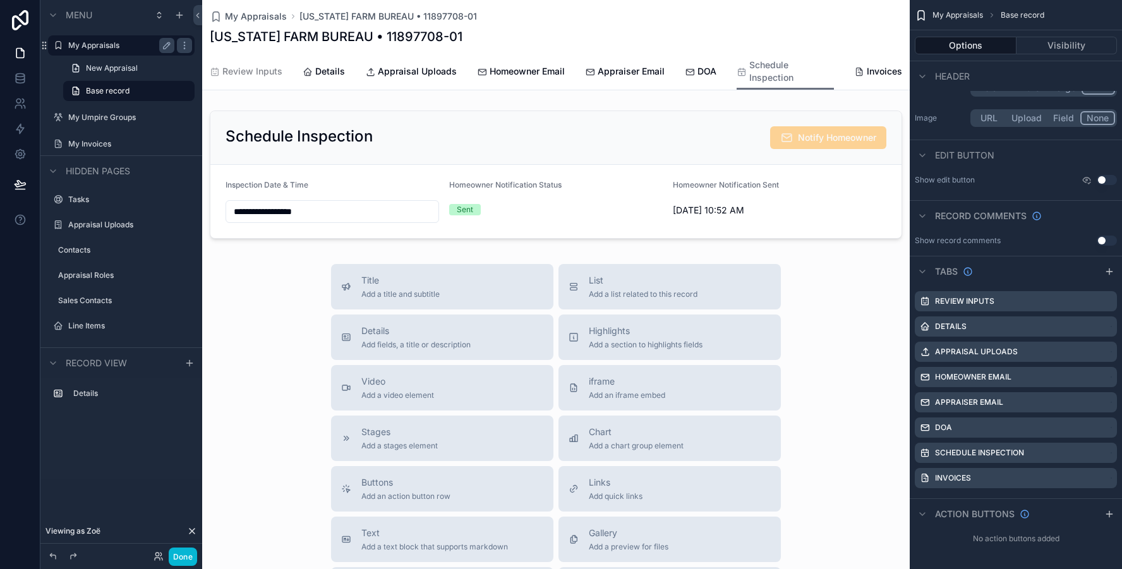
click at [103, 40] on label "My Appraisals" at bounding box center [118, 45] width 101 height 10
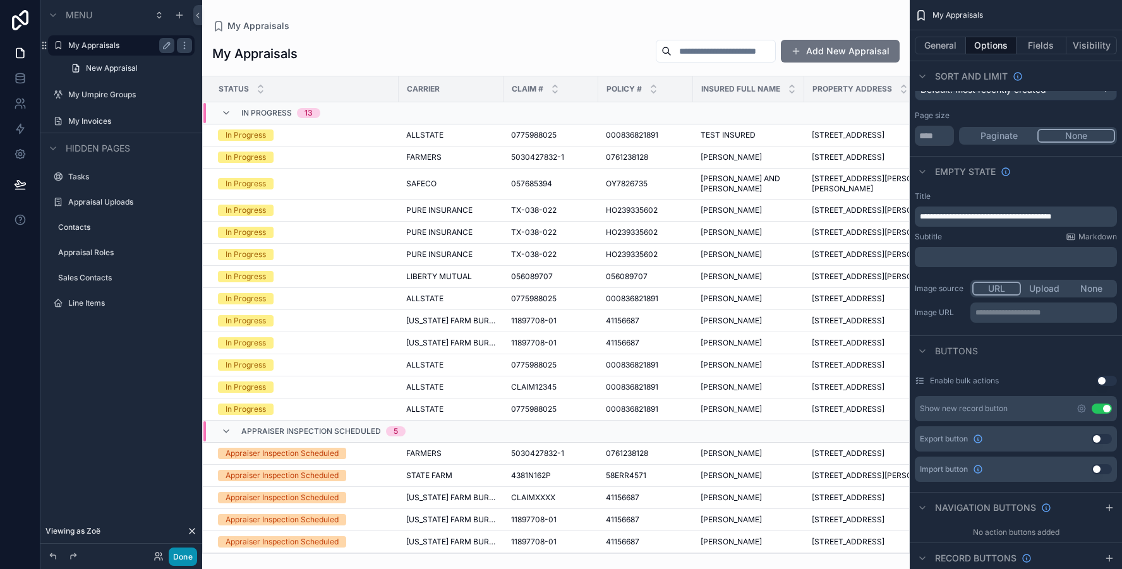
click at [182, 556] on button "Done" at bounding box center [183, 557] width 28 height 18
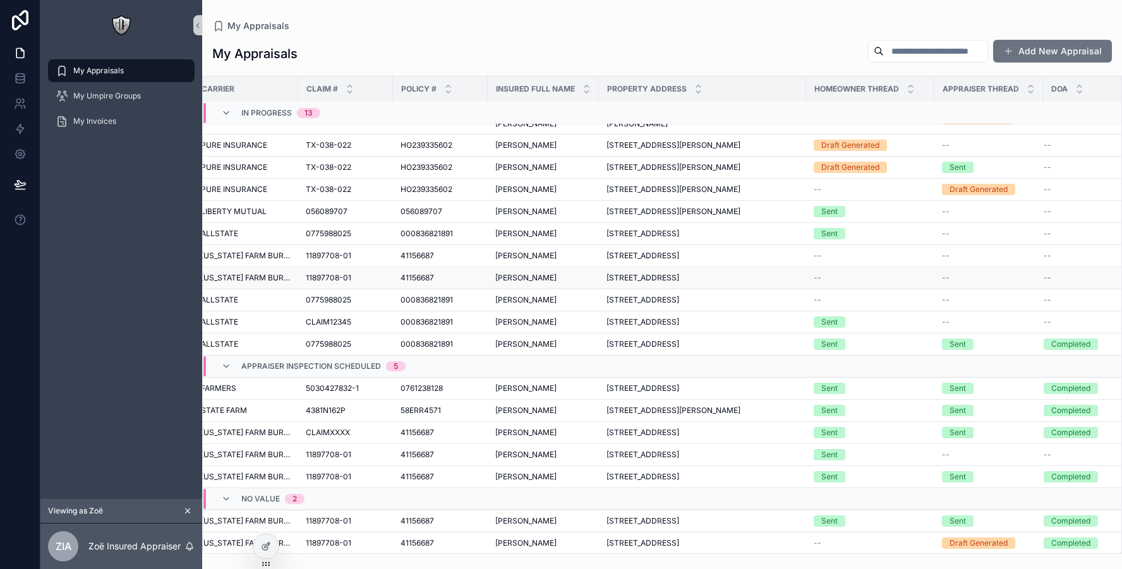
scroll to position [0, 205]
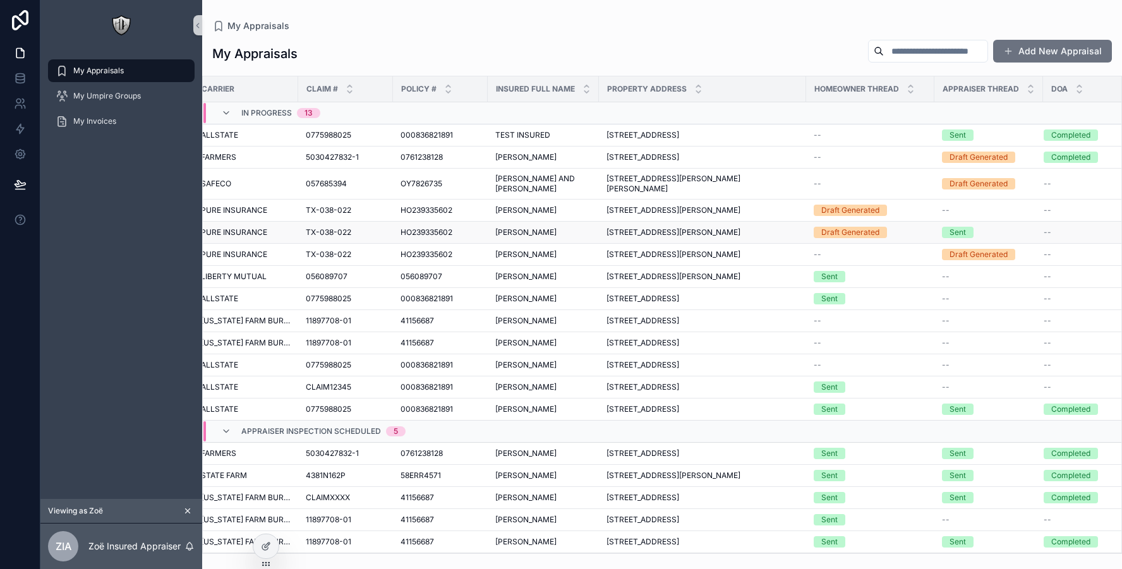
click at [705, 234] on span "612 BEVERLY DR, COLLEYVILLE, TX 76034" at bounding box center [673, 232] width 134 height 10
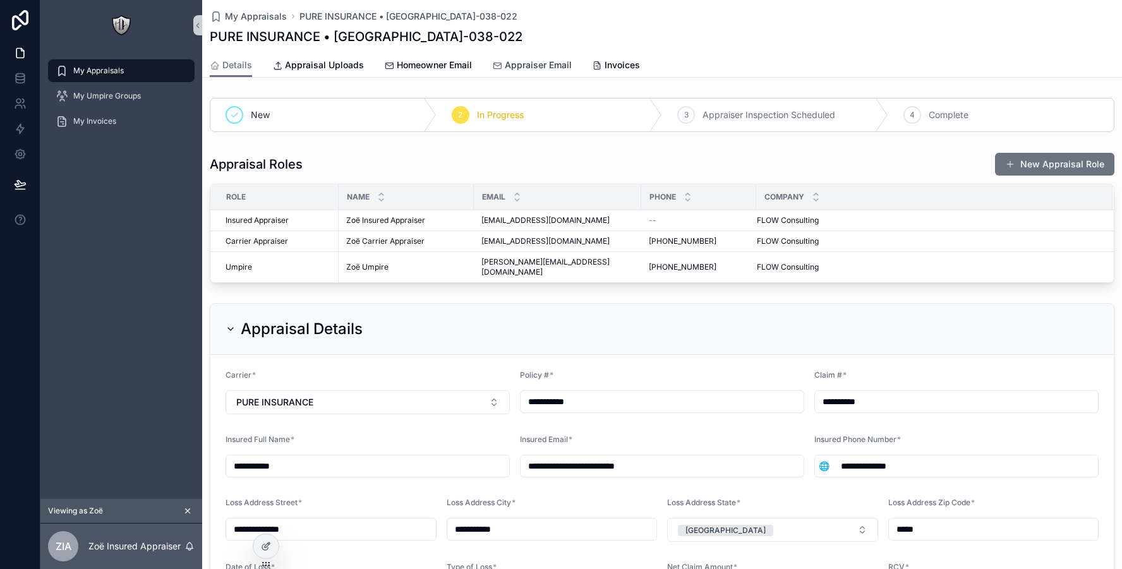
click at [519, 64] on span "Appraiser Email" at bounding box center [538, 65] width 67 height 13
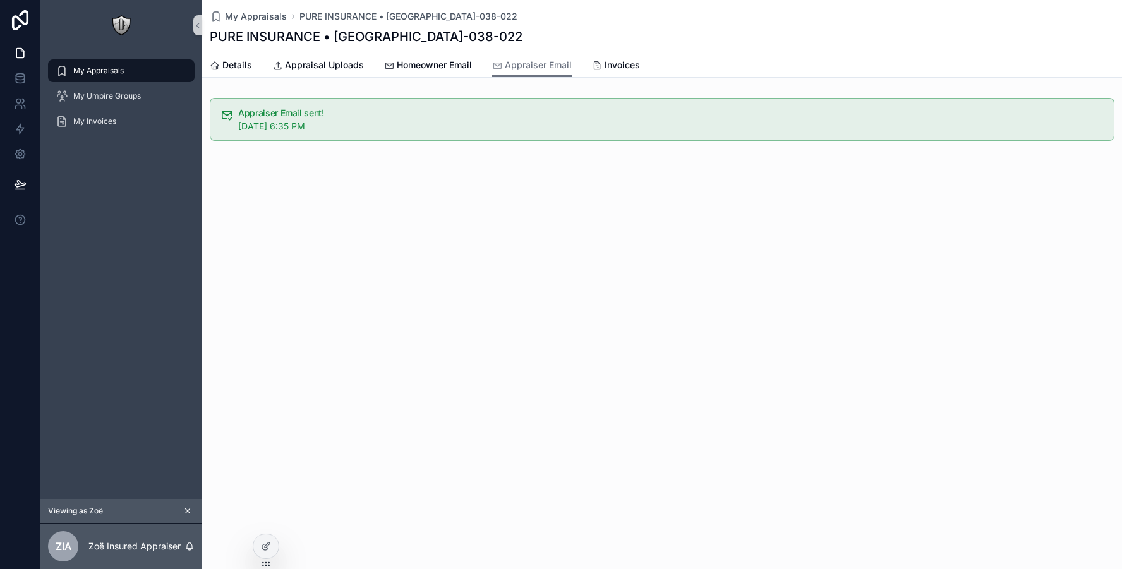
click at [906, 172] on div "My Appraisals PURE INSURANCE • TX-038-022 PURE INSURANCE • TX-038-022 Appraiser…" at bounding box center [662, 123] width 920 height 247
click at [235, 71] on link "Details" at bounding box center [231, 66] width 42 height 25
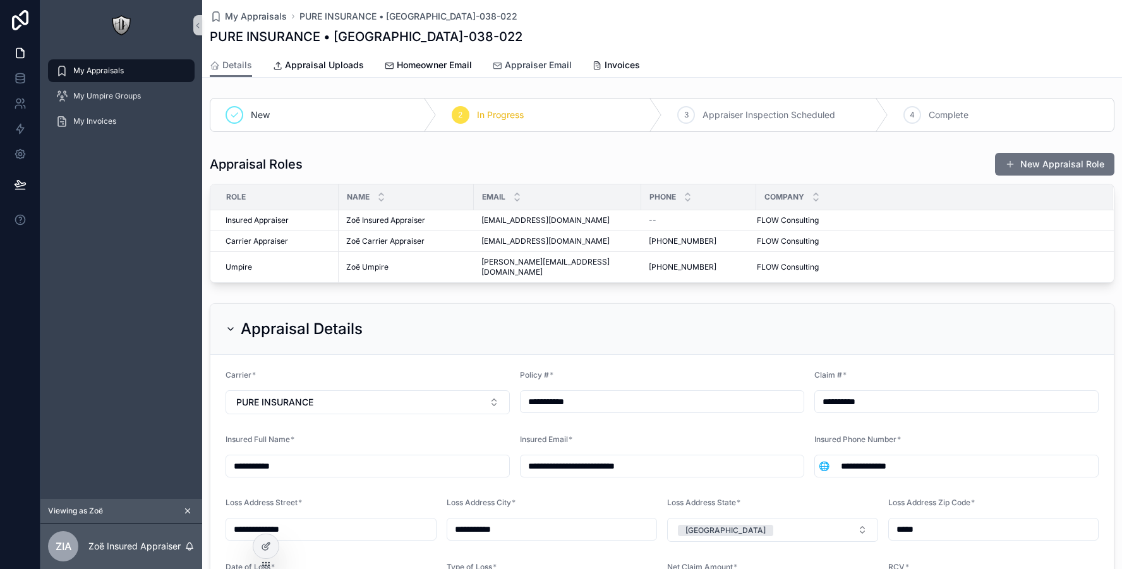
click at [520, 63] on span "Appraiser Email" at bounding box center [538, 65] width 67 height 13
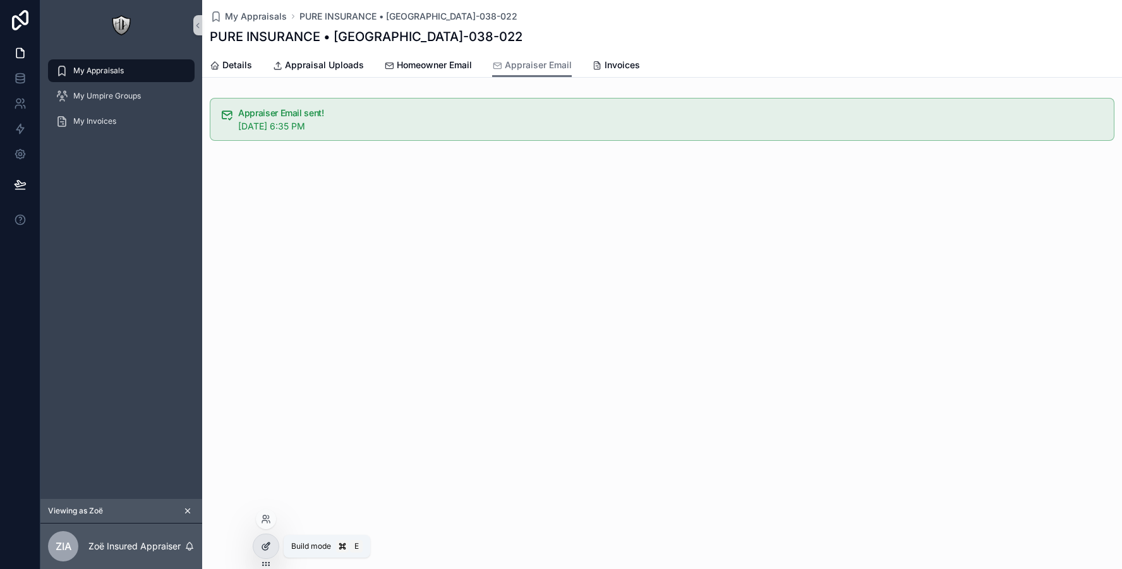
click at [262, 543] on icon at bounding box center [266, 546] width 10 height 10
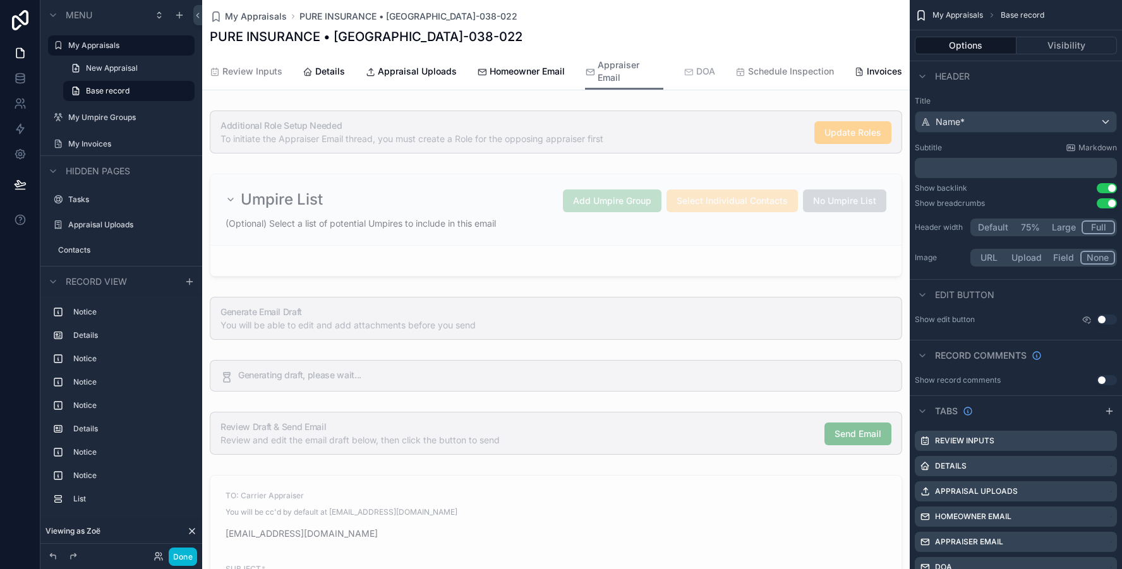
click at [693, 66] on div "DOA" at bounding box center [699, 71] width 32 height 13
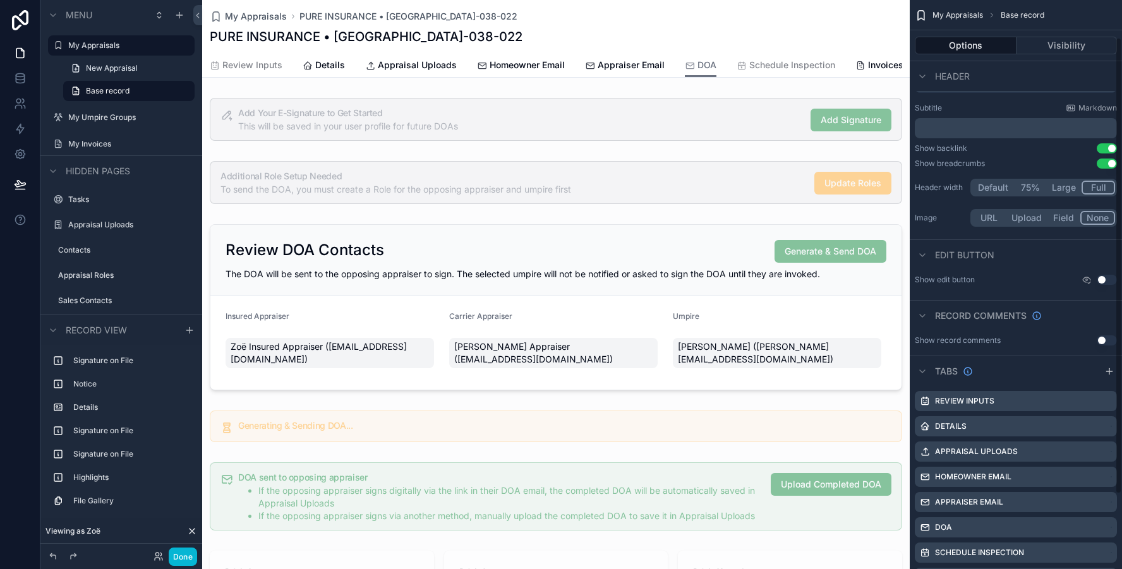
scroll to position [63, 0]
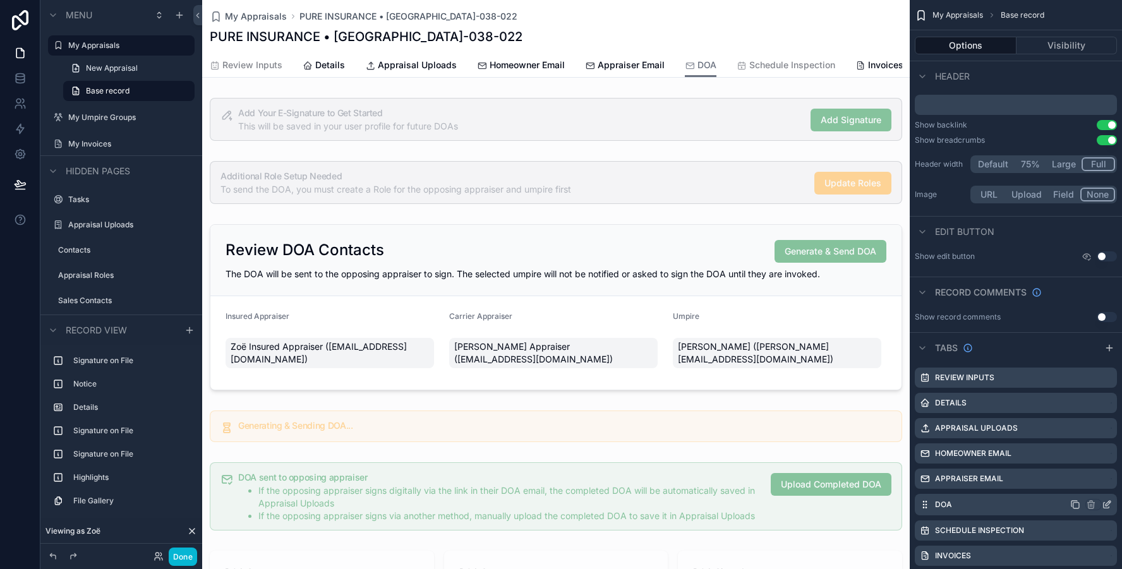
click at [1107, 507] on icon "scrollable content" at bounding box center [1106, 505] width 10 height 10
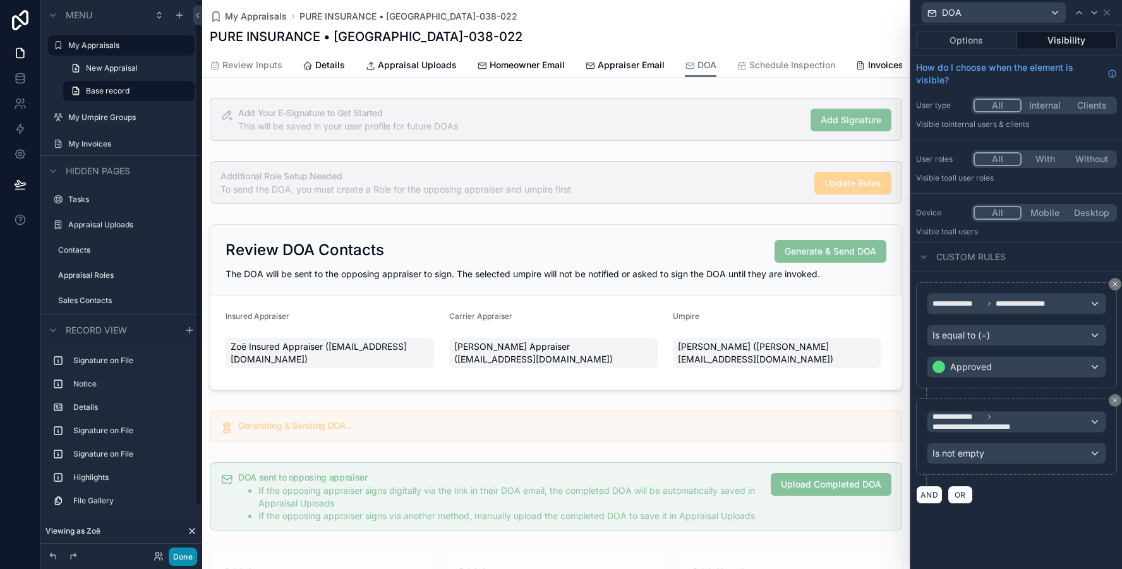
click at [185, 555] on button "Done" at bounding box center [183, 557] width 28 height 18
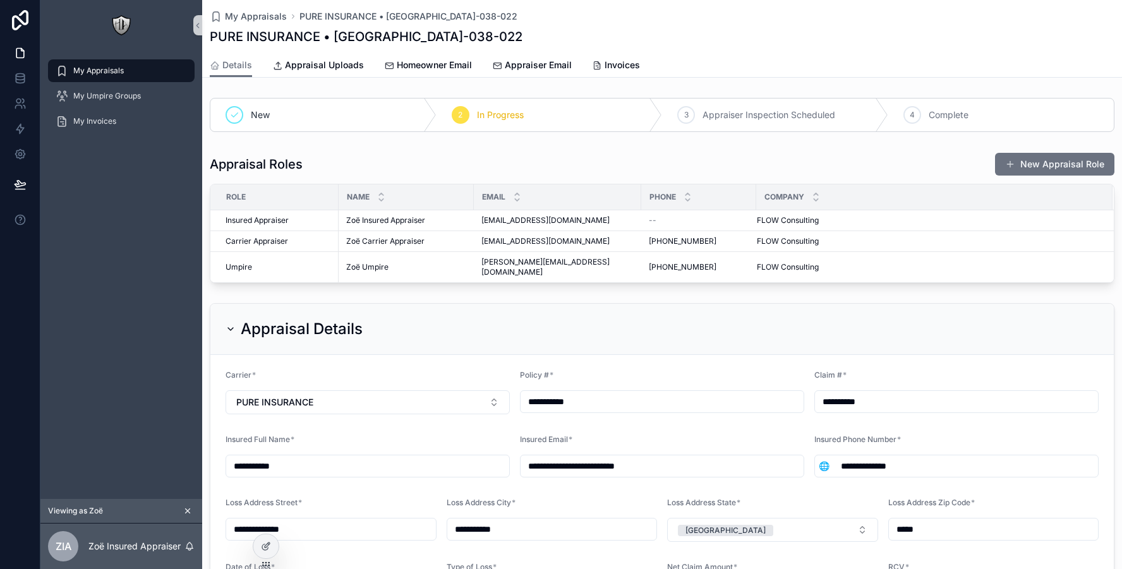
click at [123, 78] on div "My Appraisals" at bounding box center [121, 71] width 131 height 20
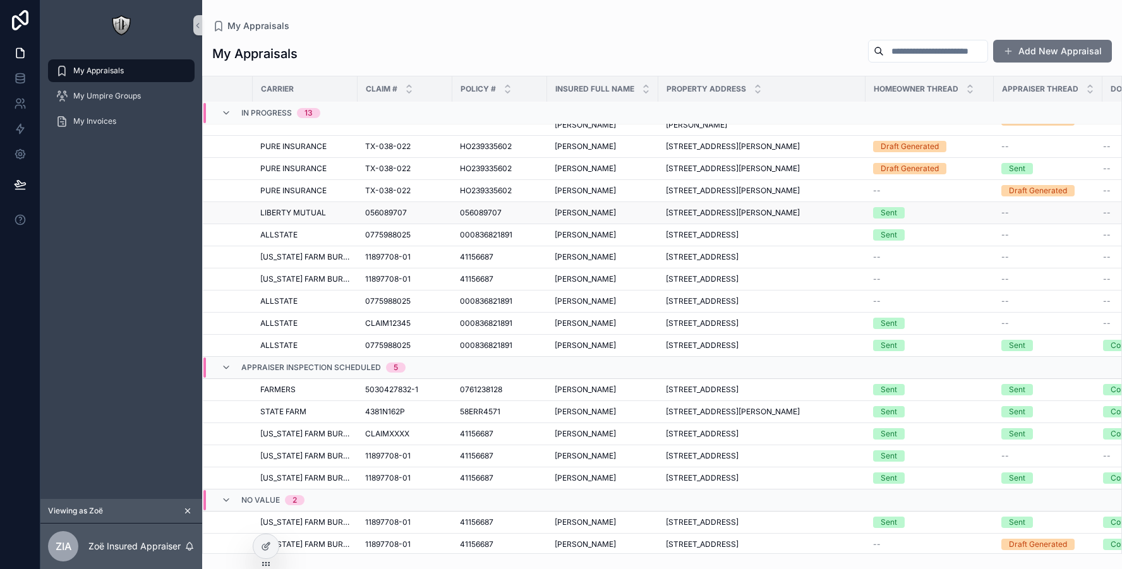
scroll to position [64, 205]
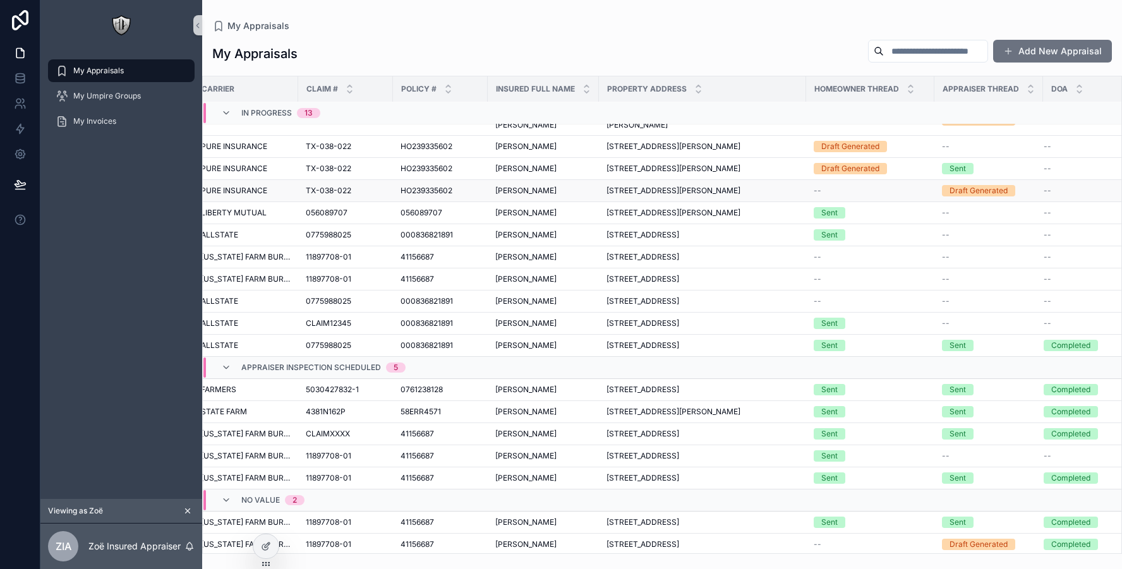
click at [542, 191] on div "DAVID CLEFF DAVID CLEFF" at bounding box center [543, 191] width 96 height 10
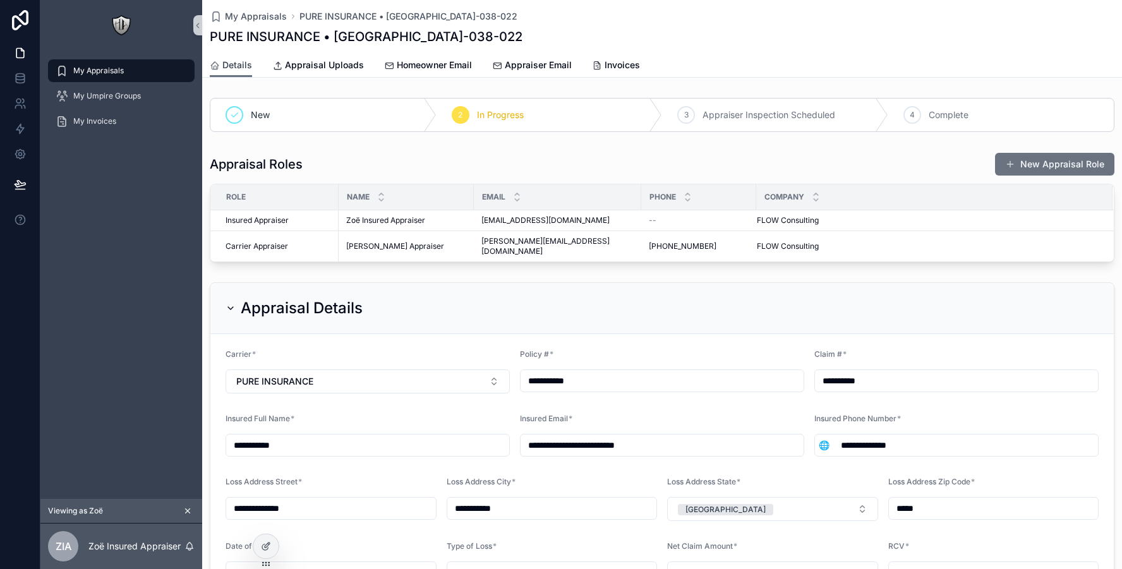
click at [243, 71] on link "Details" at bounding box center [231, 66] width 42 height 24
click at [143, 75] on div "My Appraisals" at bounding box center [121, 71] width 131 height 20
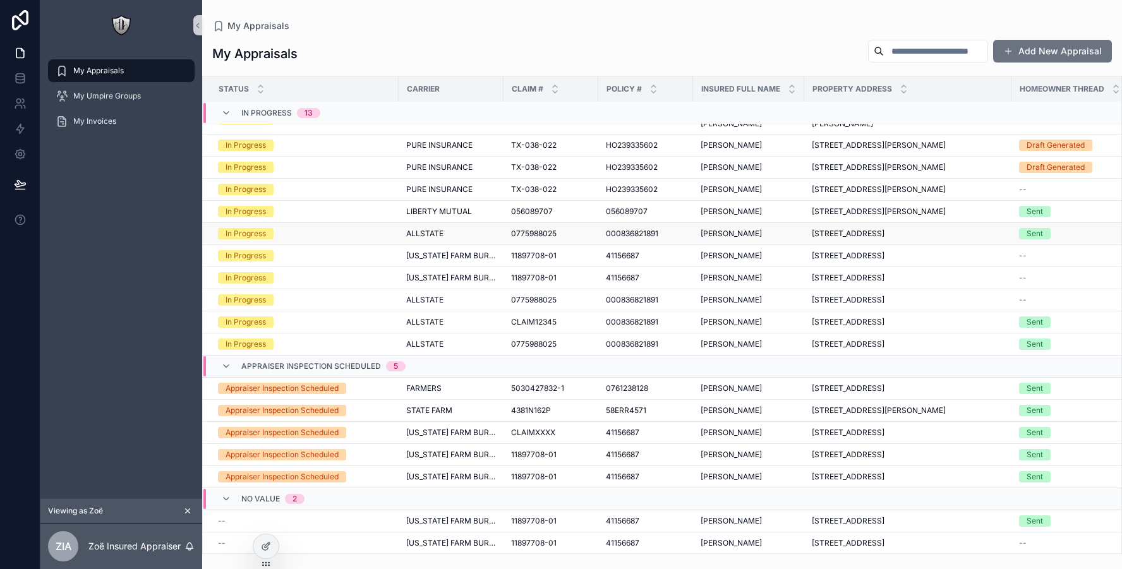
scroll to position [65, 205]
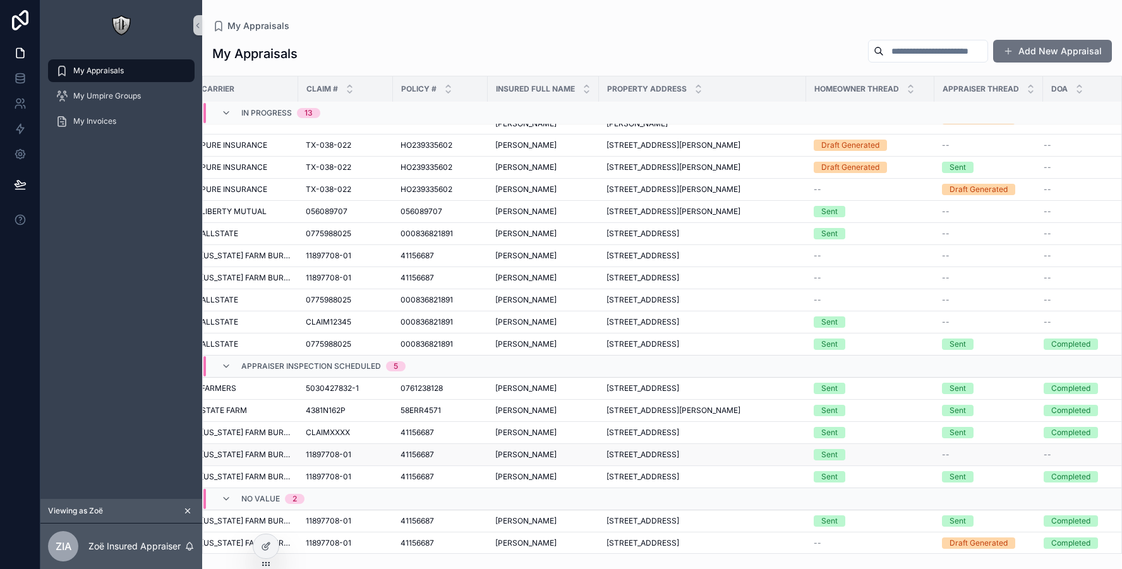
click at [679, 452] on span "4540 IDLEDELL DR, BENBROOK, TX 76116-7688" at bounding box center [642, 455] width 73 height 10
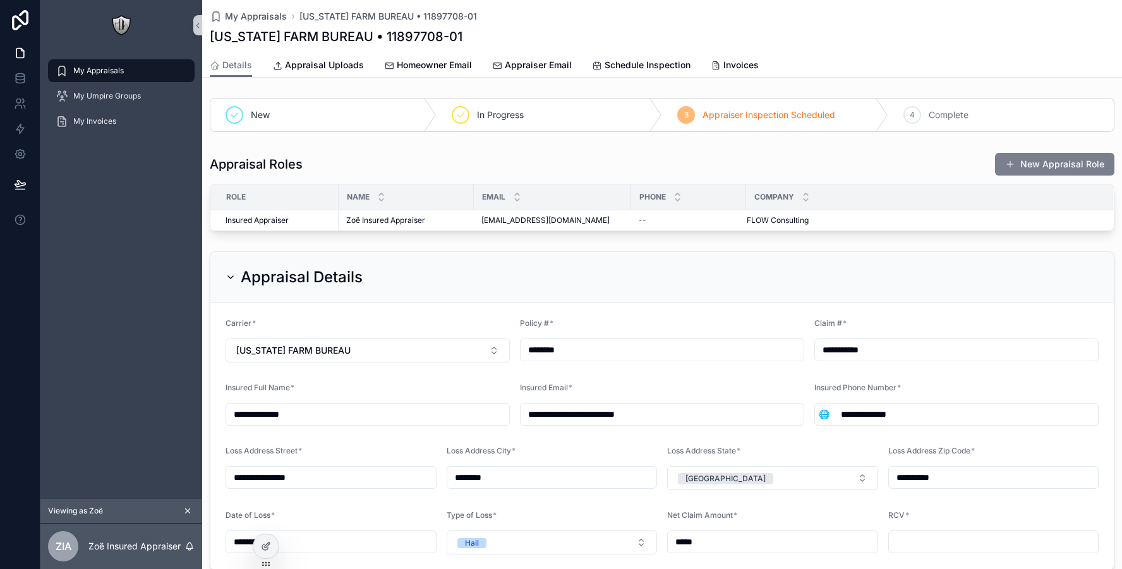
click at [1053, 165] on button "New Appraisal Role" at bounding box center [1054, 164] width 119 height 23
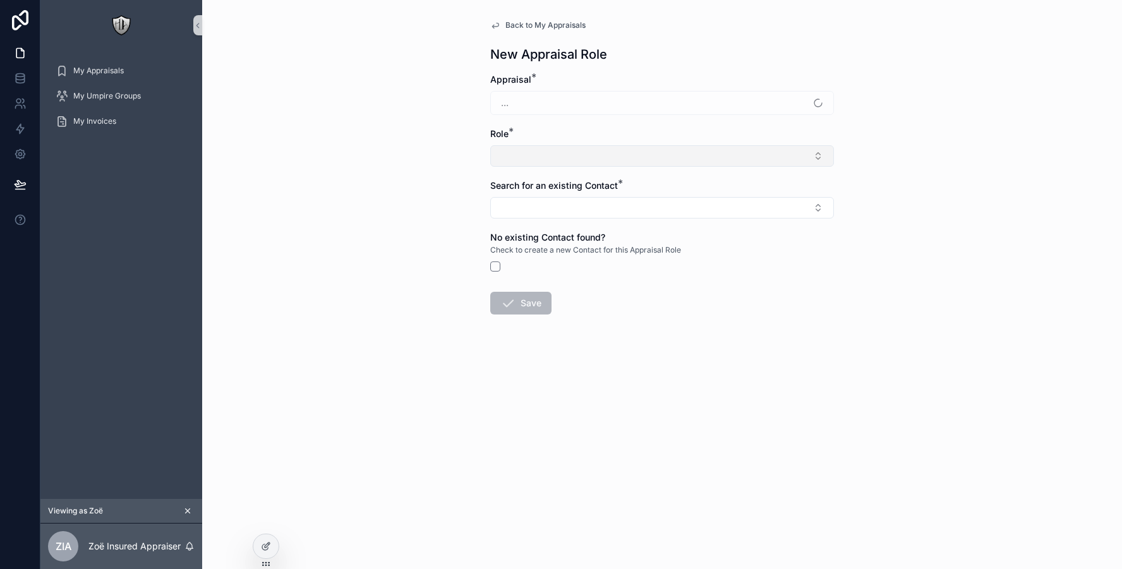
click at [531, 151] on button "Select Button" at bounding box center [662, 155] width 344 height 21
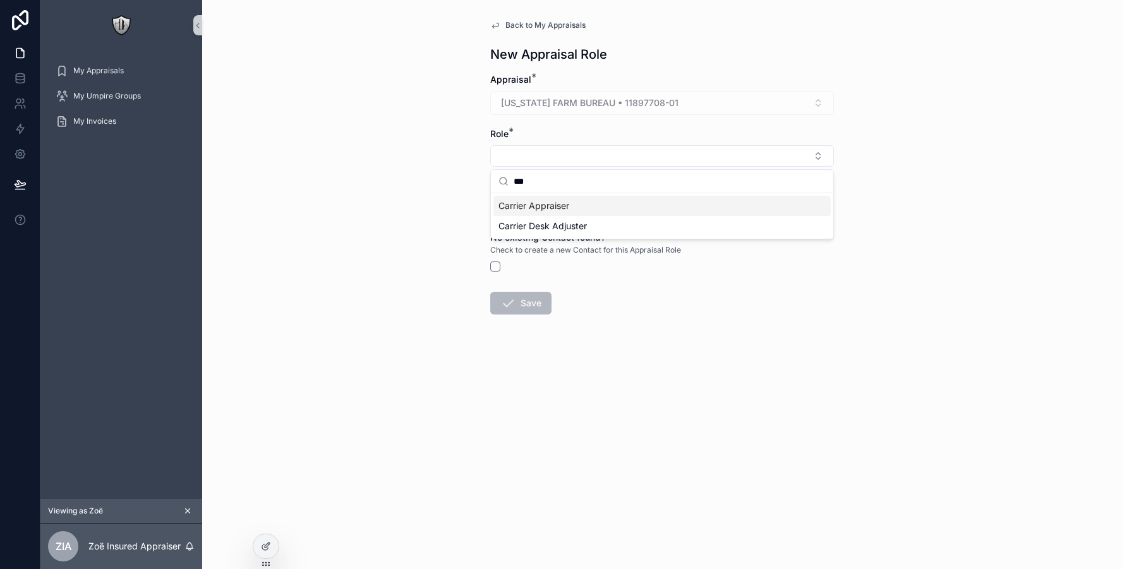
type input "***"
click at [517, 206] on span "Carrier Appraiser" at bounding box center [533, 206] width 71 height 13
click at [516, 210] on button "Select Button" at bounding box center [662, 210] width 344 height 21
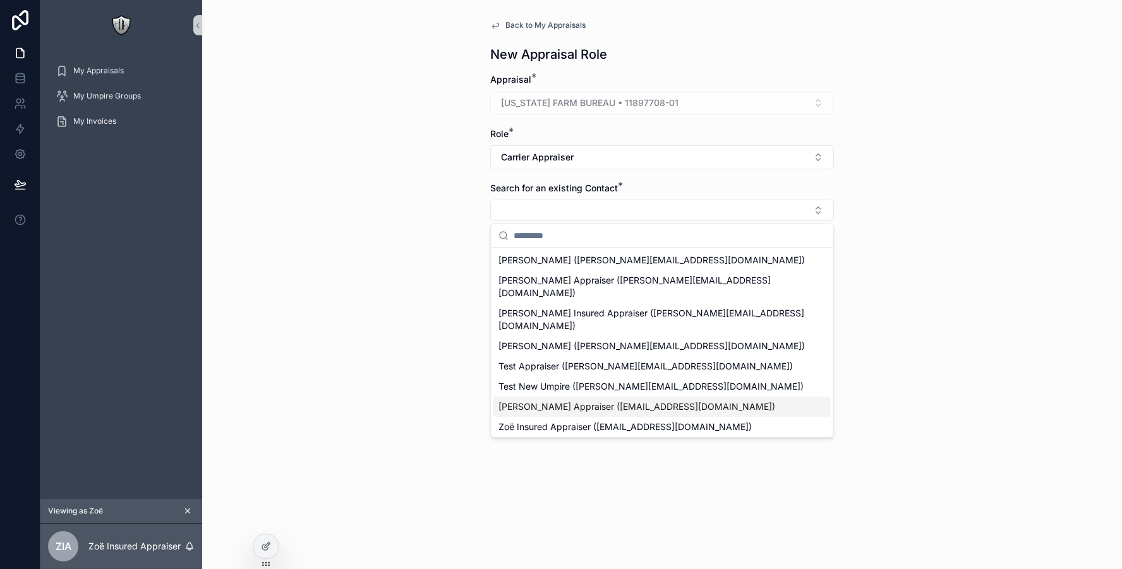
click at [531, 400] on span "[PERSON_NAME] Appraiser ([EMAIL_ADDRESS][DOMAIN_NAME])" at bounding box center [636, 406] width 277 height 13
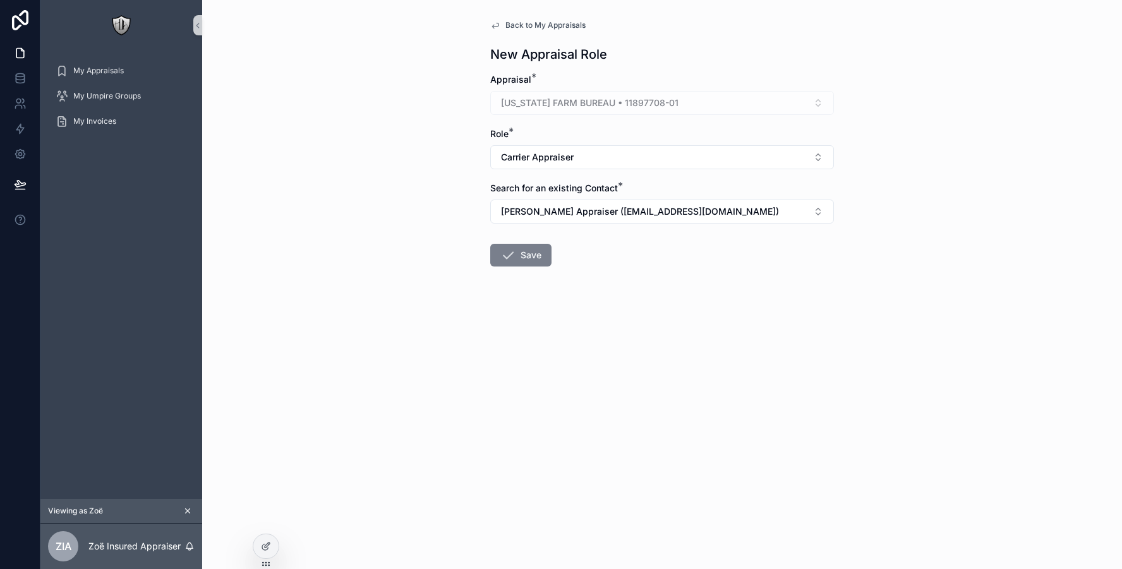
click at [524, 255] on button "Save" at bounding box center [520, 255] width 61 height 23
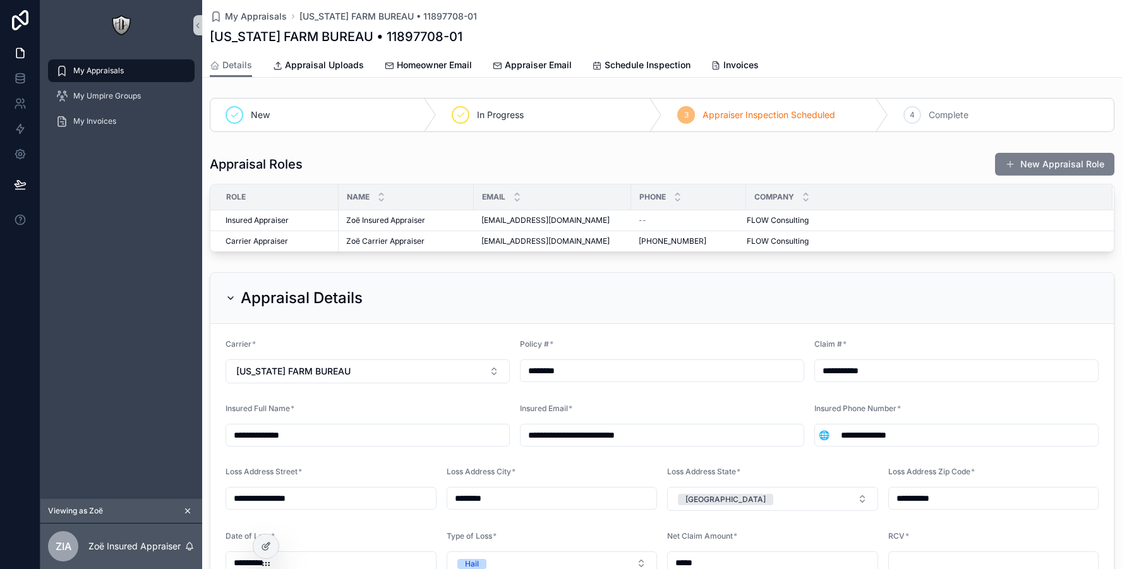
click at [1065, 172] on button "New Appraisal Role" at bounding box center [1054, 164] width 119 height 23
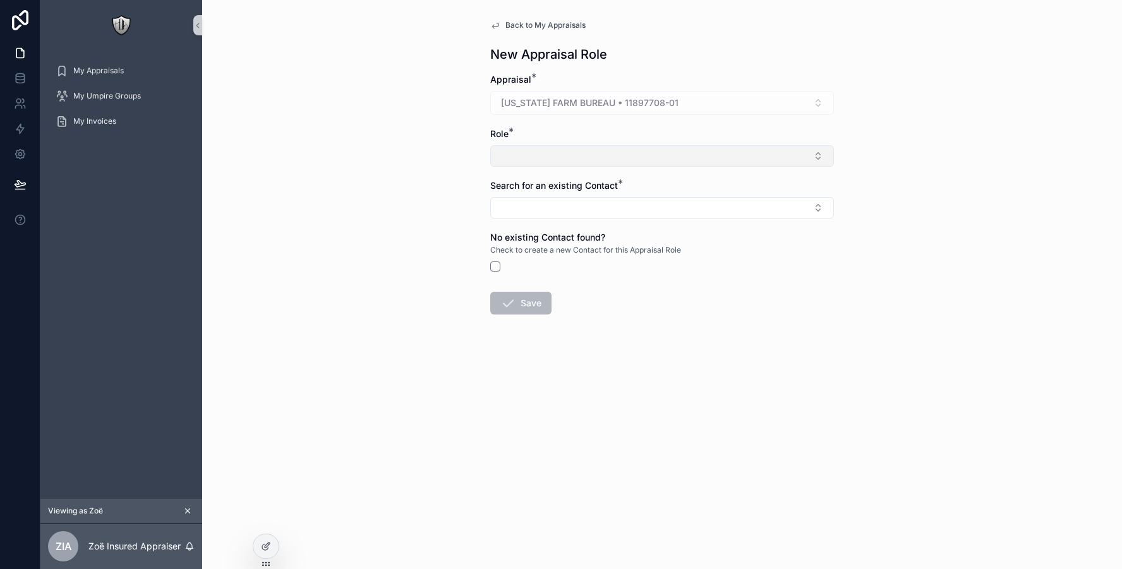
click at [560, 154] on button "Select Button" at bounding box center [662, 155] width 344 height 21
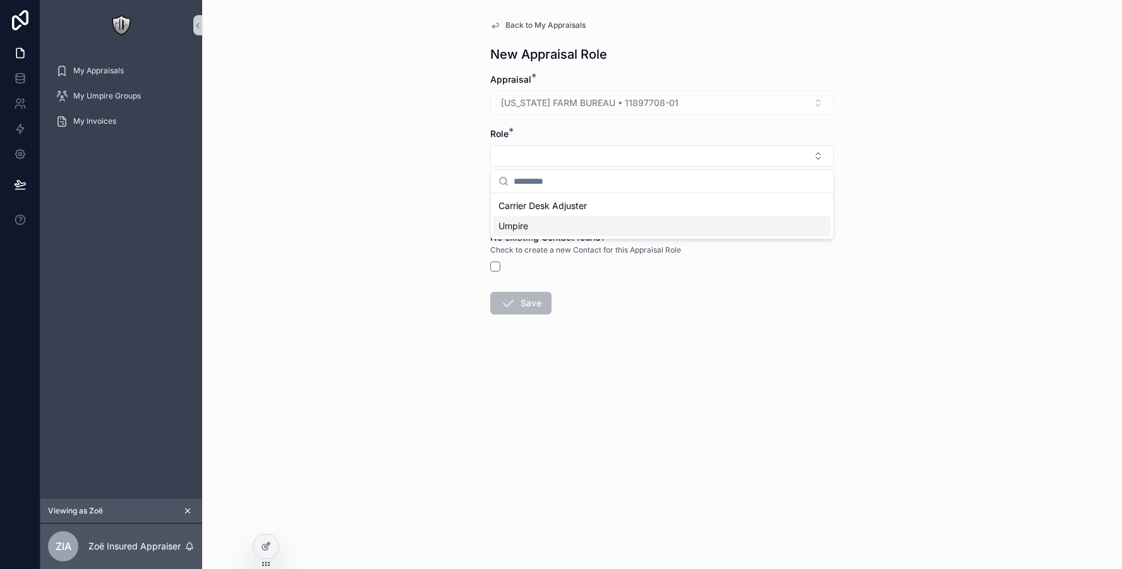
click at [530, 227] on div "Umpire" at bounding box center [661, 226] width 337 height 20
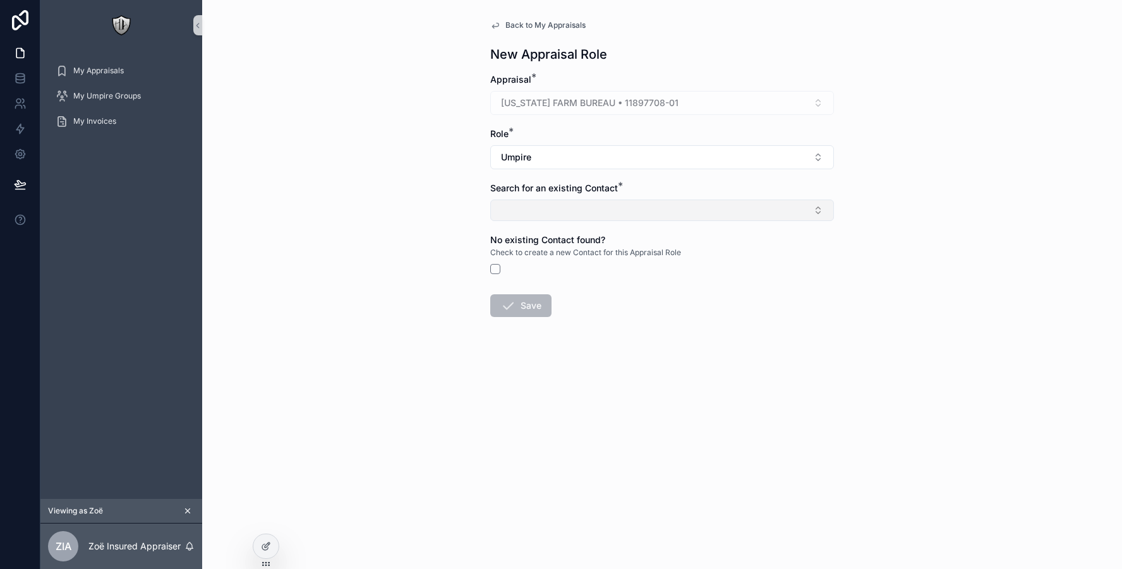
click at [541, 209] on button "Select Button" at bounding box center [662, 210] width 344 height 21
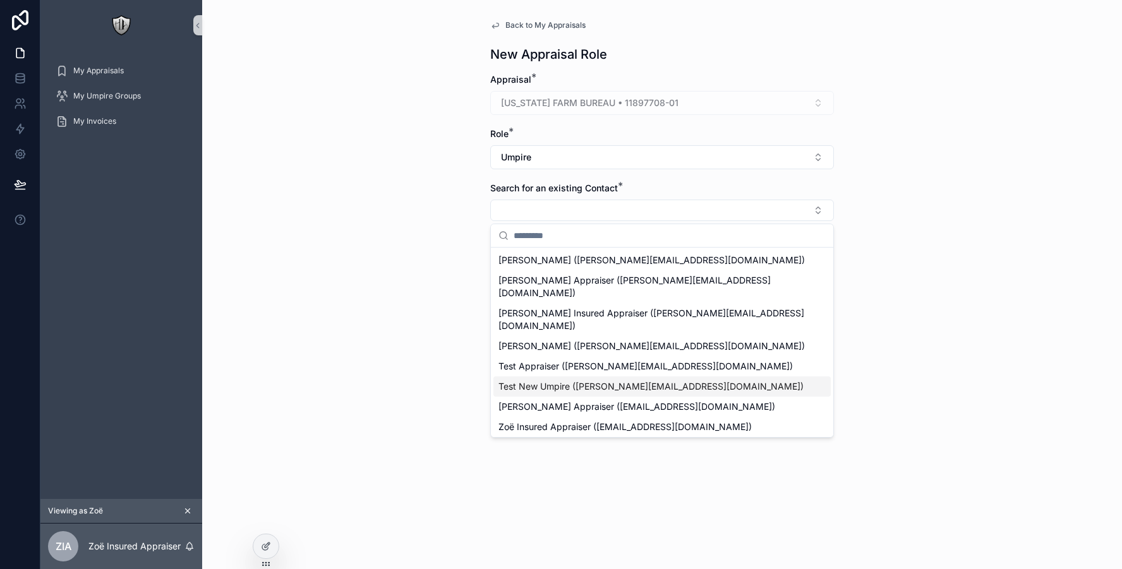
click at [522, 376] on div "Test New Umpire ([PERSON_NAME][EMAIL_ADDRESS][DOMAIN_NAME])" at bounding box center [661, 386] width 337 height 20
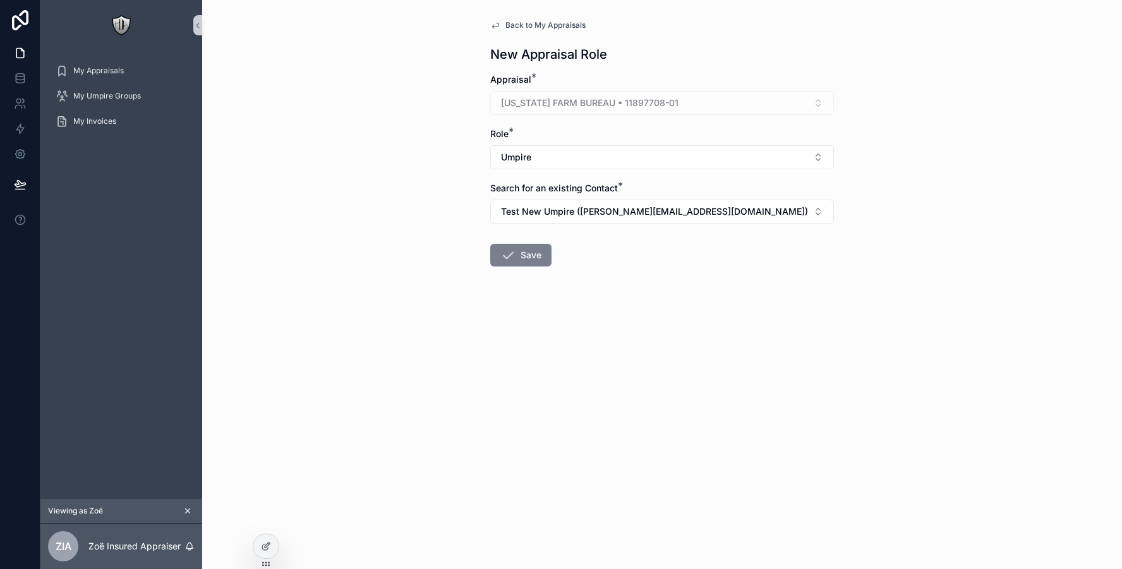
click at [522, 256] on button "Save" at bounding box center [520, 255] width 61 height 23
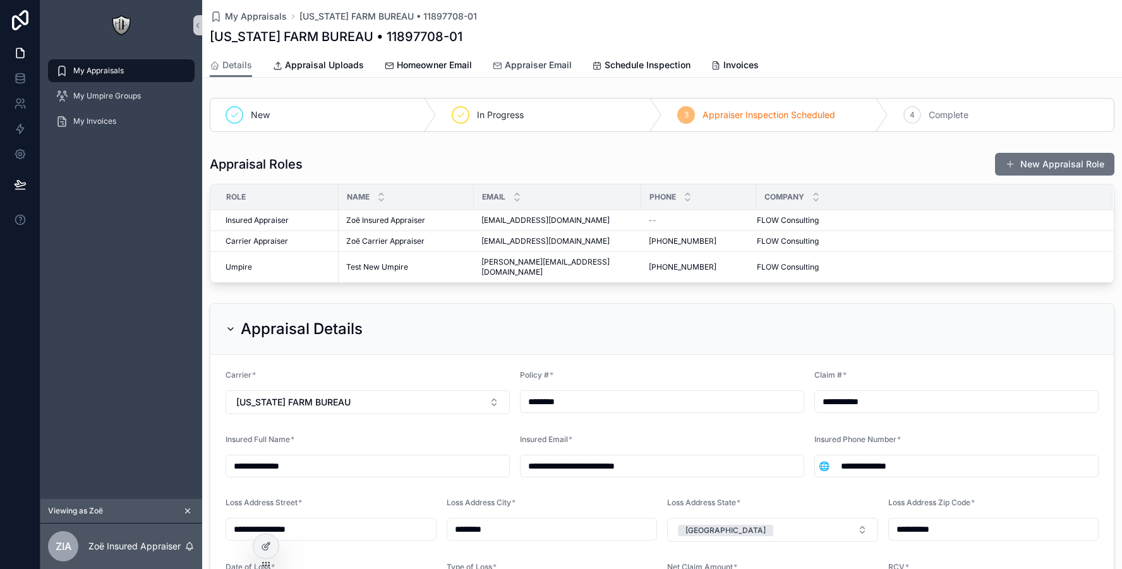
click at [539, 62] on span "Appraiser Email" at bounding box center [538, 65] width 67 height 13
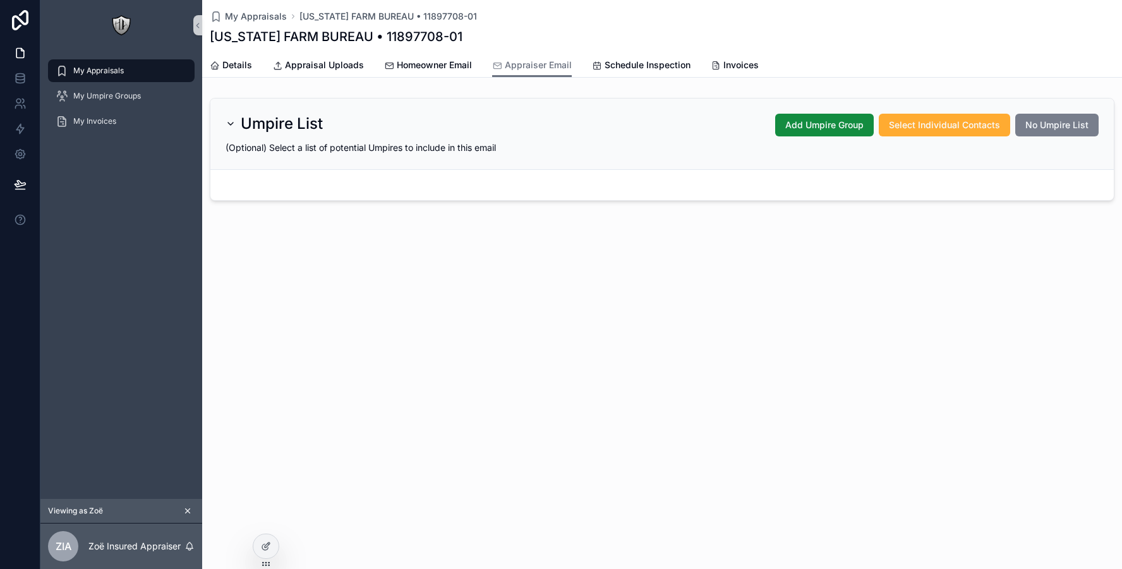
click at [1021, 128] on button "No Umpire List" at bounding box center [1056, 125] width 83 height 23
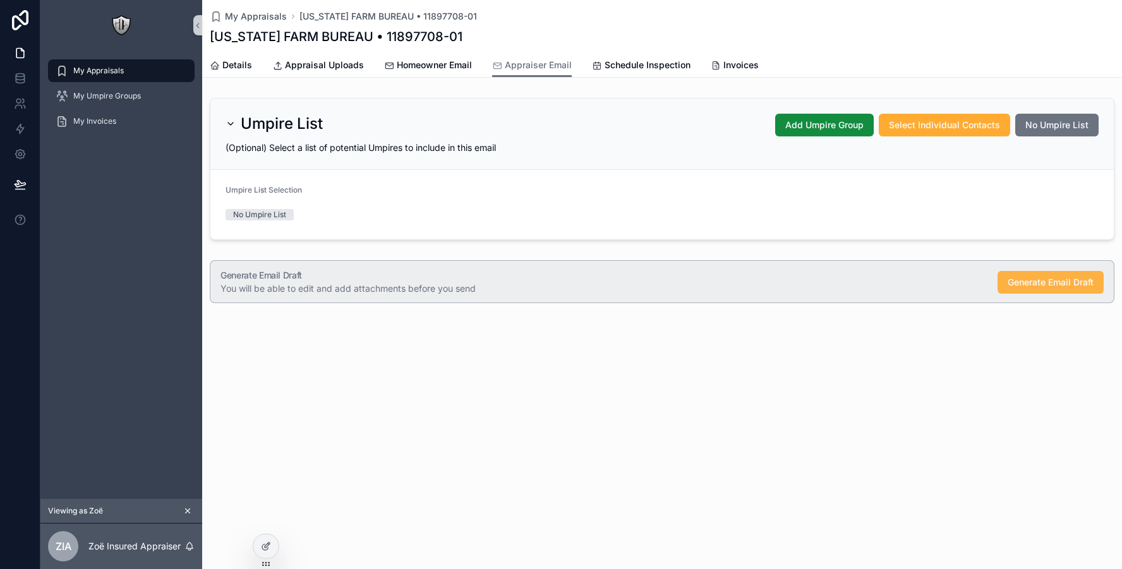
click at [1043, 284] on span "Generate Email Draft" at bounding box center [1050, 282] width 86 height 13
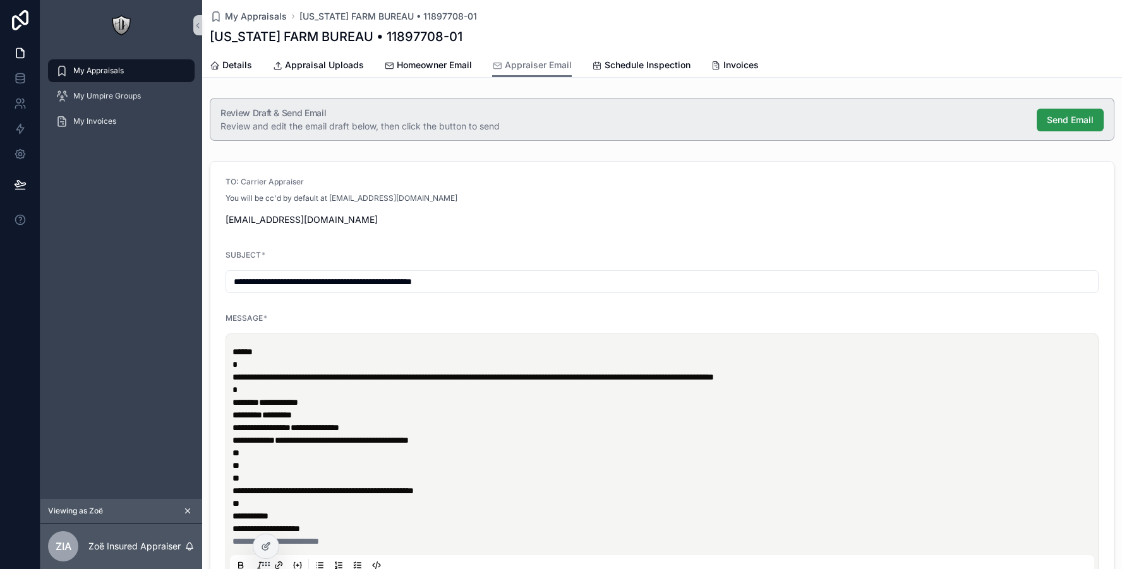
click at [1086, 126] on button "Send Email" at bounding box center [1069, 120] width 67 height 23
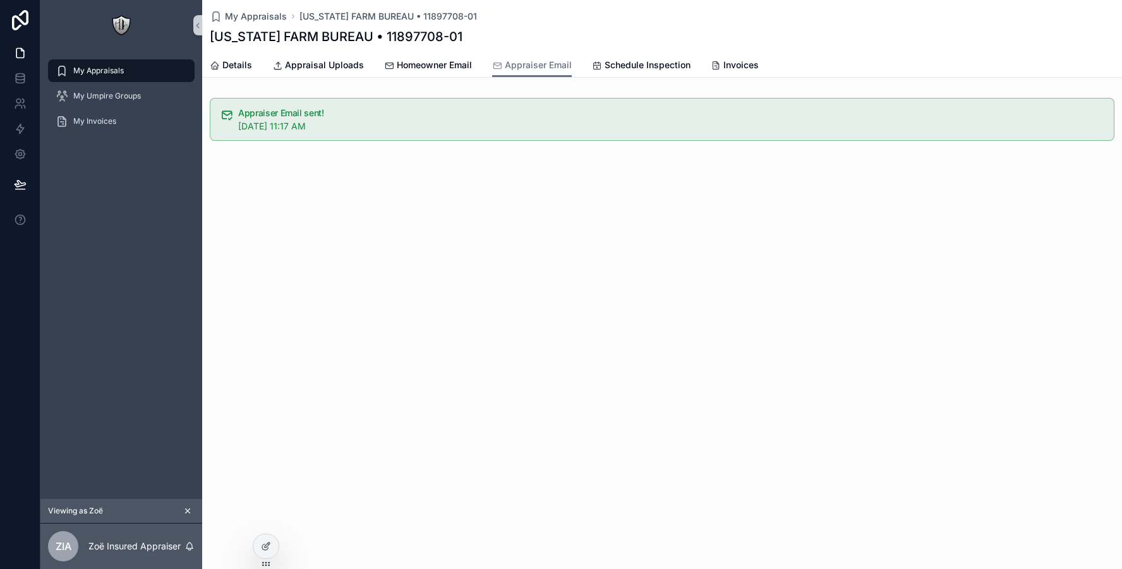
click at [635, 80] on div "My Appraisals TEXAS FARM BUREAU • 11897708-01 TEXAS FARM BUREAU • 11897708-01 A…" at bounding box center [662, 123] width 920 height 247
click at [445, 73] on link "Homeowner Email" at bounding box center [428, 66] width 88 height 25
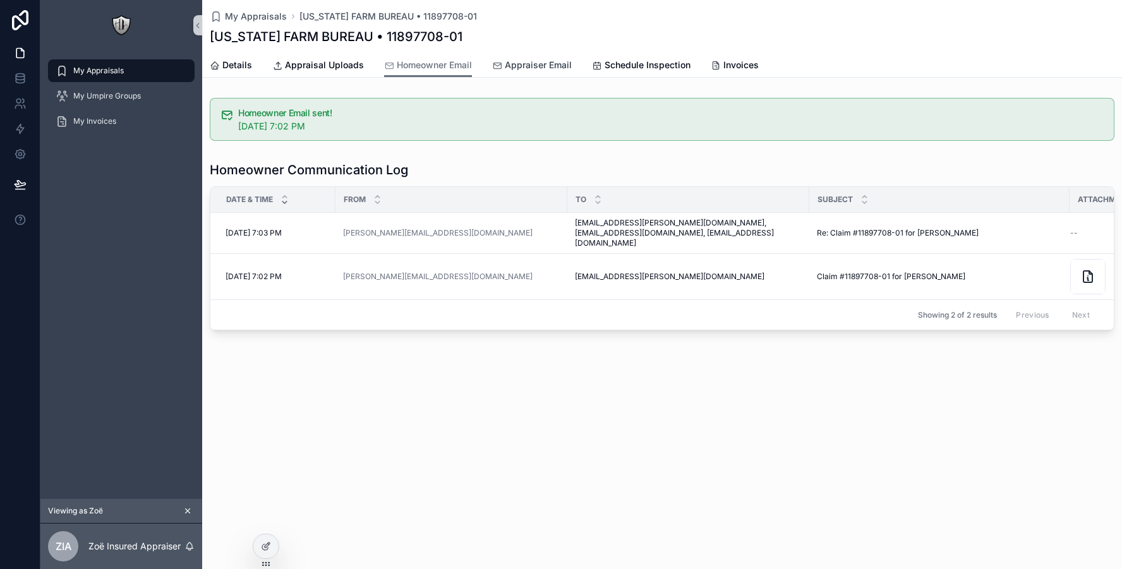
click at [521, 73] on link "Appraiser Email" at bounding box center [532, 66] width 80 height 25
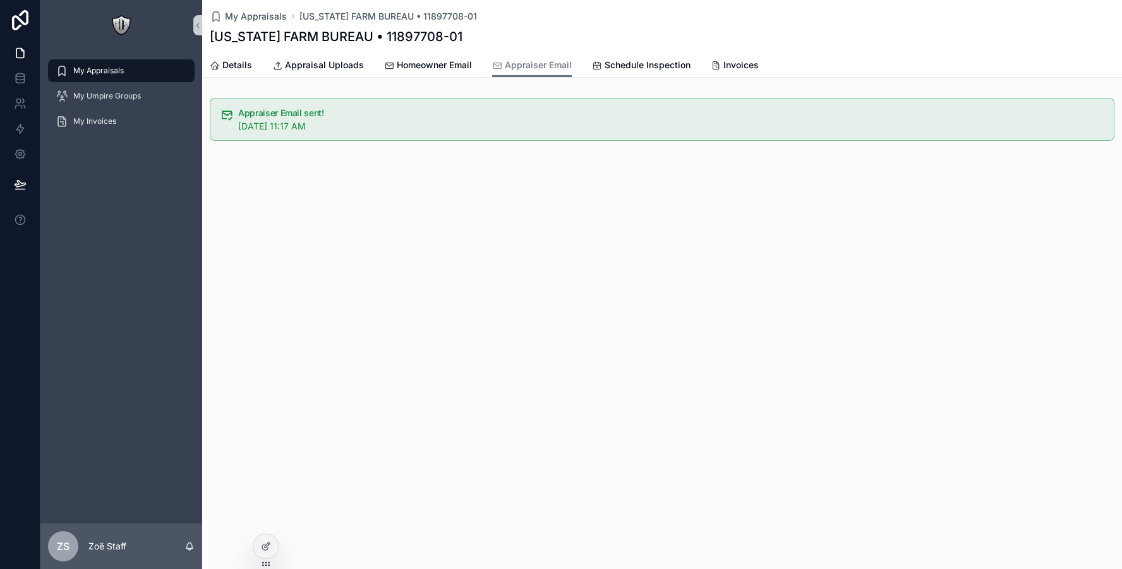
click at [538, 84] on div "My Appraisals [US_STATE] FARM BUREAU • 11897708-01 [US_STATE] FARM BUREAU • 118…" at bounding box center [662, 123] width 920 height 247
click at [268, 535] on div at bounding box center [265, 546] width 25 height 24
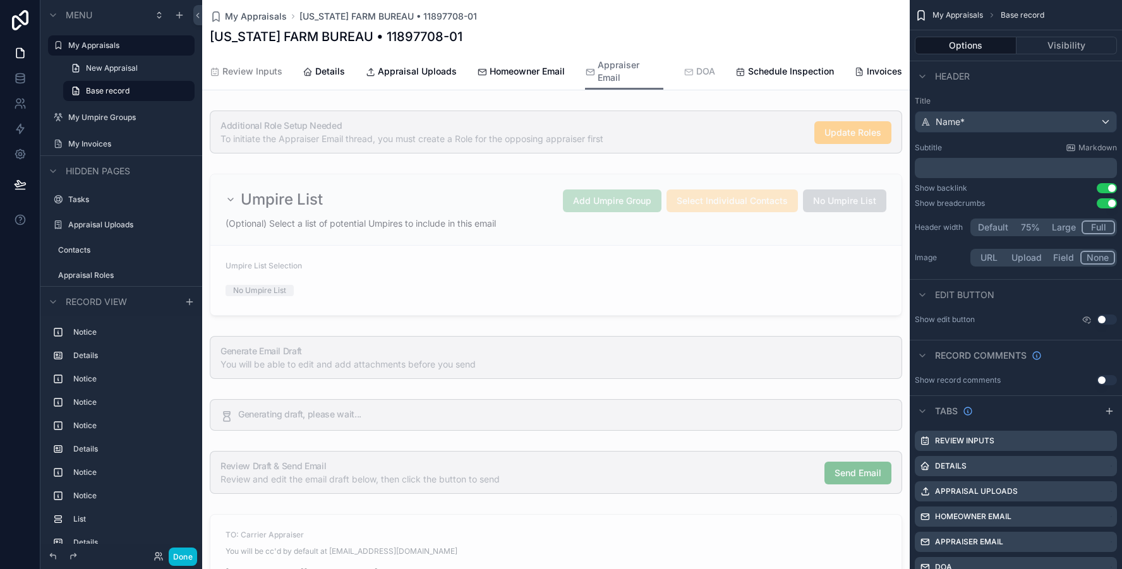
click at [696, 65] on span "DOA" at bounding box center [705, 71] width 19 height 13
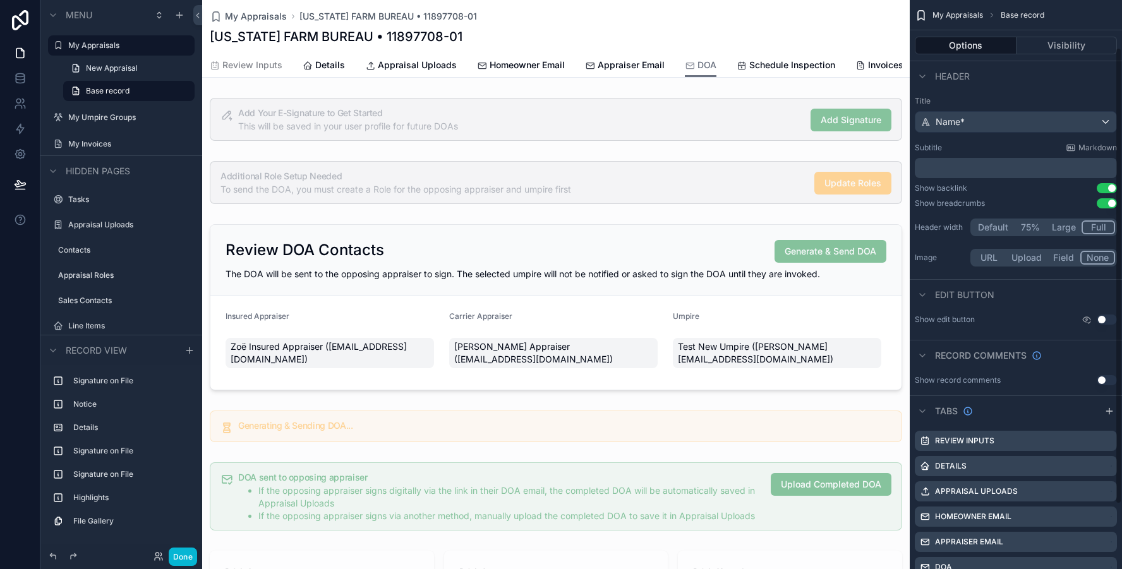
scroll to position [133, 0]
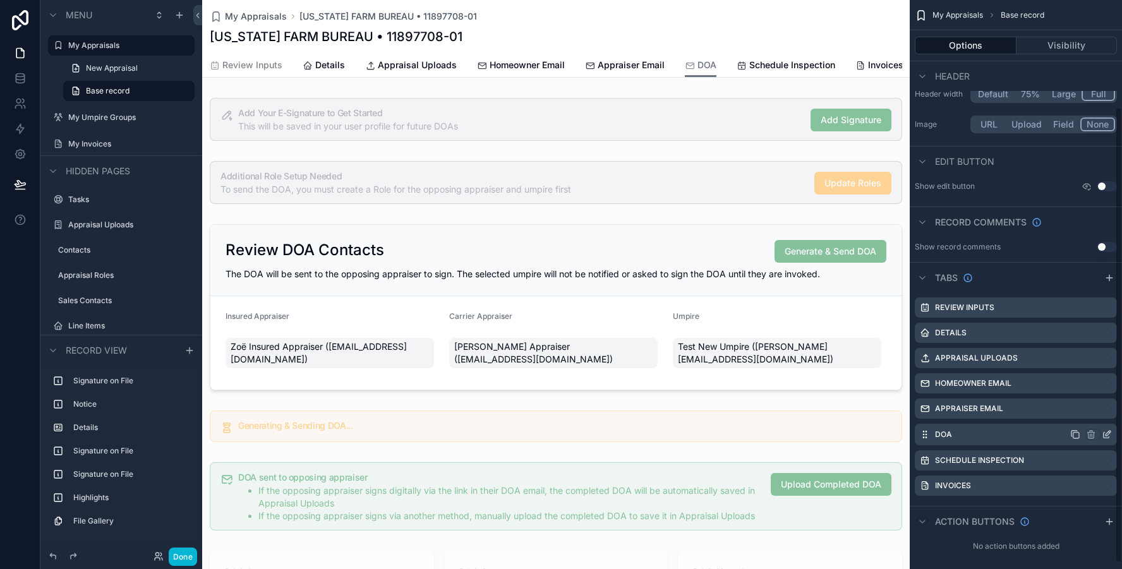
click at [1108, 433] on icon "scrollable content" at bounding box center [1106, 434] width 10 height 10
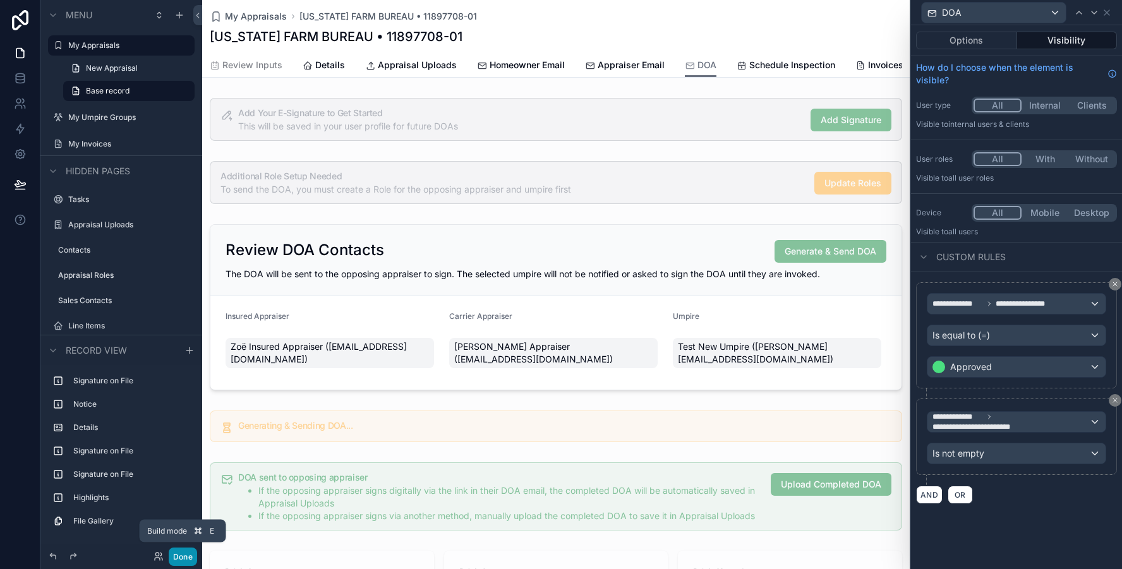
click at [183, 560] on button "Done" at bounding box center [183, 557] width 28 height 18
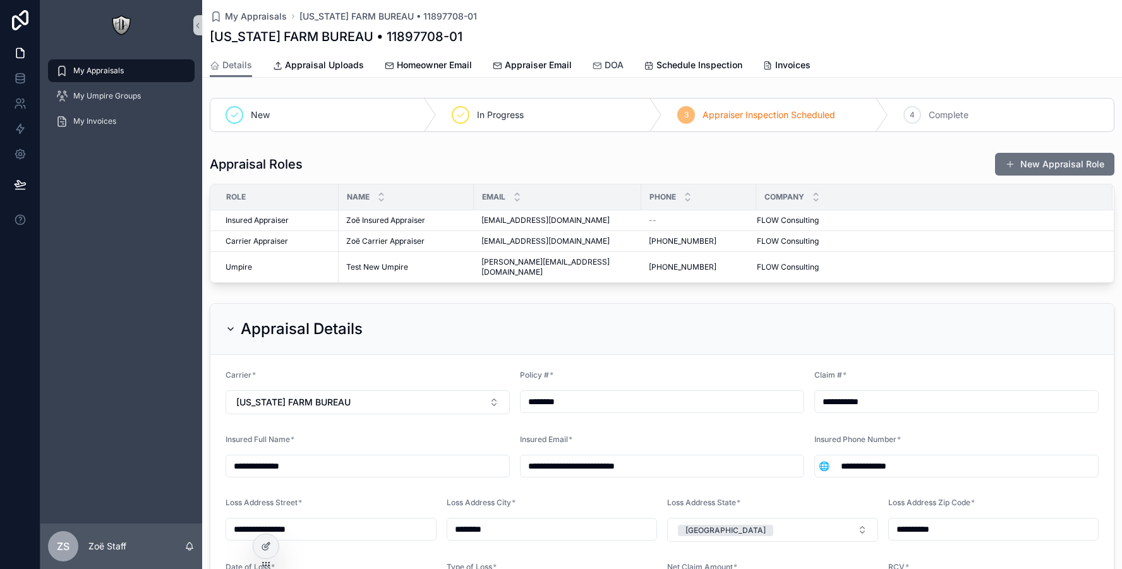
click at [599, 70] on icon "scrollable content" at bounding box center [597, 66] width 10 height 10
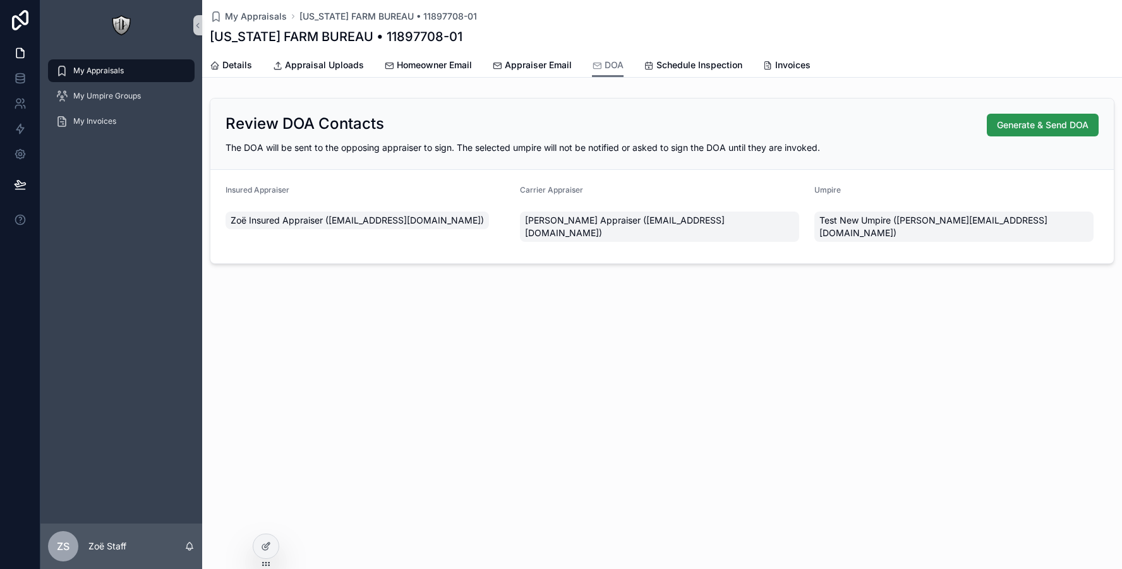
click at [1048, 129] on span "Generate & Send DOA" at bounding box center [1043, 125] width 92 height 13
